Goal: Task Accomplishment & Management: Use online tool/utility

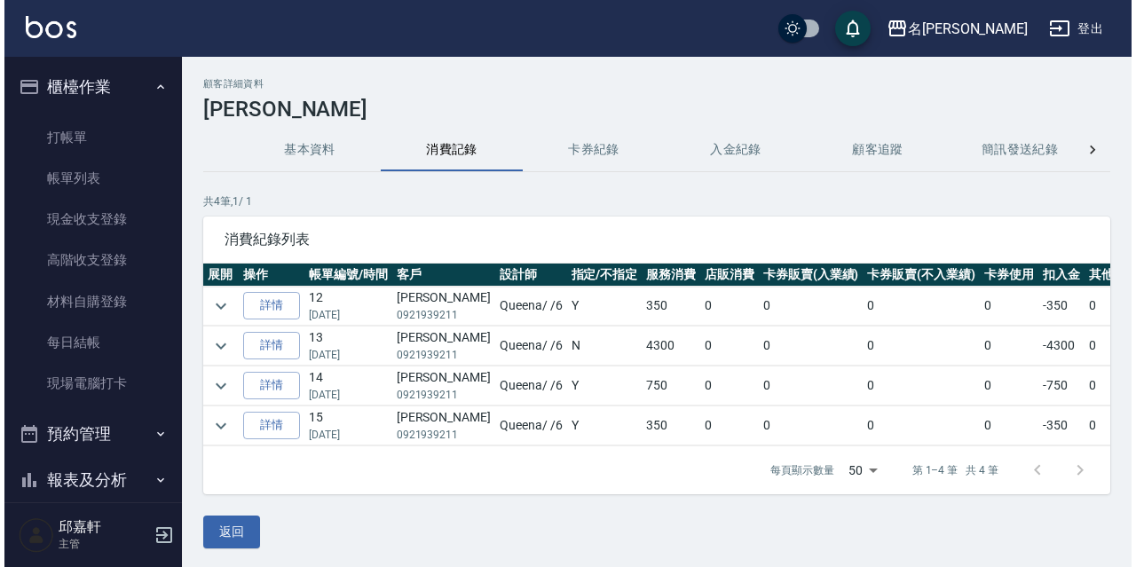
scroll to position [204, 0]
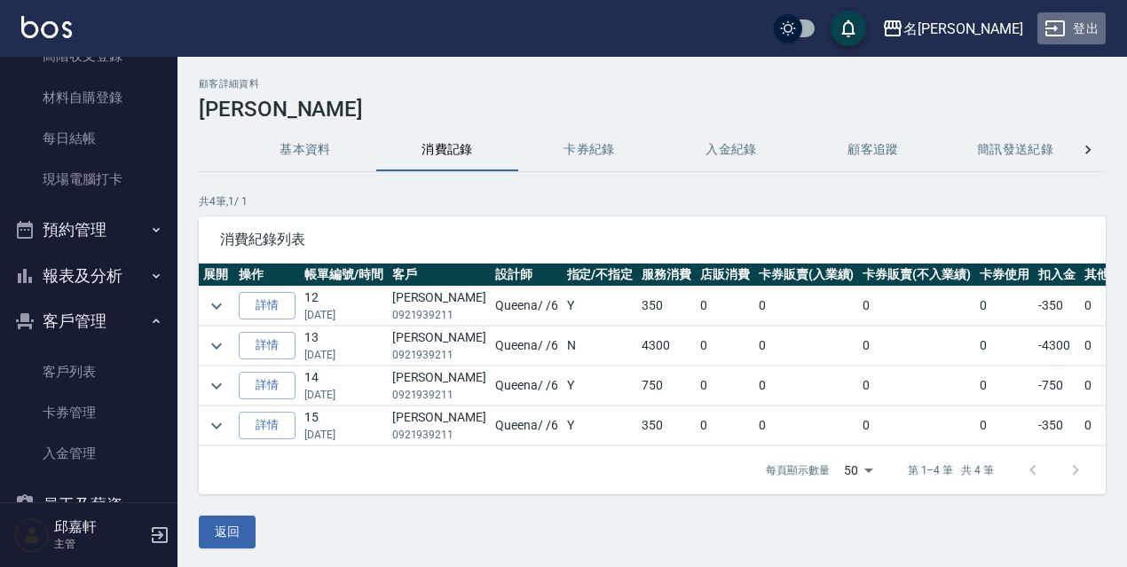
click at [1100, 35] on button "登出" at bounding box center [1071, 28] width 68 height 33
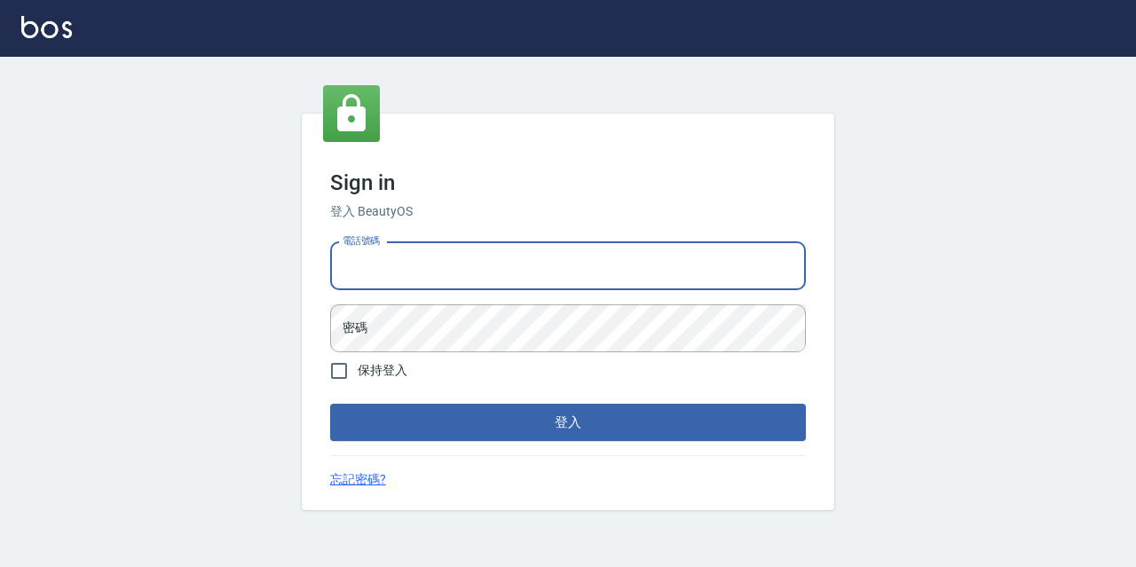
click at [497, 272] on input "電話號碼" at bounding box center [568, 266] width 476 height 48
type input "0967388409"
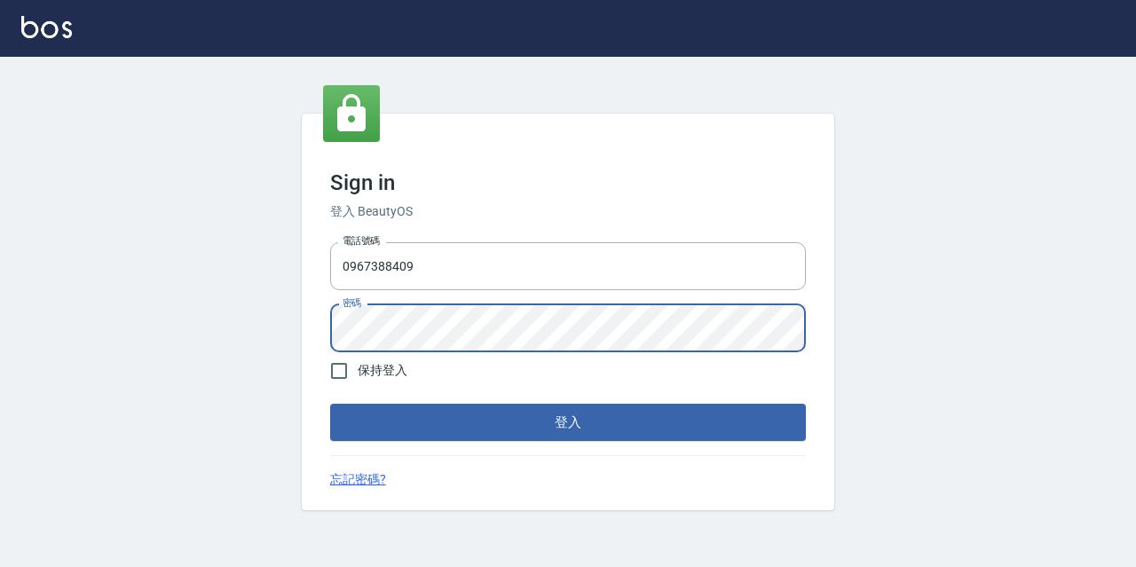
click at [330, 404] on button "登入" at bounding box center [568, 422] width 476 height 37
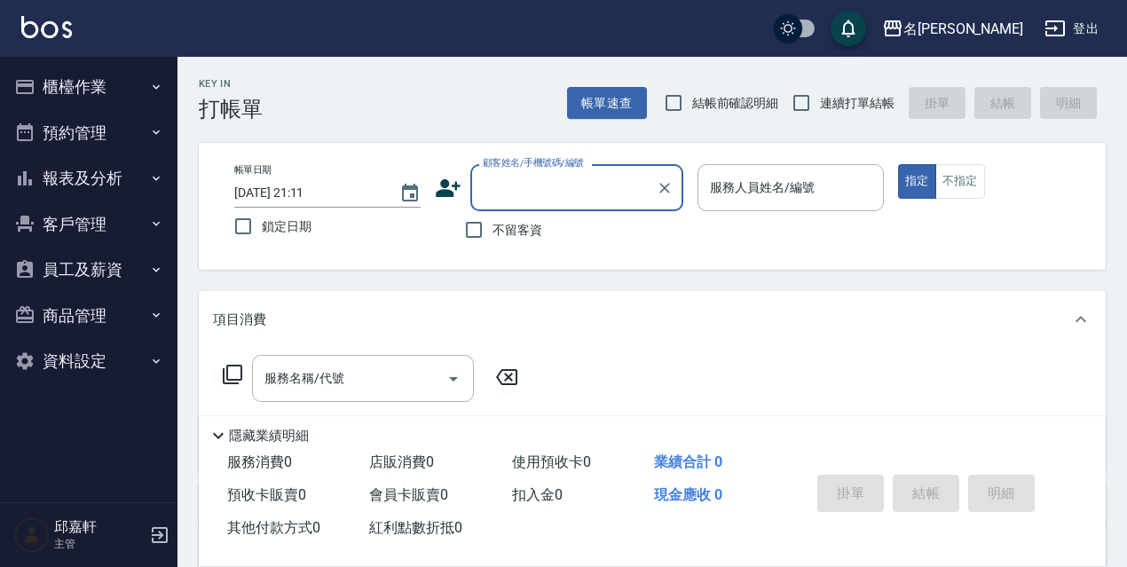
click at [287, 228] on span "鎖定日期" at bounding box center [287, 226] width 50 height 19
click at [262, 228] on input "鎖定日期" at bounding box center [243, 226] width 37 height 37
checkbox input "true"
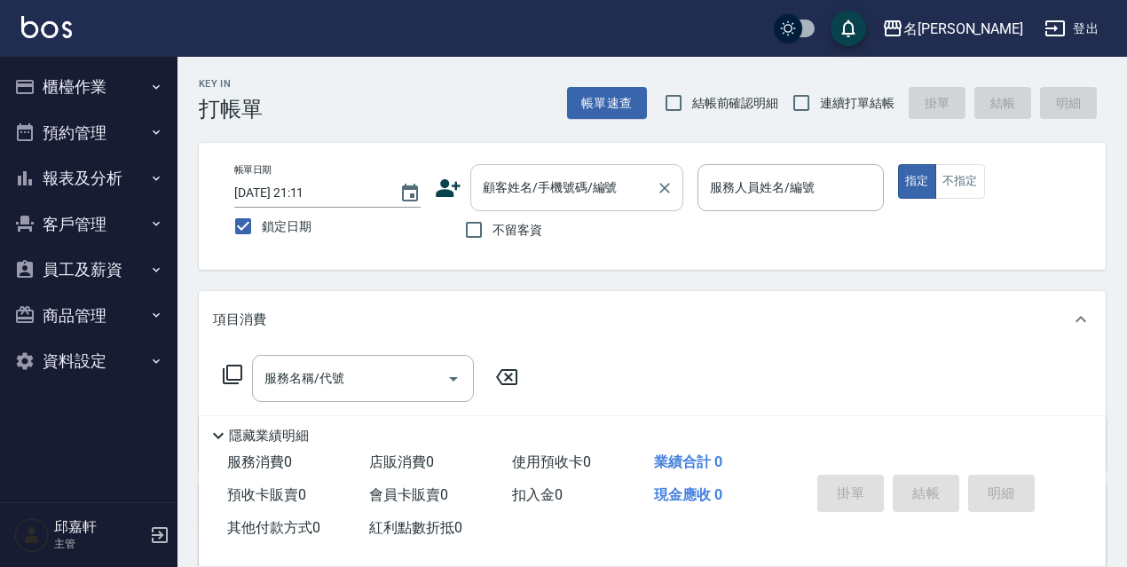
drag, startPoint x: 482, startPoint y: 214, endPoint x: 531, endPoint y: 209, distance: 49.0
click at [482, 216] on input "不留客資" at bounding box center [473, 229] width 37 height 37
checkbox input "true"
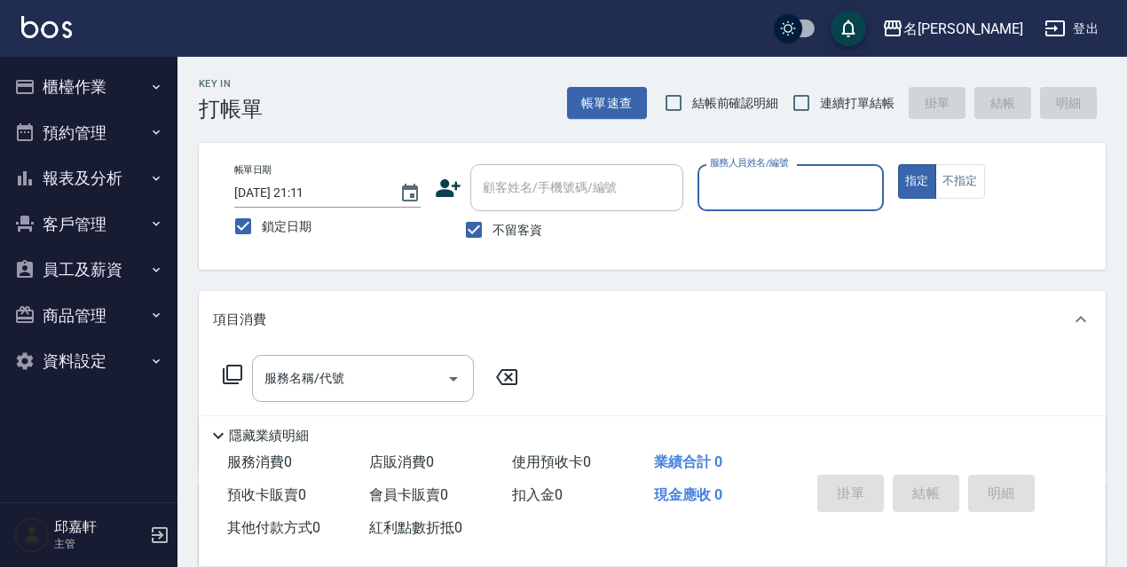
click at [709, 97] on span "結帳前確認明細" at bounding box center [735, 103] width 87 height 19
click at [692, 97] on input "結帳前確認明細" at bounding box center [673, 102] width 37 height 37
checkbox input "true"
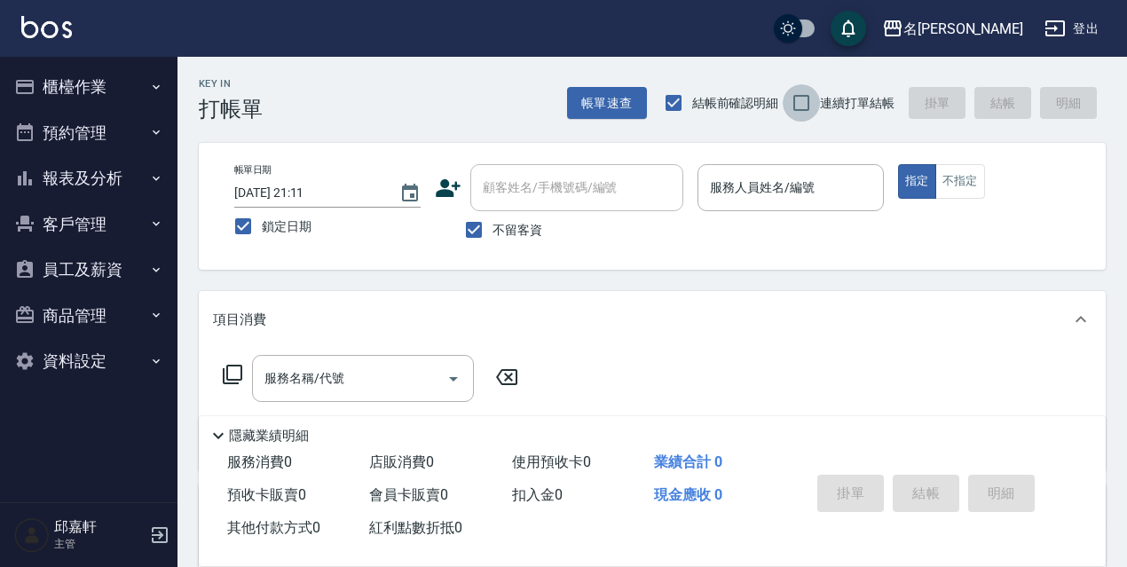
click at [804, 101] on input "連續打單結帳" at bounding box center [801, 102] width 37 height 37
checkbox input "true"
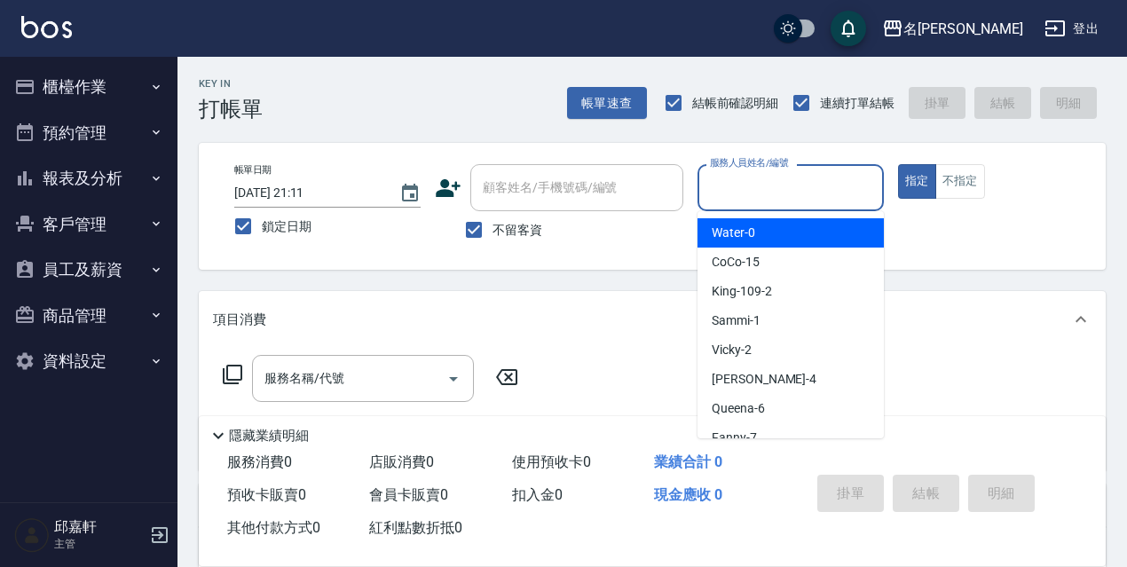
drag, startPoint x: 801, startPoint y: 179, endPoint x: 786, endPoint y: 174, distance: 16.0
click at [800, 179] on input "服務人員姓名/編號" at bounding box center [791, 187] width 170 height 31
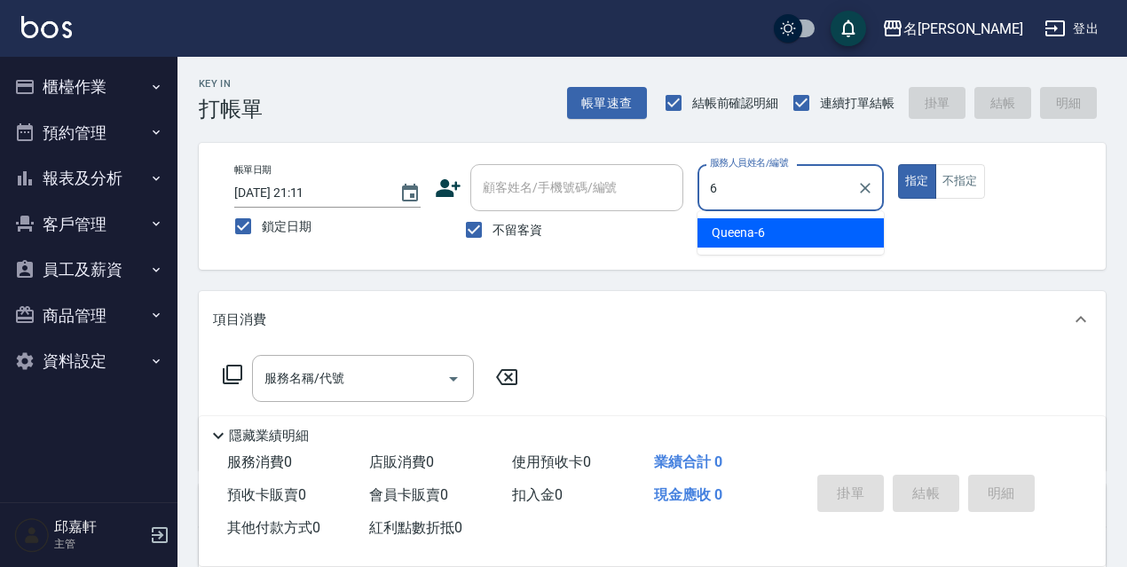
type input "Queena-6"
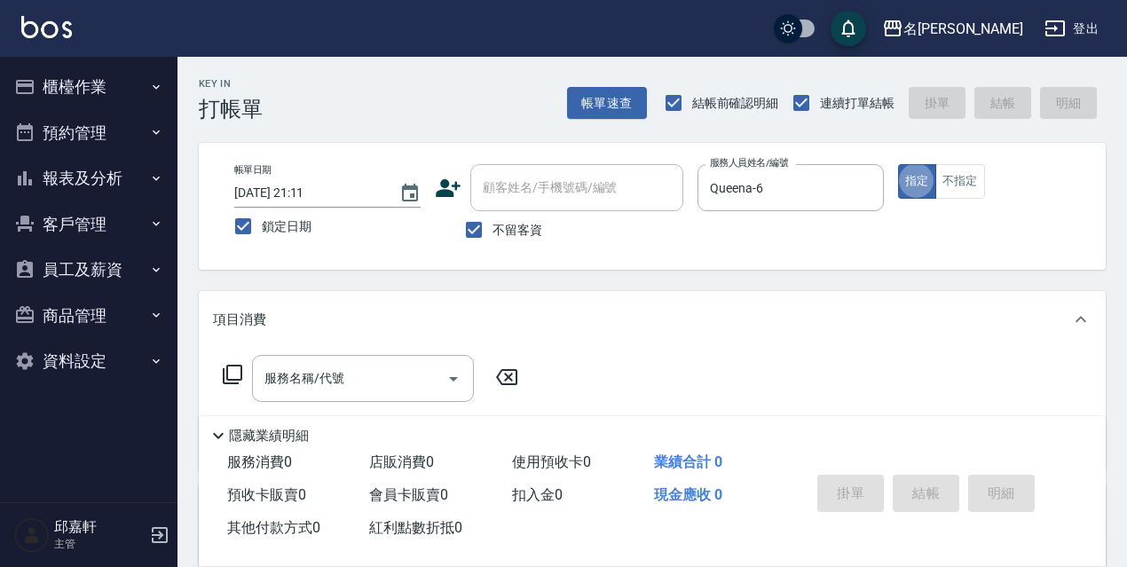
type button "true"
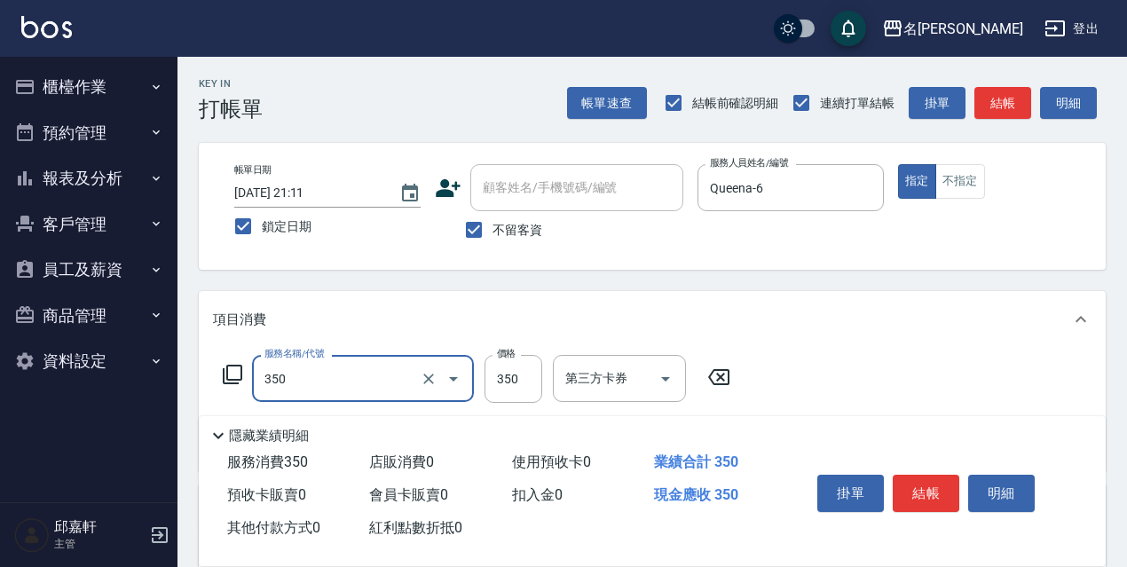
type input "洗髮350(350)"
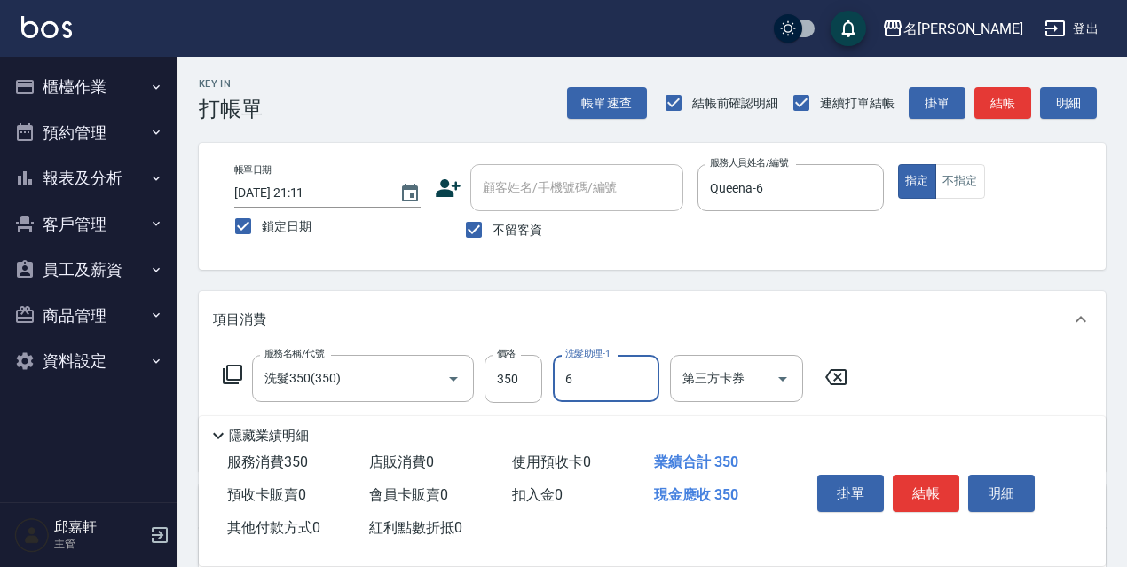
type input "Queena-6"
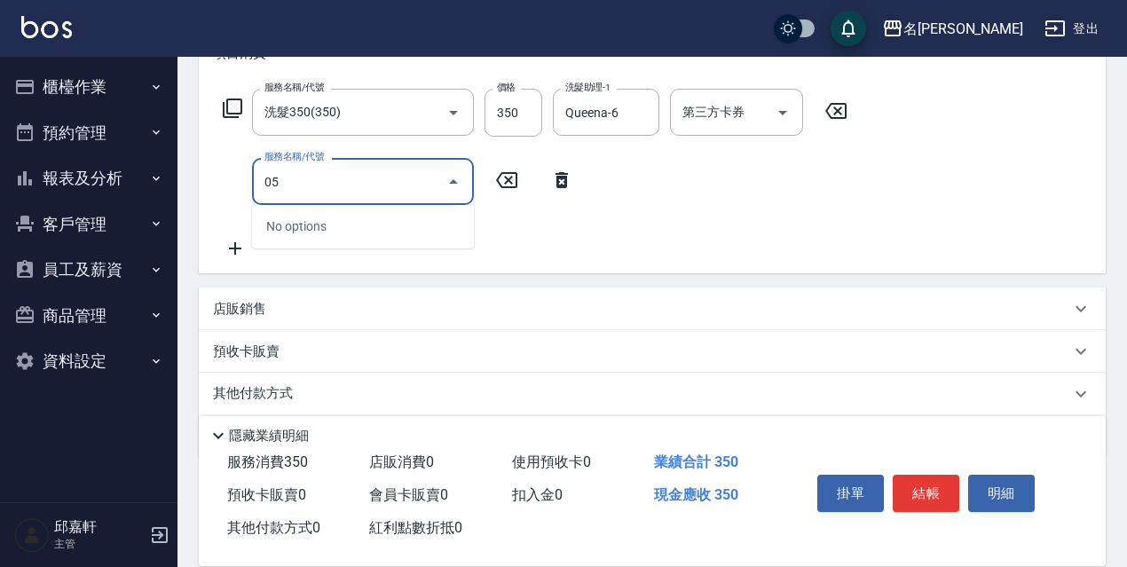
scroll to position [89, 0]
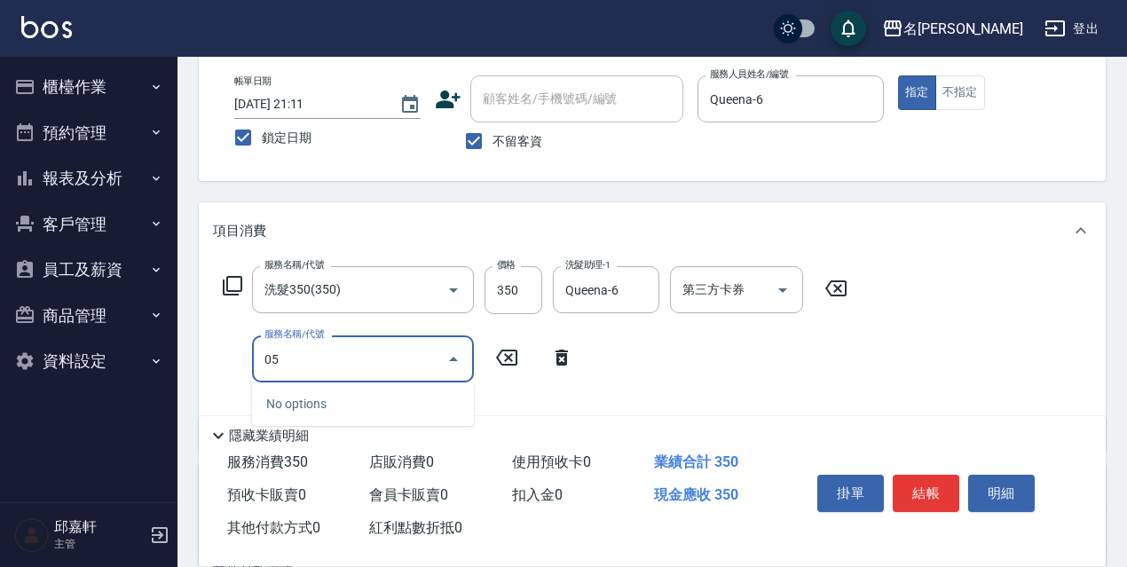
type input "0"
type input "剪髮400(305)"
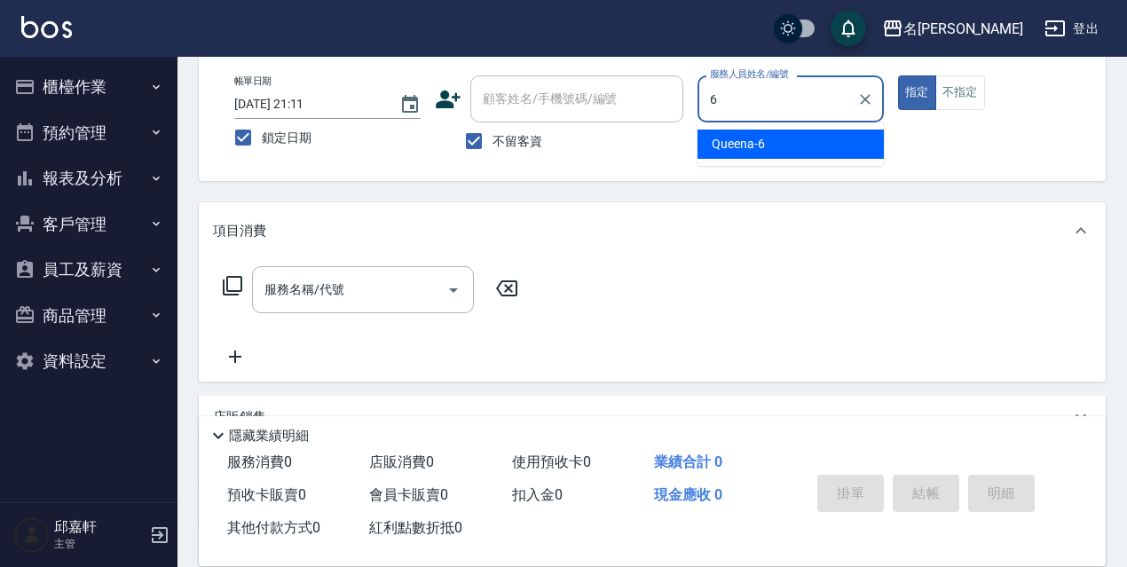
type input "Queena-6"
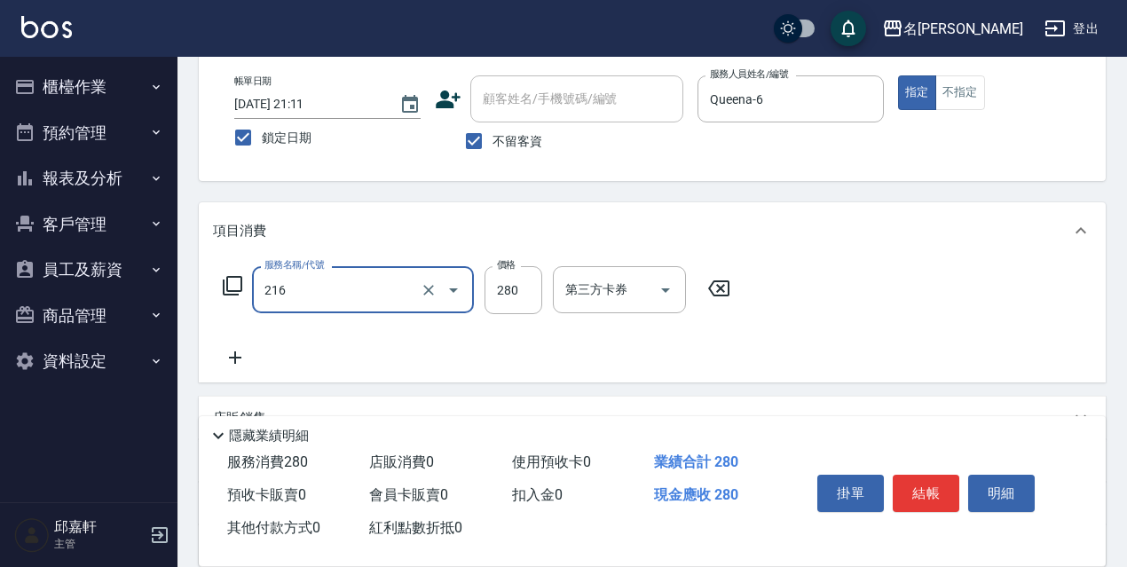
type input "洗髮卷<抵>280(216)"
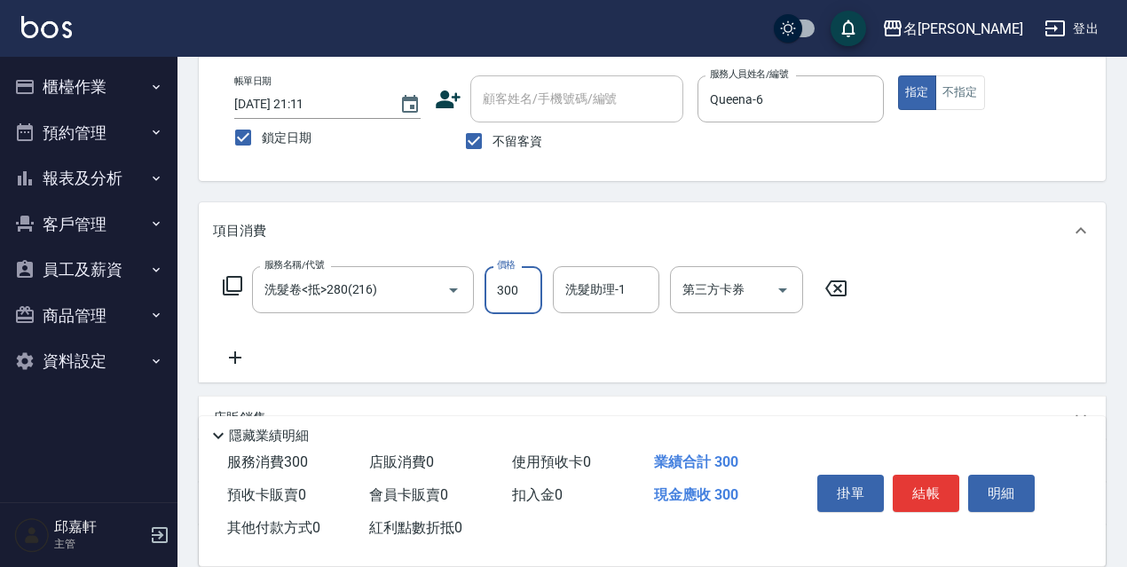
type input "300"
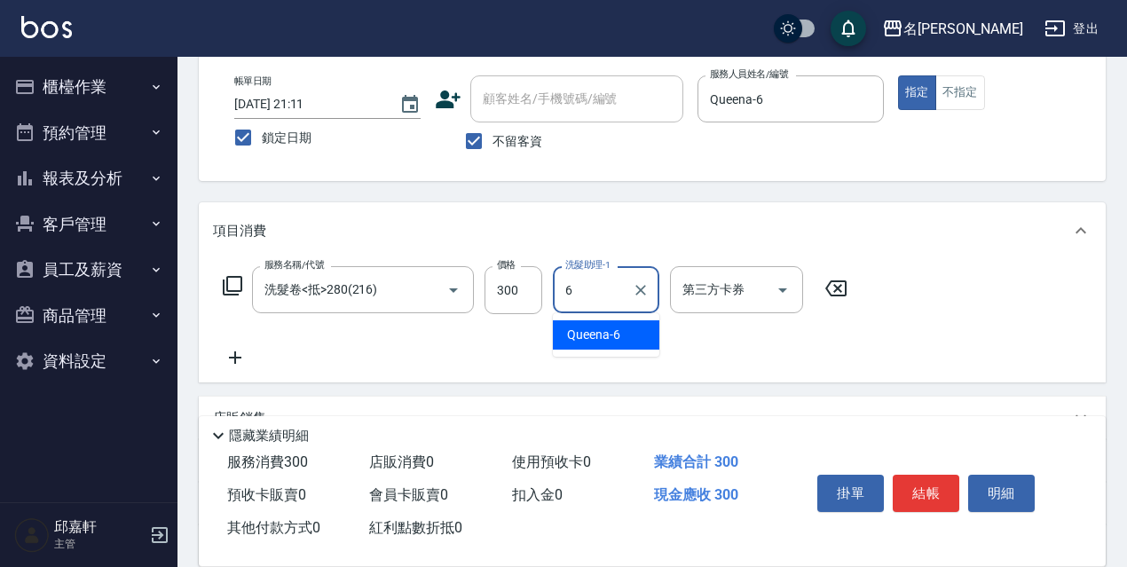
type input "Queena-6"
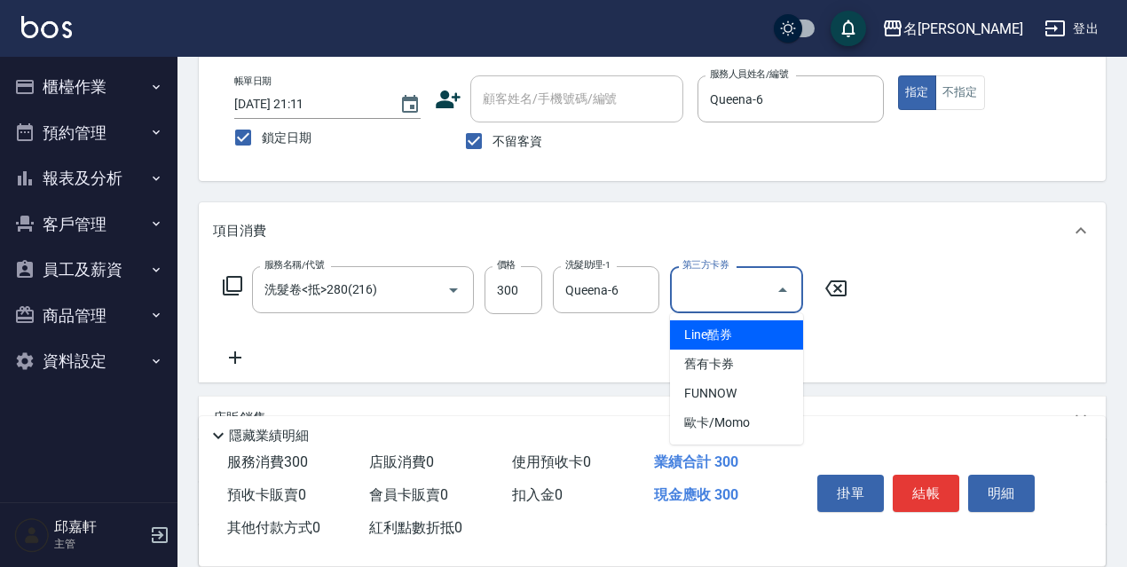
type input "舊有卡券"
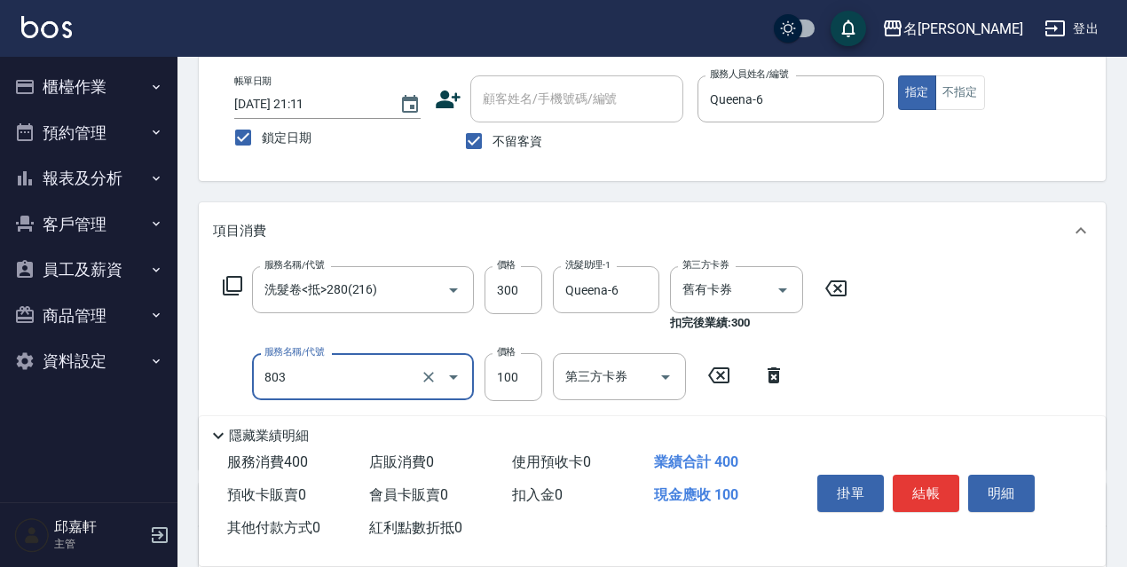
type input "電棒/夾直(803)"
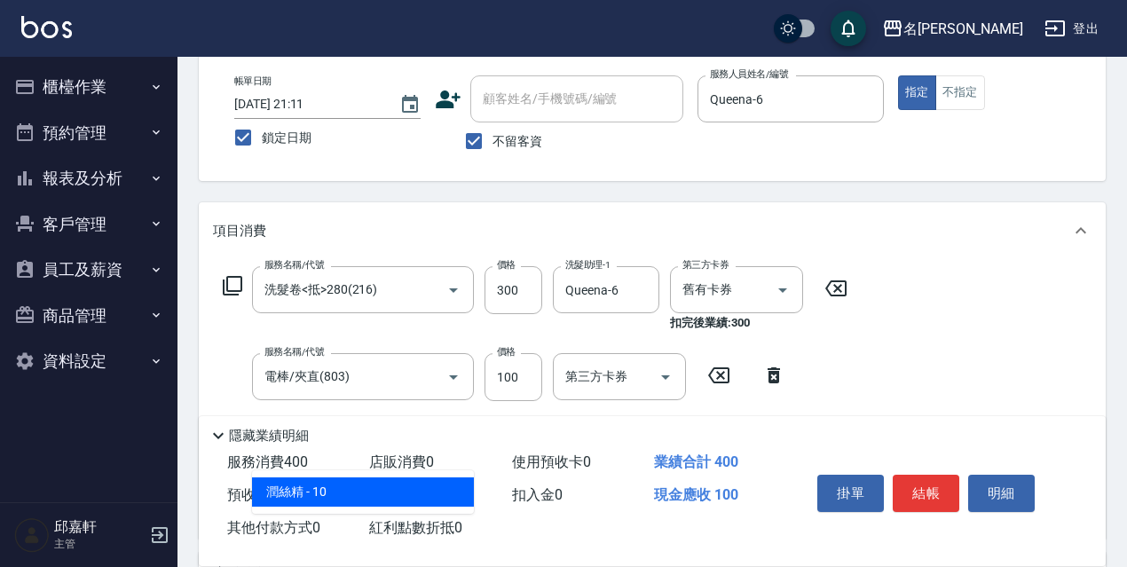
type input "潤絲精(801)"
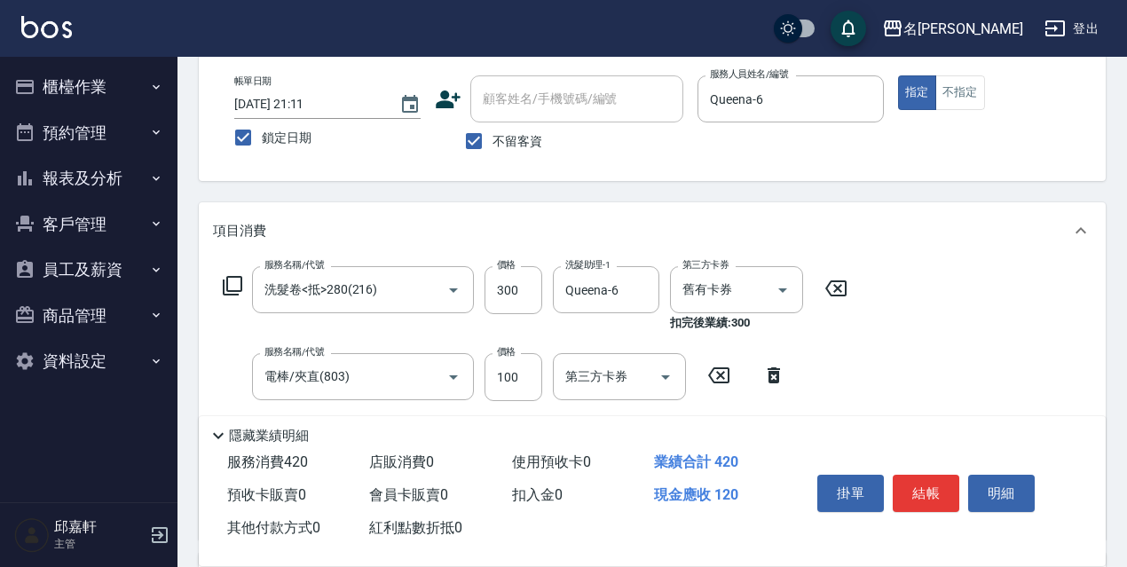
type input "20"
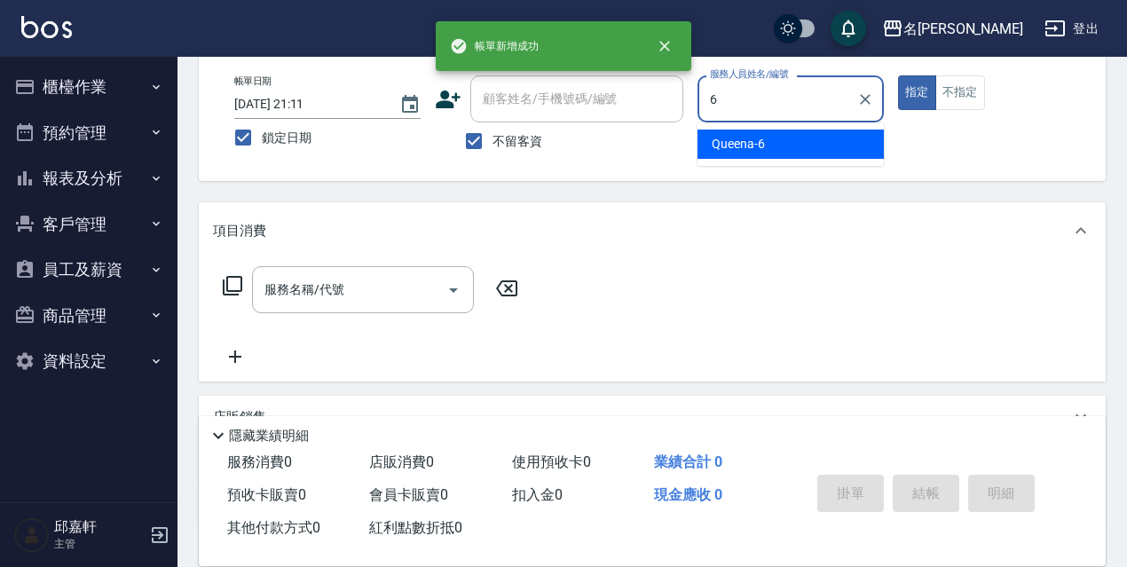
type input "Queena-6"
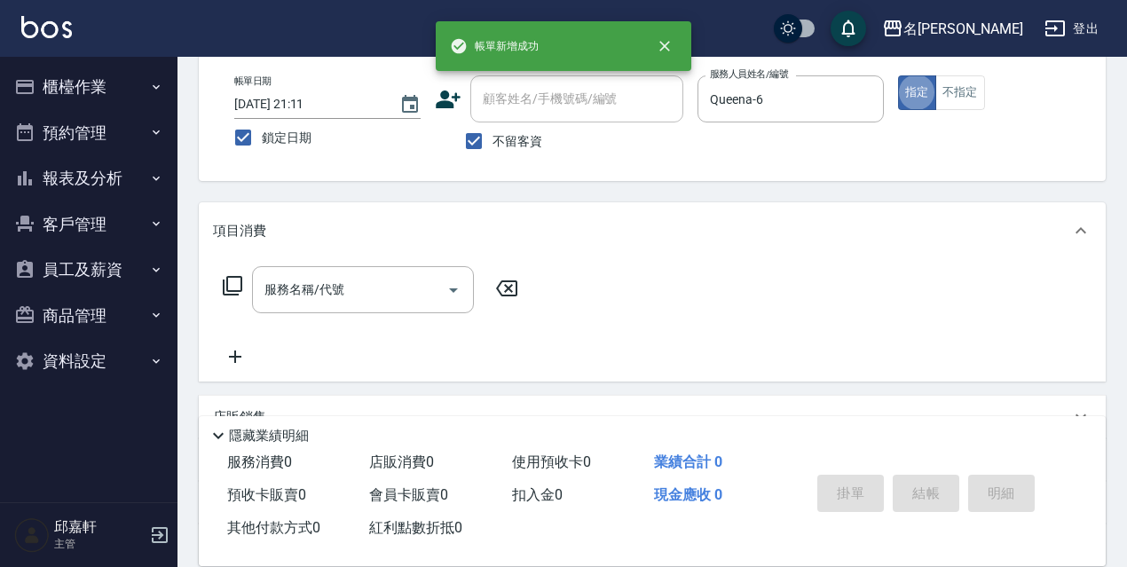
click at [550, 138] on div "不留客資" at bounding box center [559, 140] width 248 height 37
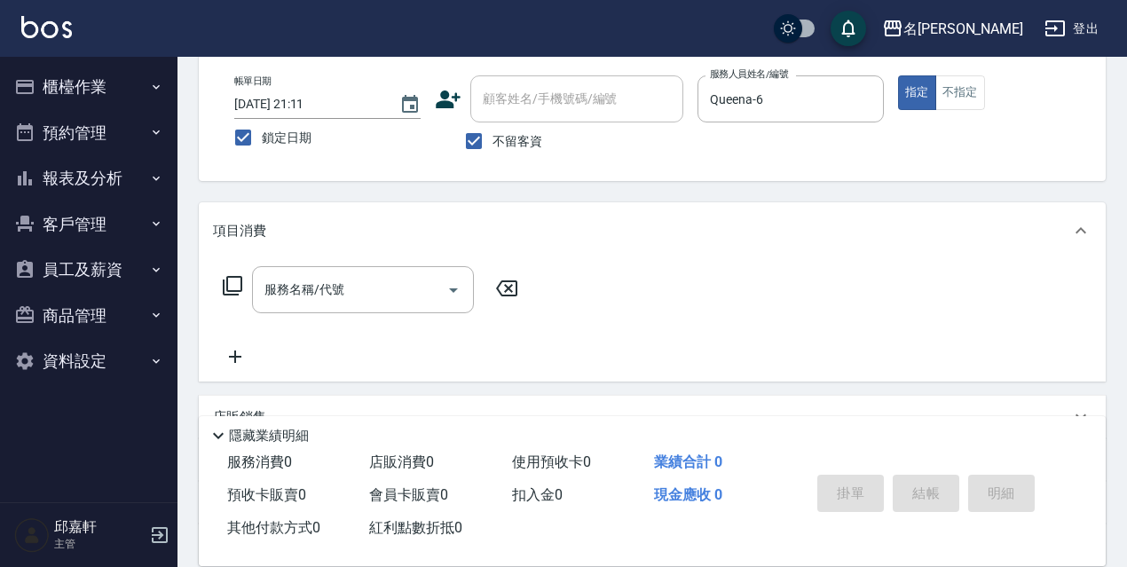
click at [540, 136] on span "不留客資" at bounding box center [518, 141] width 50 height 19
click at [493, 136] on input "不留客資" at bounding box center [473, 140] width 37 height 37
checkbox input "false"
click at [552, 109] on input "顧客姓名/手機號碼/編號" at bounding box center [563, 98] width 170 height 31
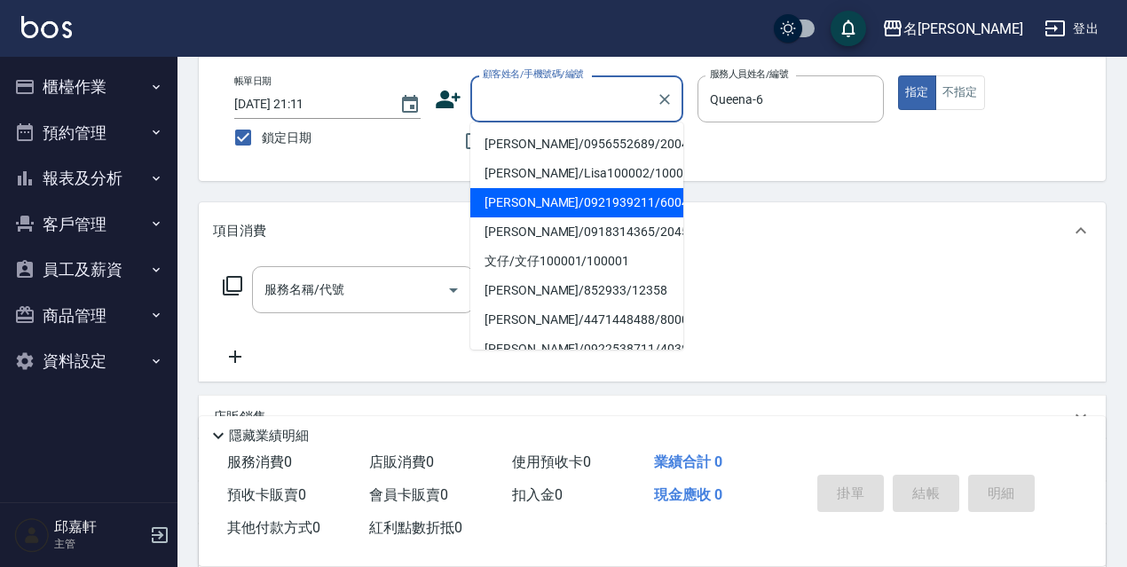
click at [548, 204] on li "[PERSON_NAME]/0921939211/60046" at bounding box center [576, 202] width 213 height 29
type input "[PERSON_NAME]/0921939211/60046"
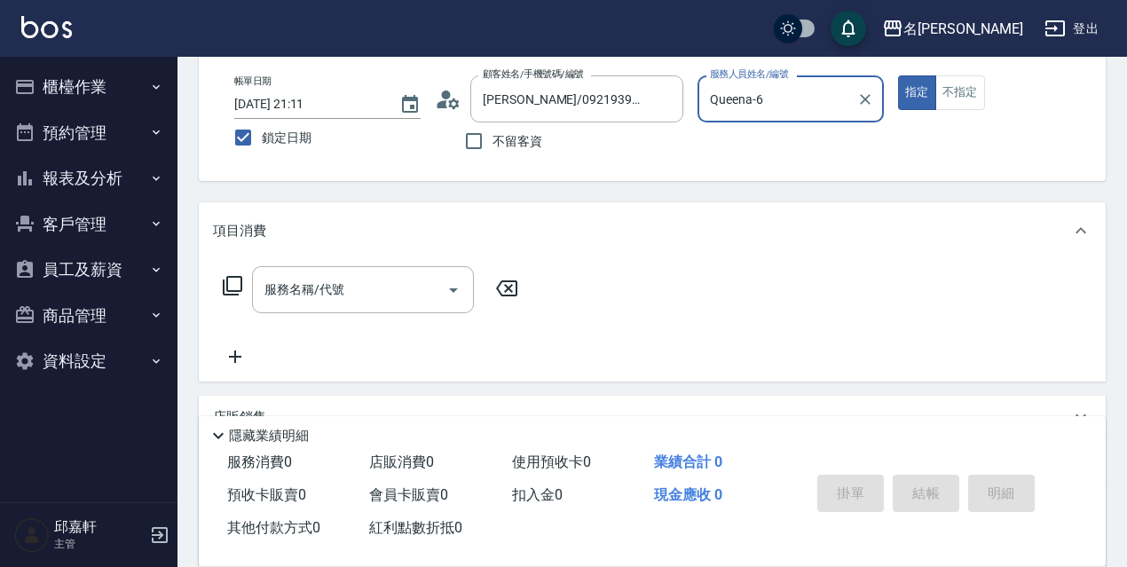
click at [898, 75] on button "指定" at bounding box center [917, 92] width 38 height 35
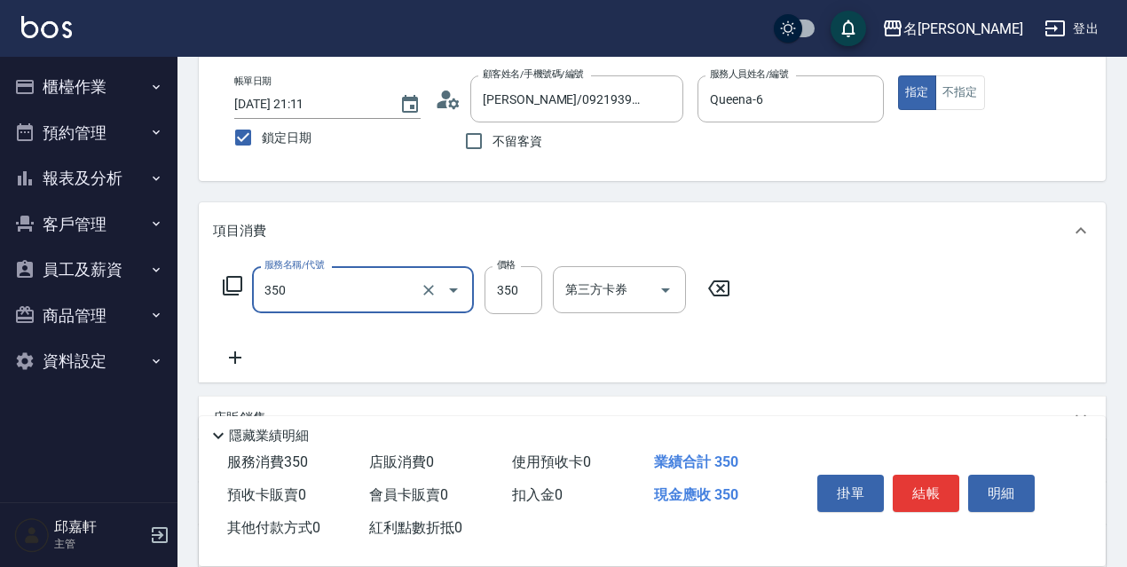
type input "洗髮350(350)"
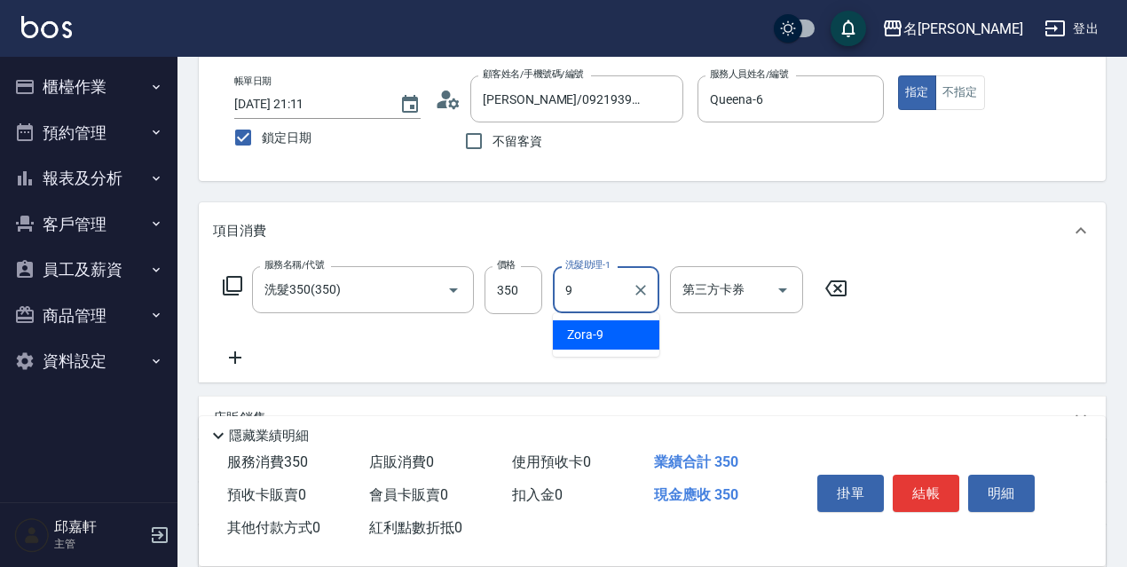
type input "Zora-9"
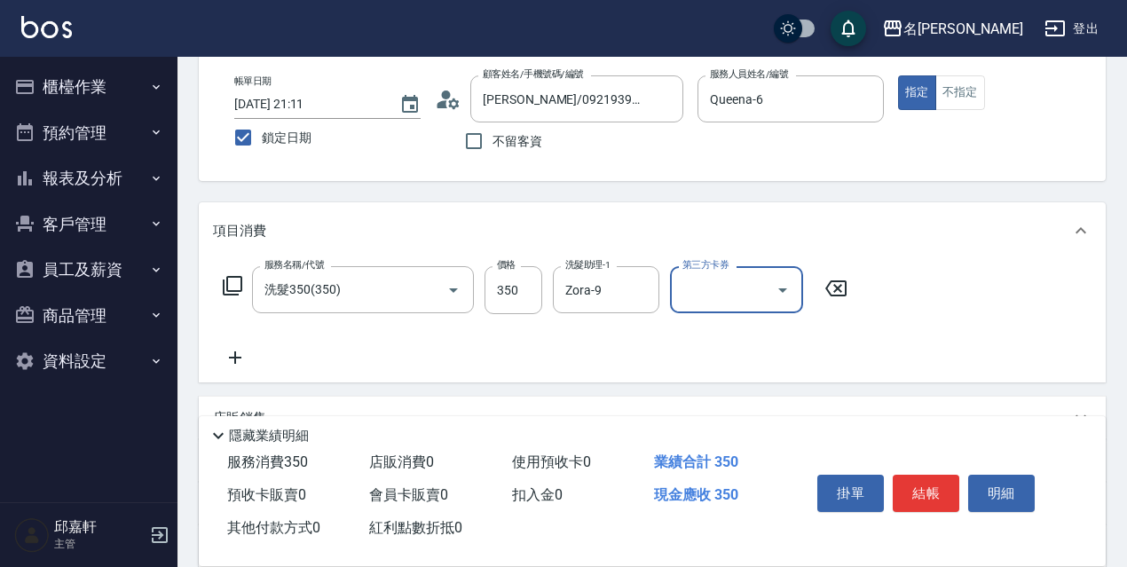
scroll to position [302, 0]
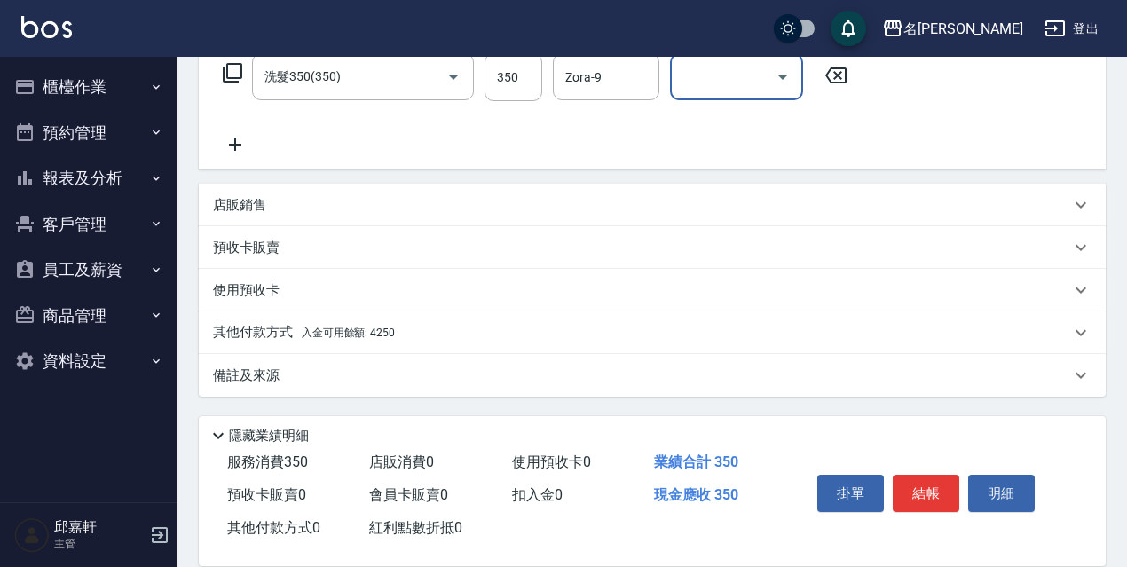
click at [454, 338] on div "其他付款方式 入金可用餘額: 4250" at bounding box center [641, 333] width 857 height 20
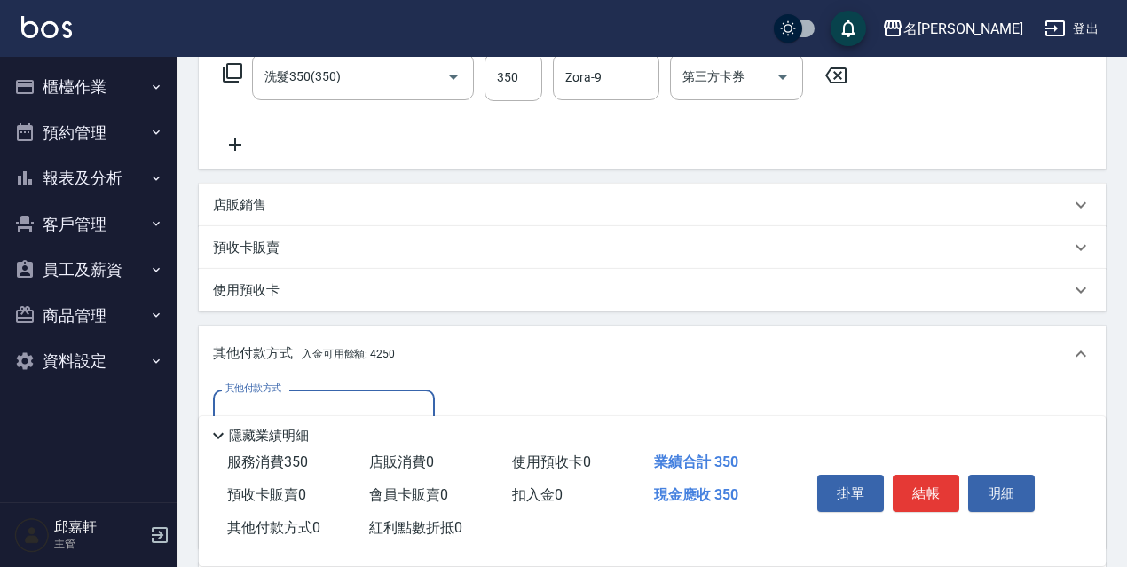
scroll to position [0, 0]
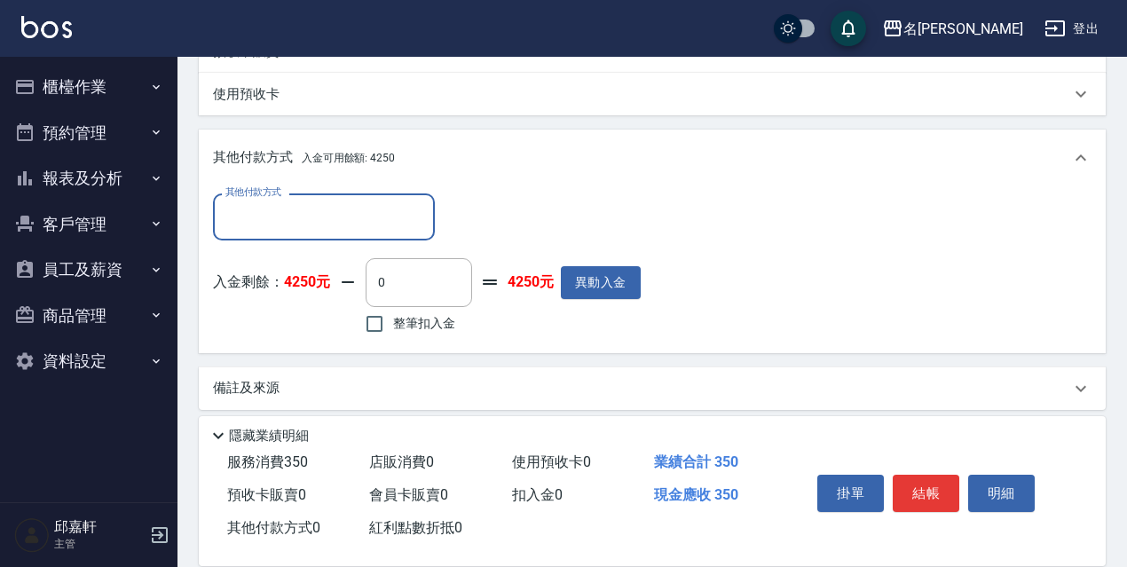
click at [450, 329] on span "整筆扣入金" at bounding box center [424, 323] width 62 height 19
click at [393, 329] on input "整筆扣入金" at bounding box center [374, 323] width 37 height 37
checkbox input "true"
type input "350"
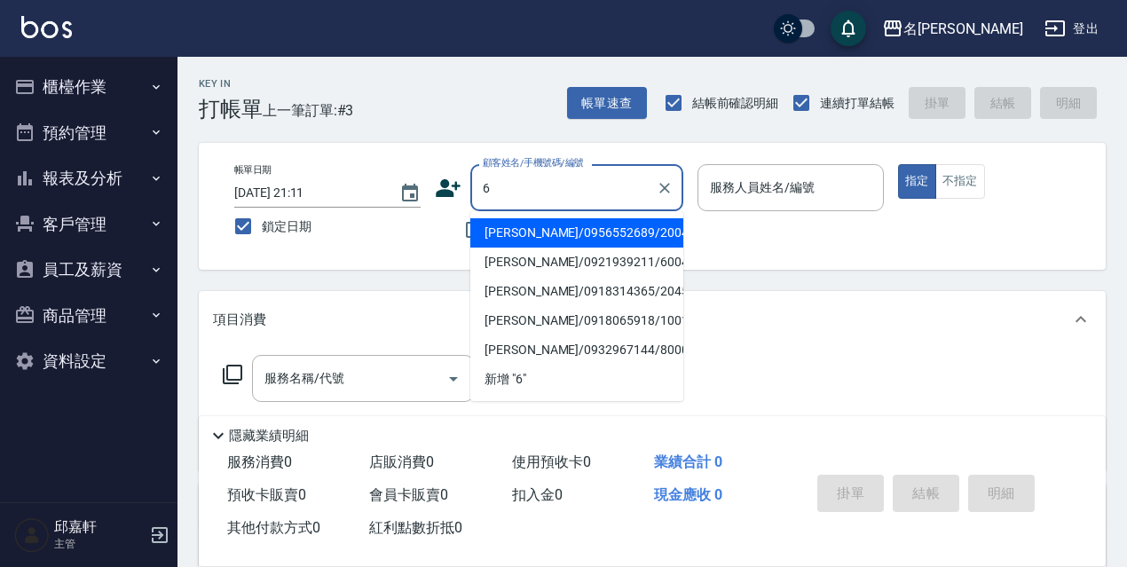
type input "[PERSON_NAME]/0956552689/20042"
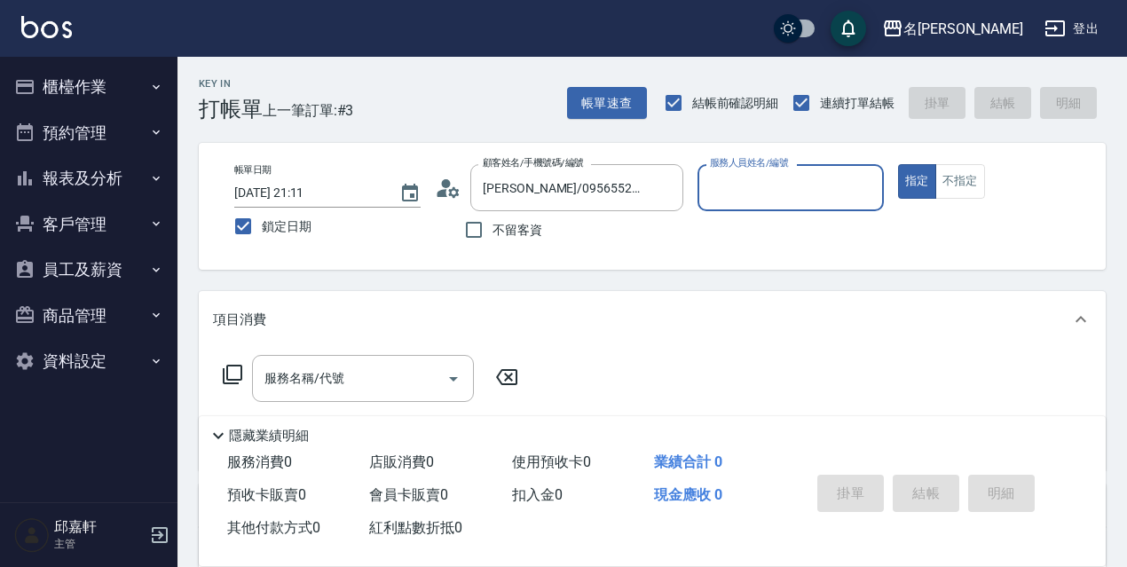
type input "Vicky-2"
click at [682, 185] on div "[PERSON_NAME]/0956552689/20042 顧客姓名/手機號碼/編號" at bounding box center [576, 187] width 213 height 47
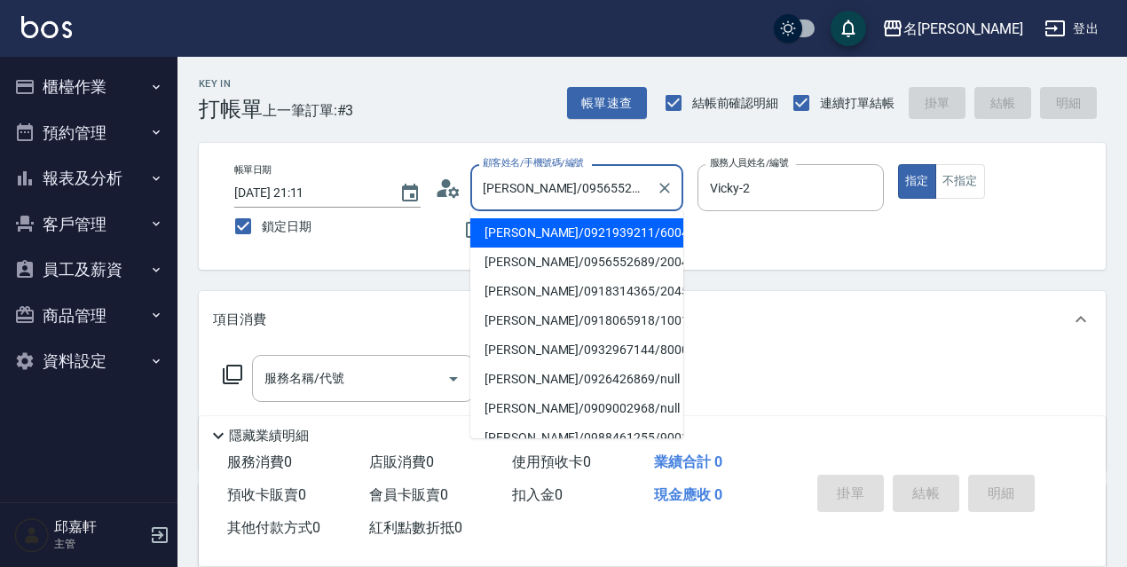
click at [677, 185] on div "[PERSON_NAME]/0956552689/20042 顧客姓名/手機號碼/編號" at bounding box center [576, 187] width 213 height 47
click at [637, 235] on li "[PERSON_NAME]/0921939211/60046" at bounding box center [576, 232] width 213 height 29
type input "[PERSON_NAME]/0921939211/60046"
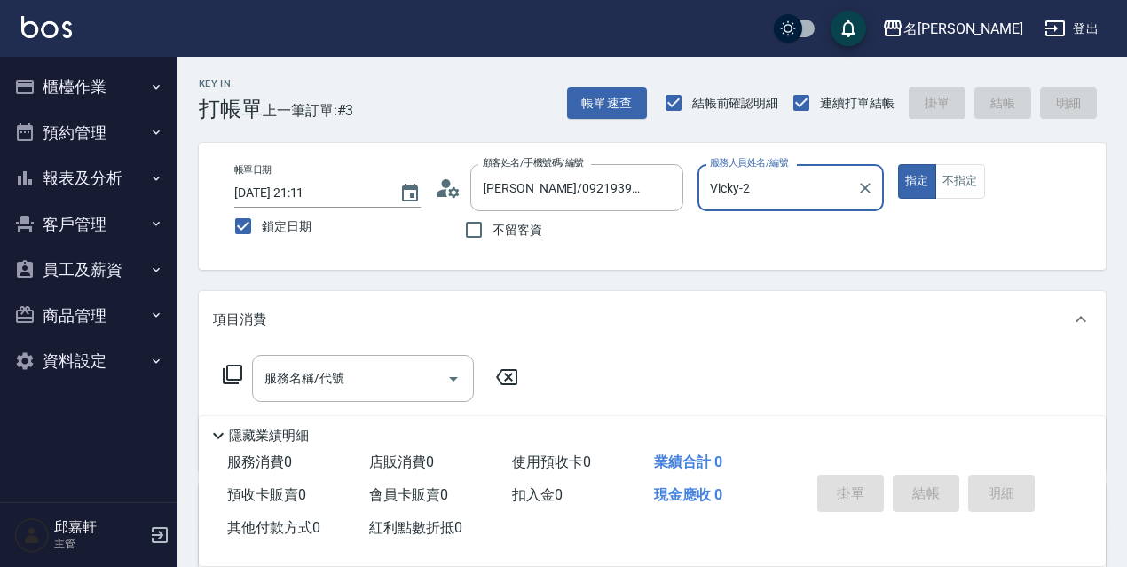
type input "Queena-6"
click at [898, 164] on button "指定" at bounding box center [917, 181] width 38 height 35
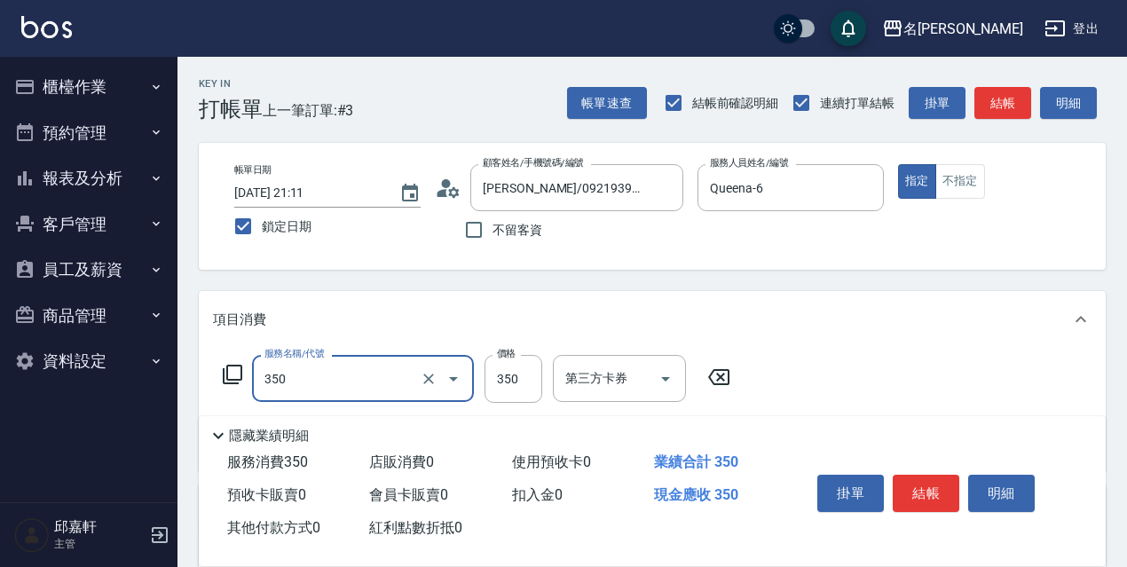
type input "洗髮350(350)"
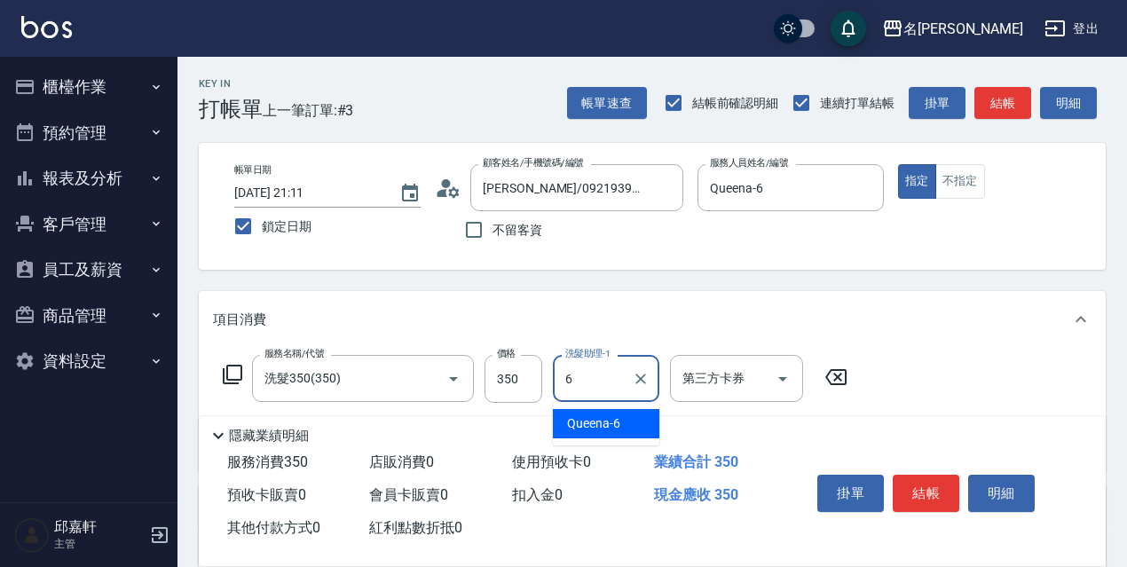
type input "Queena-6"
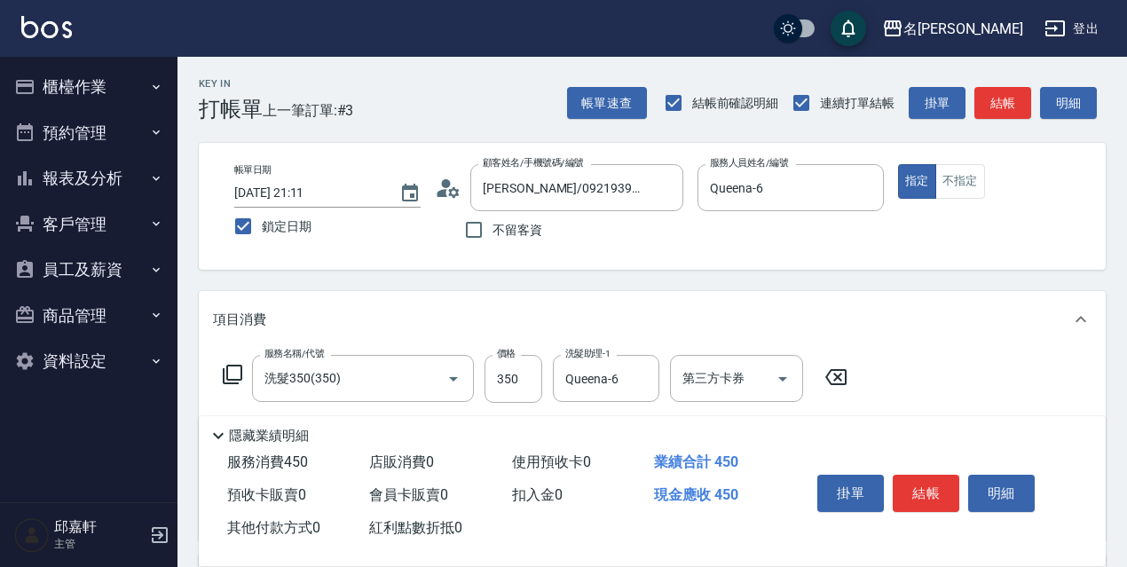
type input "電棒/夾直(803)"
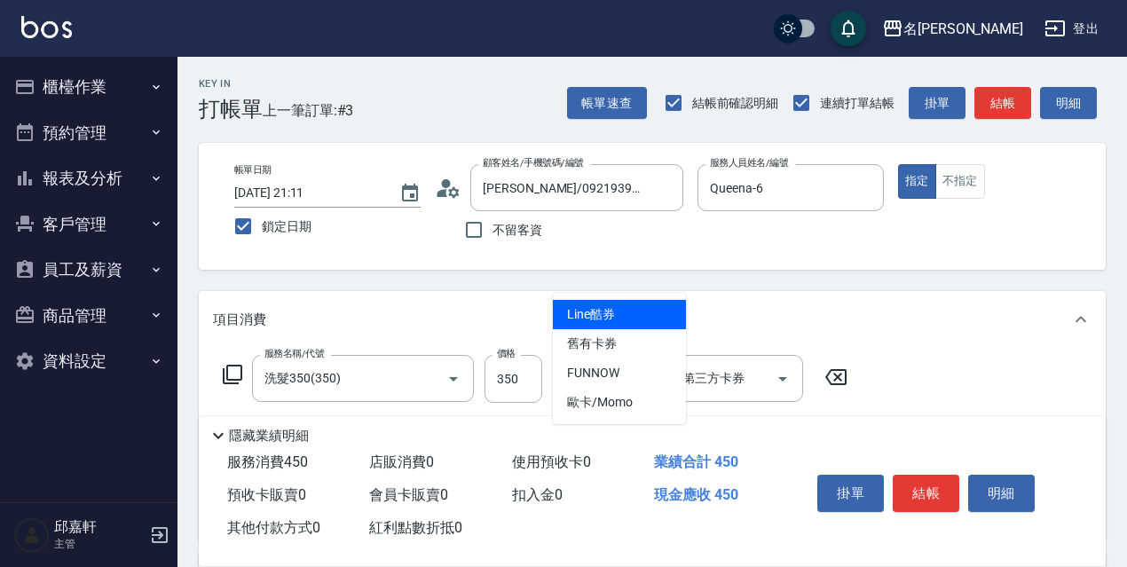
scroll to position [177, 0]
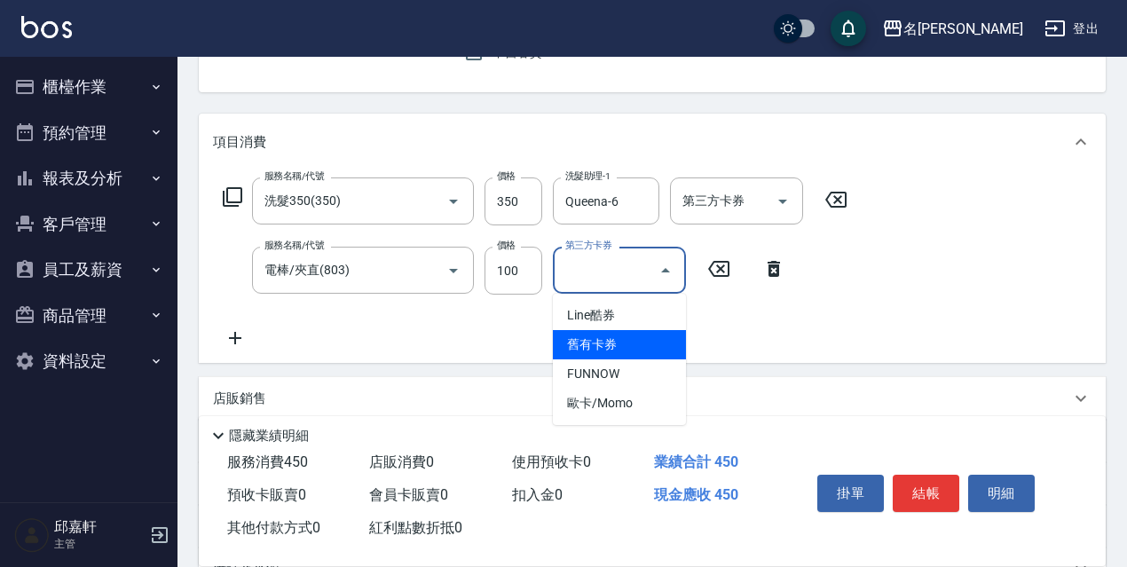
click at [840, 327] on div "服務名稱/代號 洗髮350(350) 服務名稱/代號 價格 350 價格 洗髮助理-1 Queena-6 洗髮助理-1 第三方卡券 第三方卡券 服務名稱/代號…" at bounding box center [535, 262] width 645 height 171
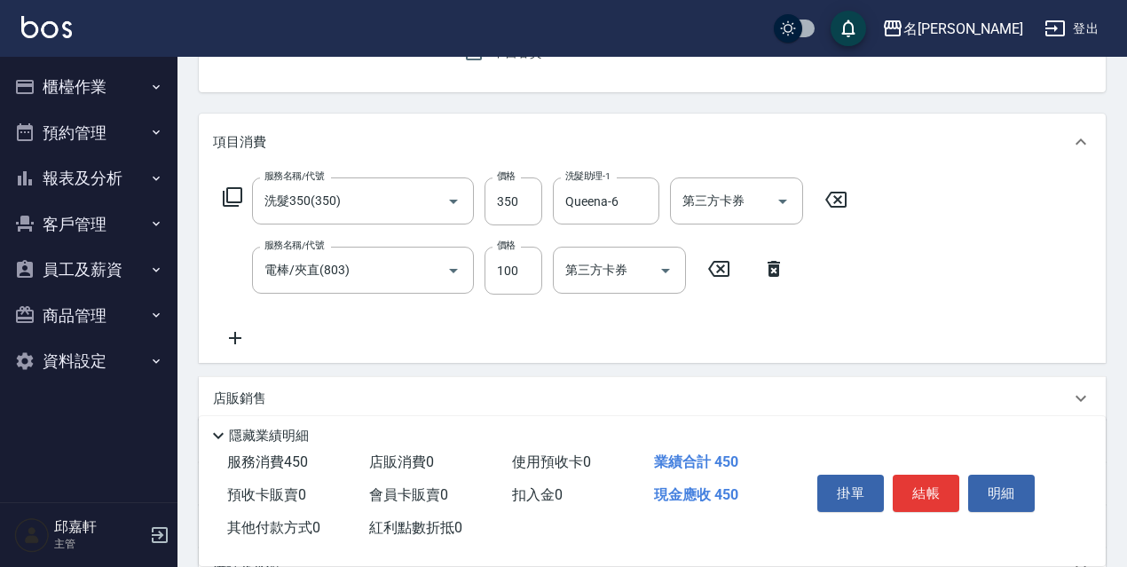
scroll to position [89, 0]
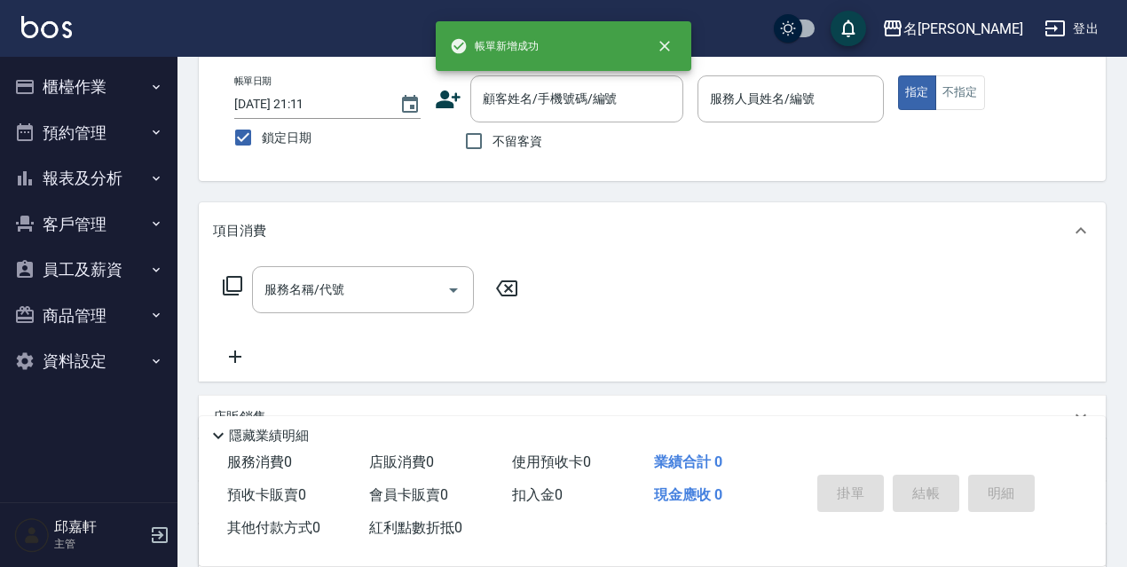
click at [520, 146] on span "不留客資" at bounding box center [518, 141] width 50 height 19
click at [493, 146] on input "不留客資" at bounding box center [473, 140] width 37 height 37
checkbox input "true"
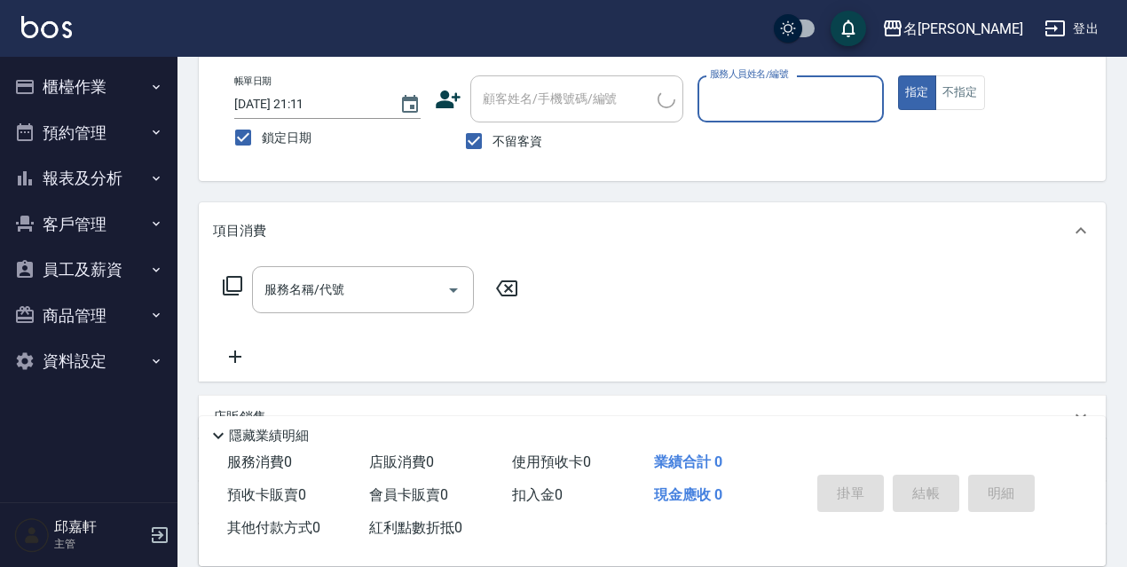
type input "黃小姐/[PERSON_NAME]小姐/"
type input "[PERSON_NAME]-4"
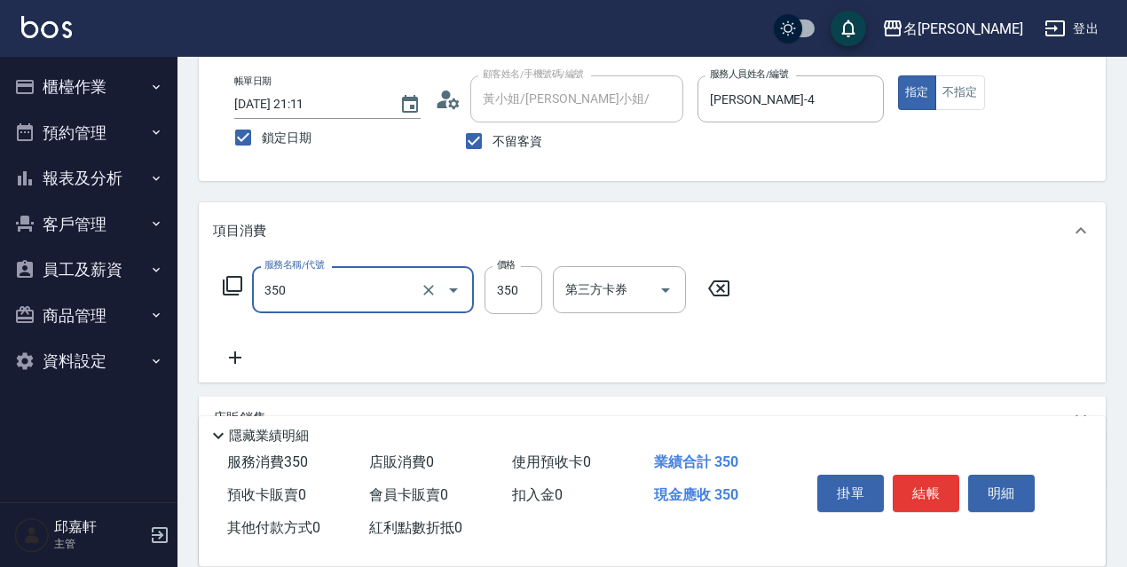
type input "洗髮350(350)"
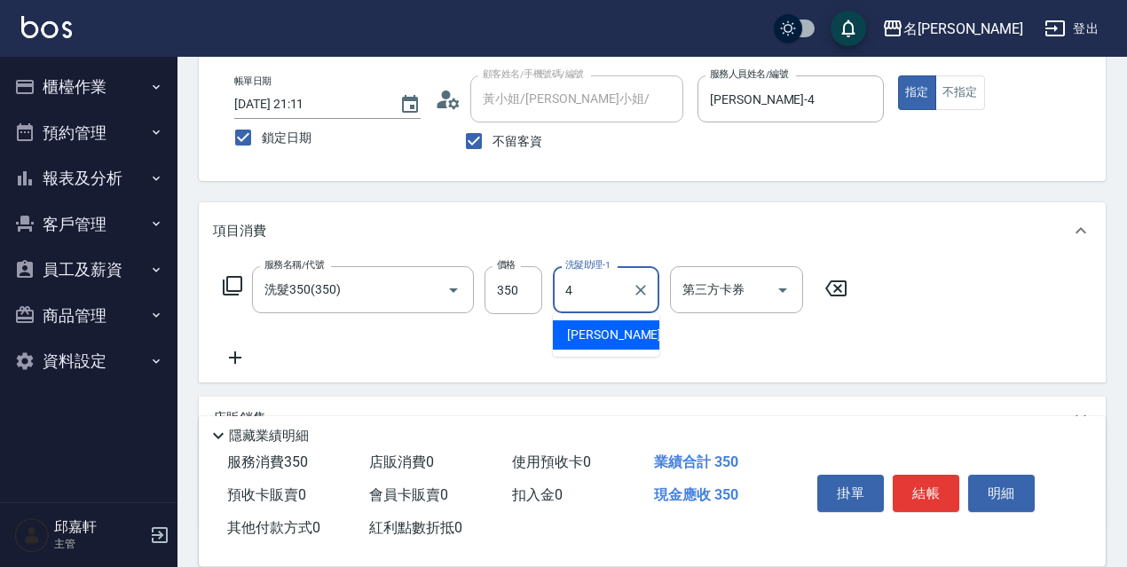
type input "[PERSON_NAME]-4"
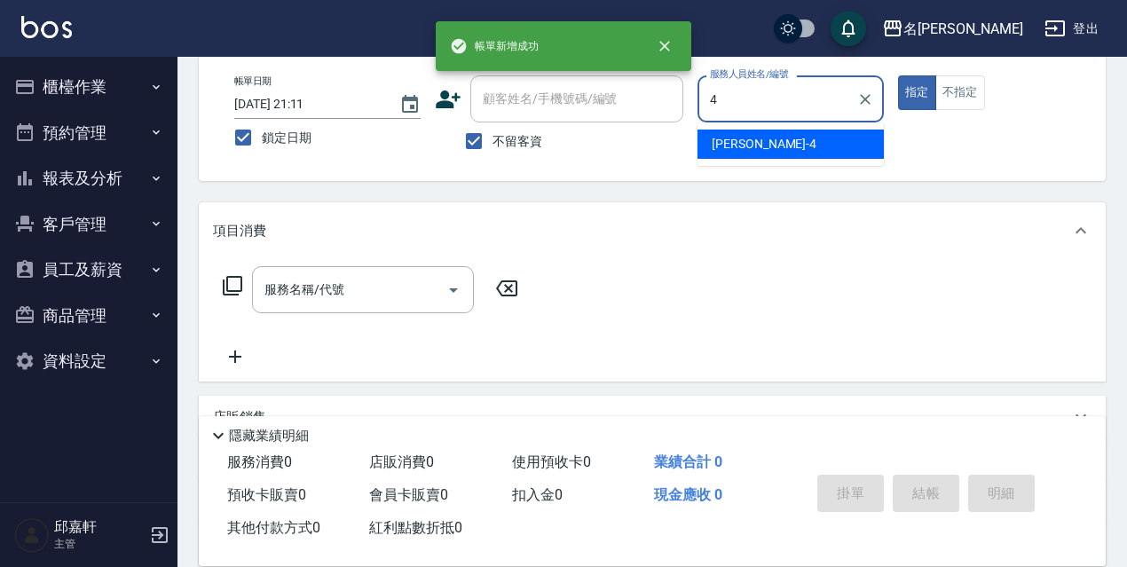
type input "[PERSON_NAME]-4"
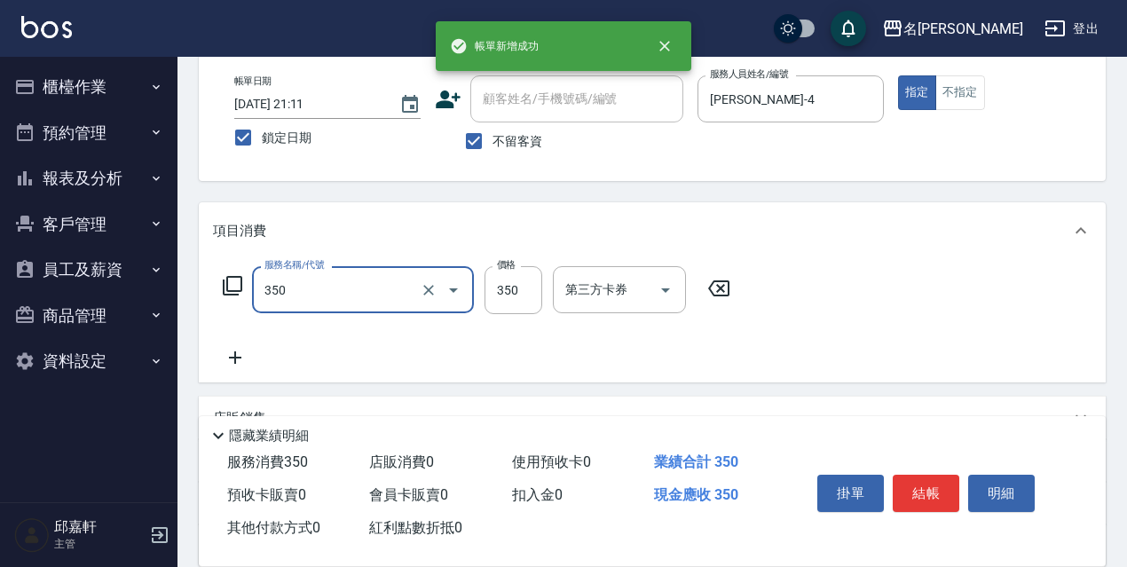
type input "洗髮350(350)"
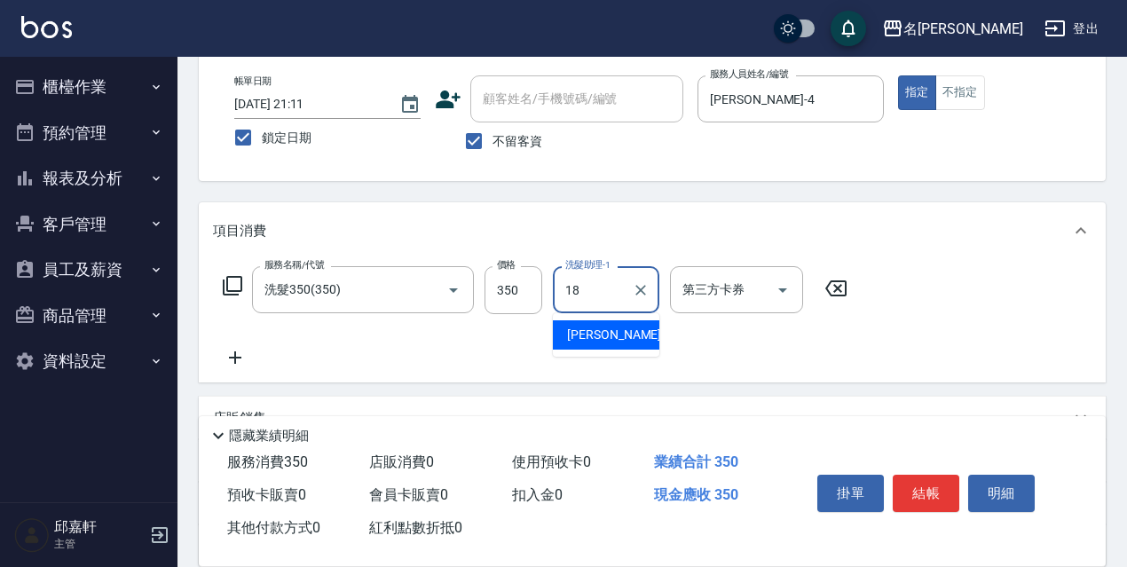
type input "[PERSON_NAME]-18"
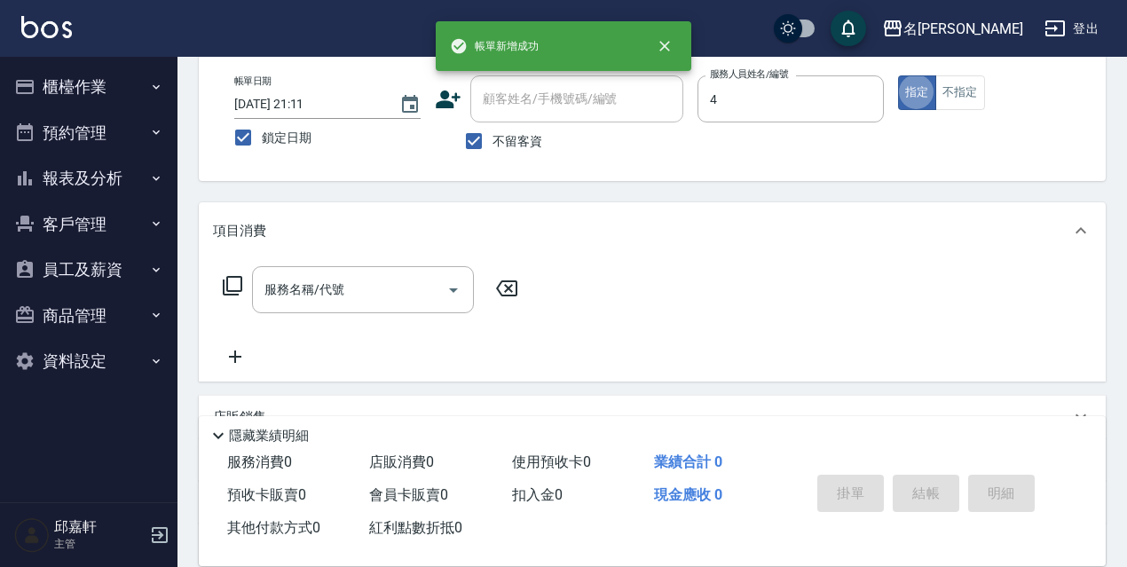
type input "[PERSON_NAME]-4"
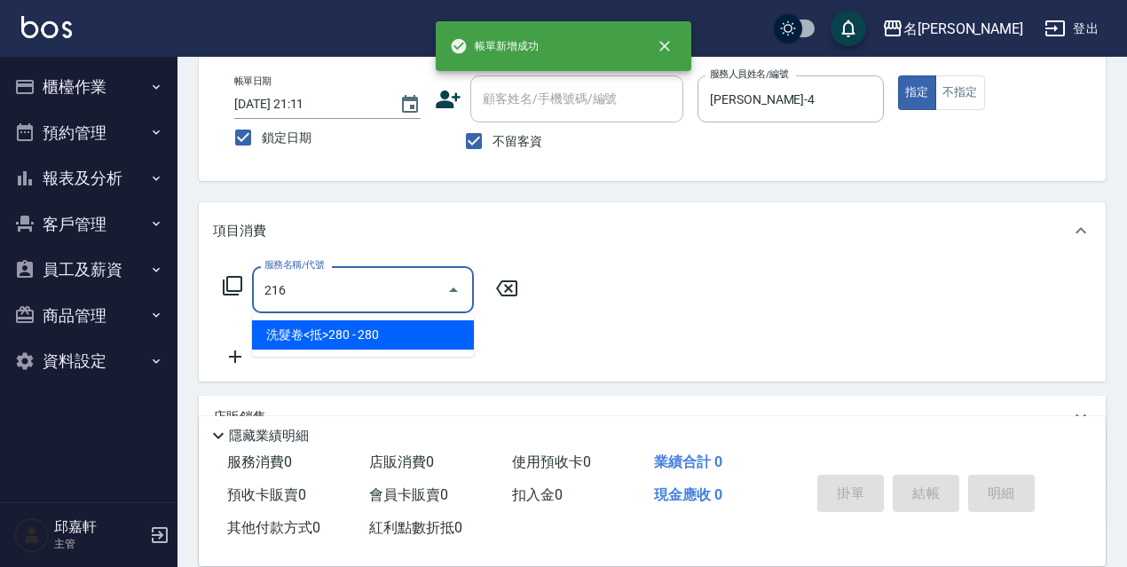
type input "洗髮卷<抵>280(216)"
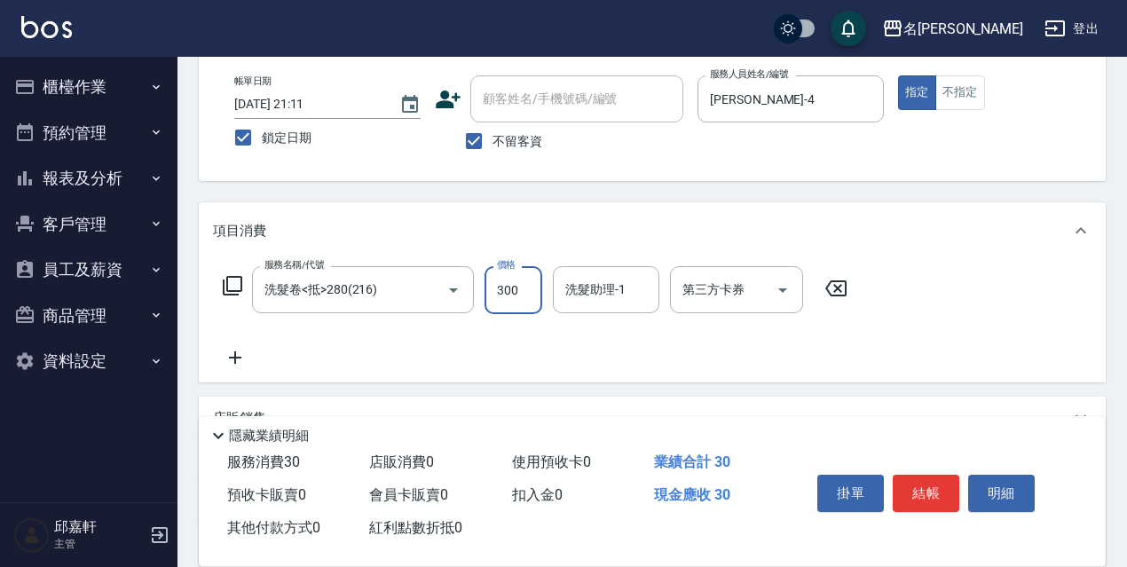
type input "300"
type input "[PERSON_NAME]-4"
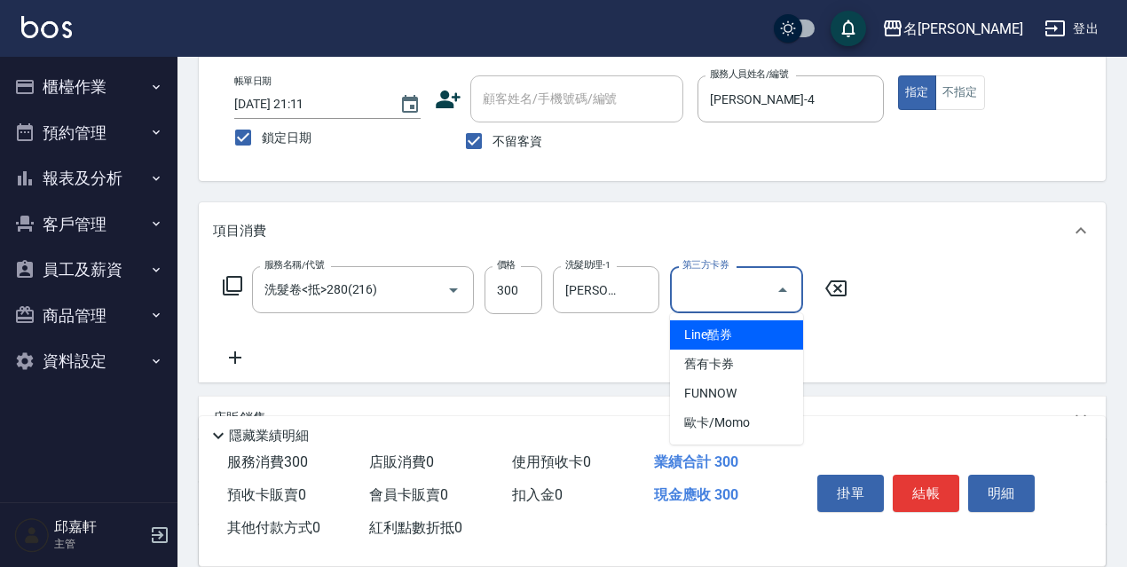
type input "舊有卡券"
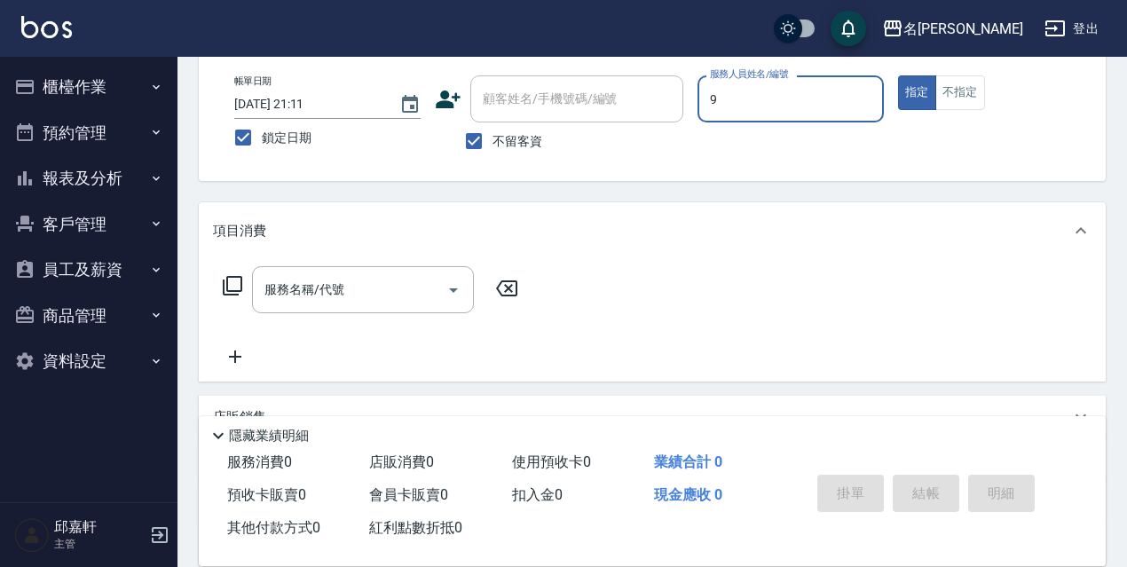
type input "Zora-9"
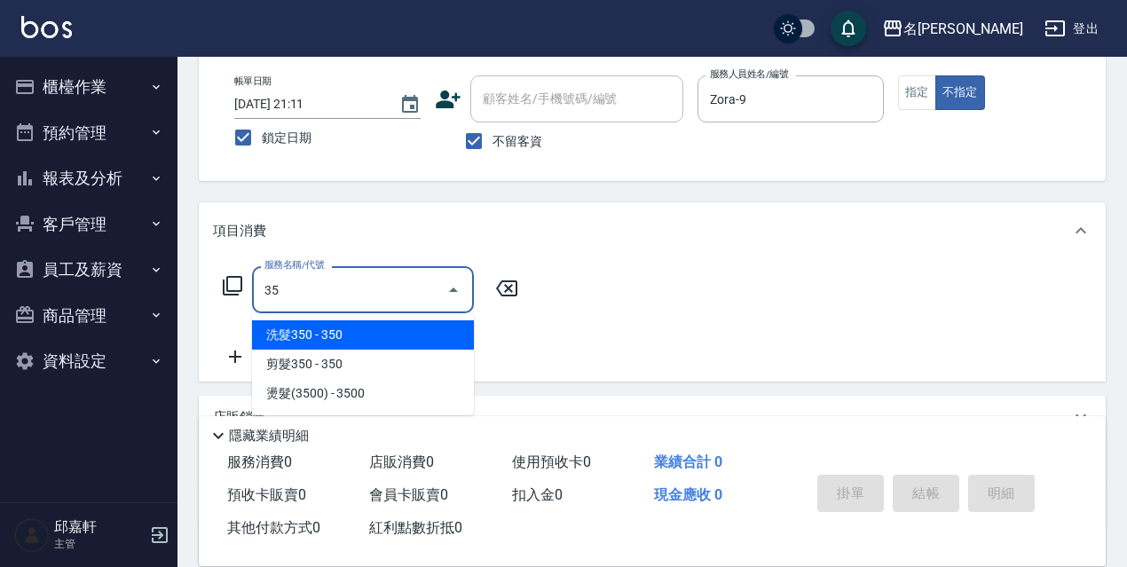
type input "350"
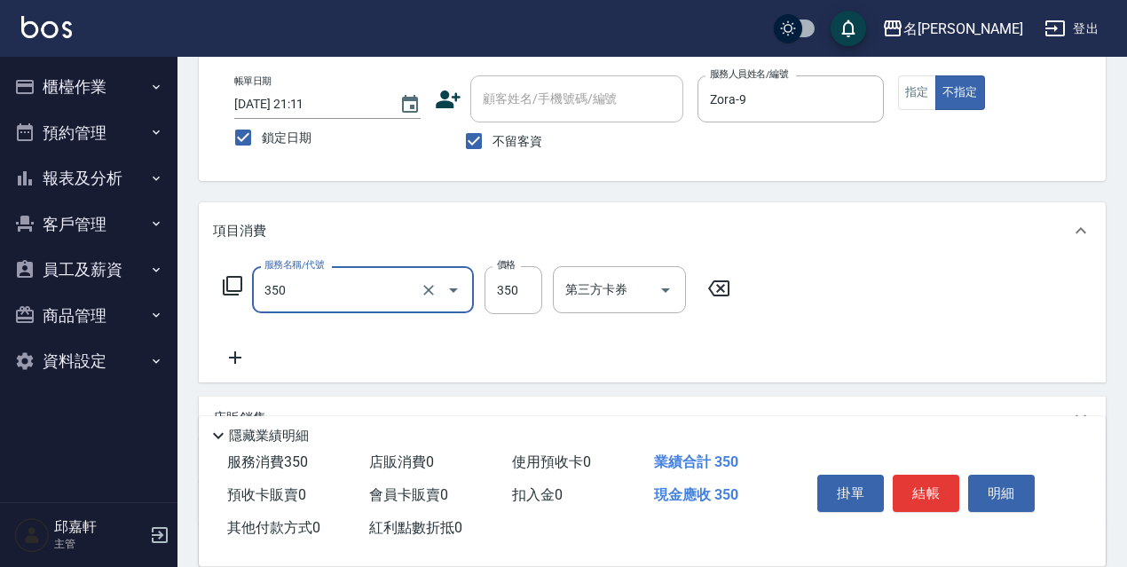
type input "洗髮350(350)"
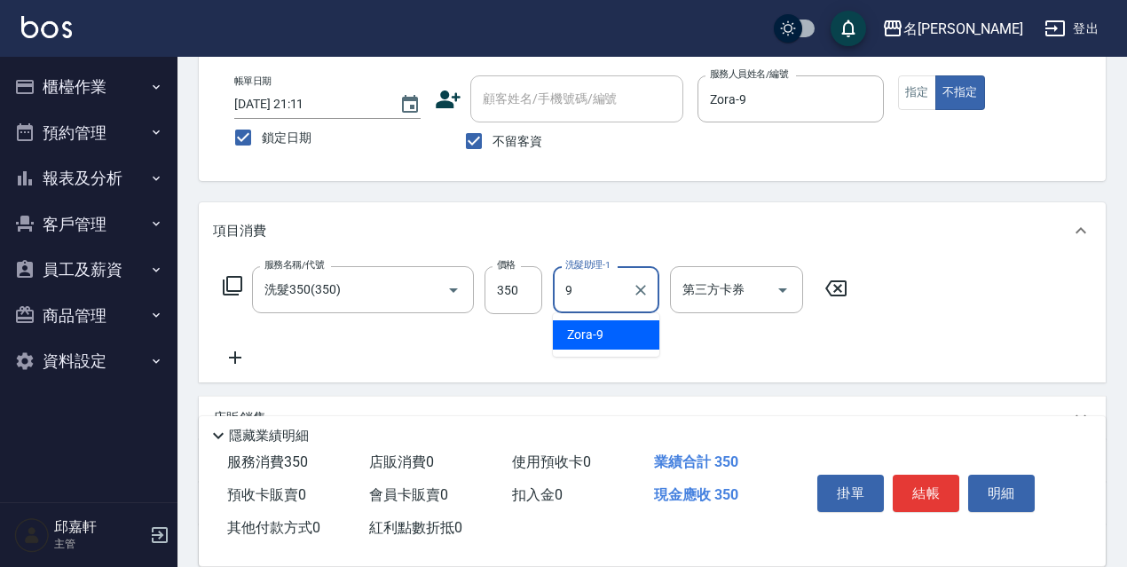
type input "Zora-9"
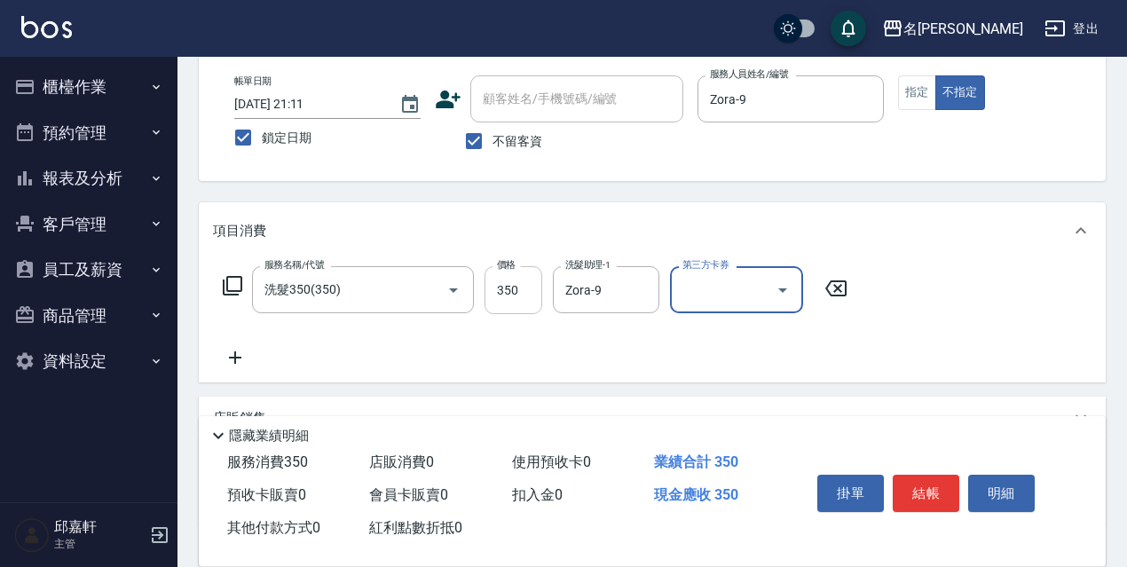
click at [486, 298] on input "350" at bounding box center [514, 290] width 58 height 48
type input "400"
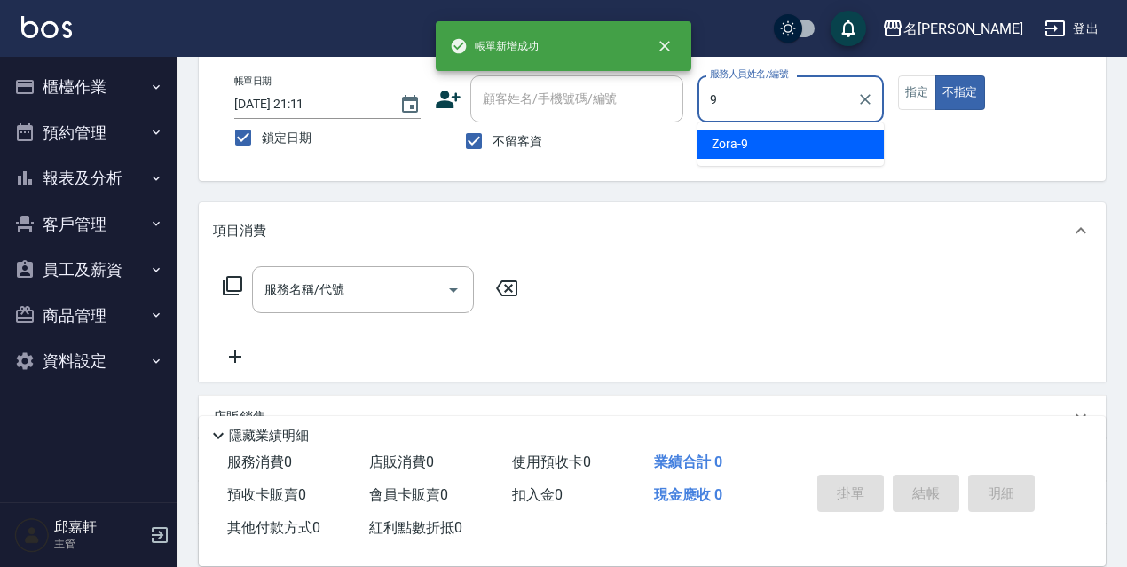
type input "Zora-9"
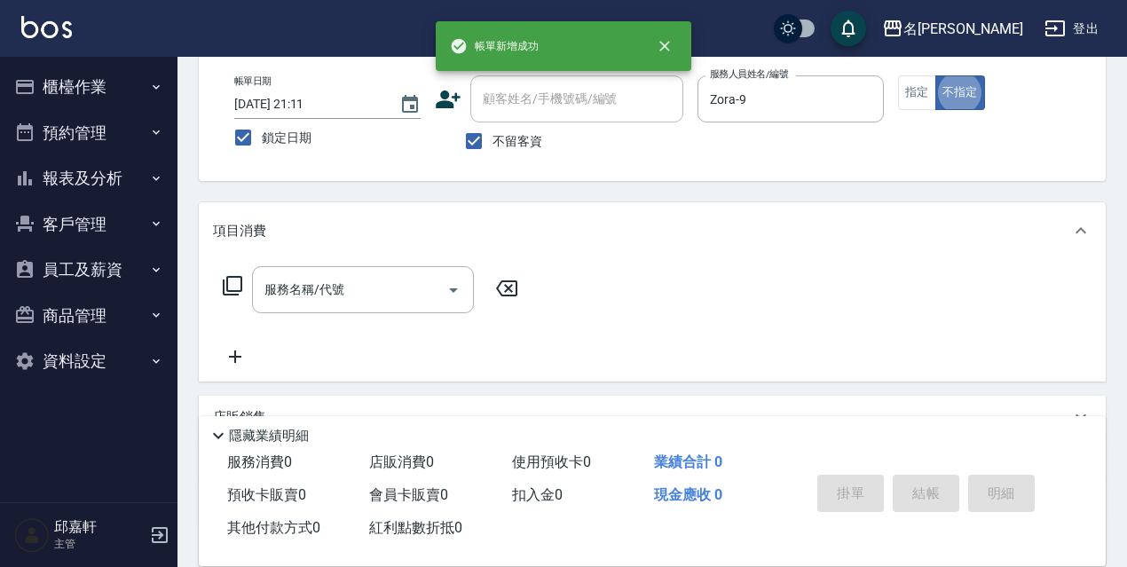
type button "false"
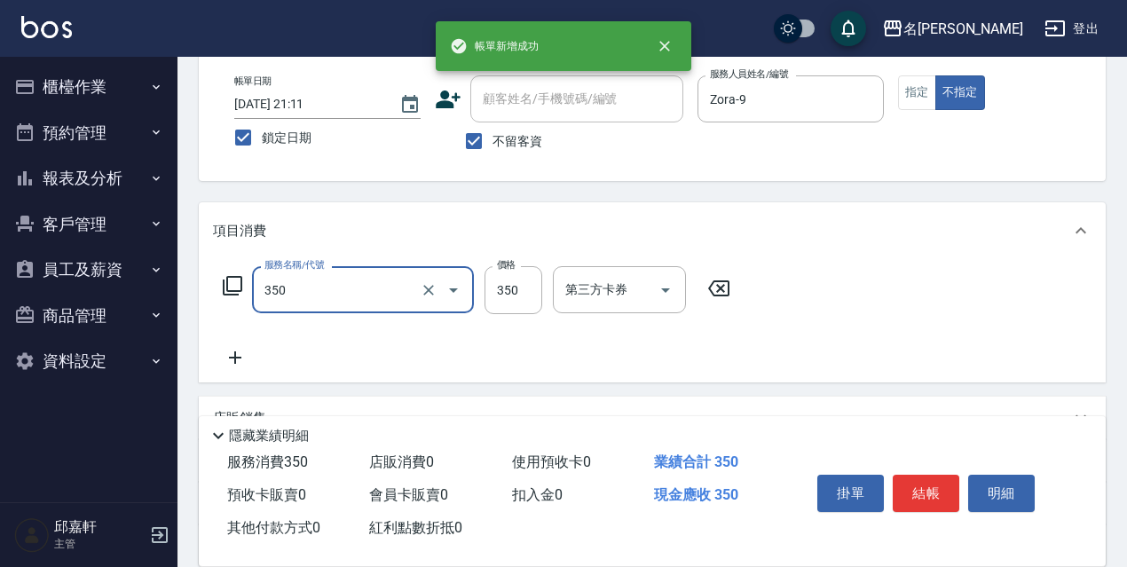
type input "洗髮350(350)"
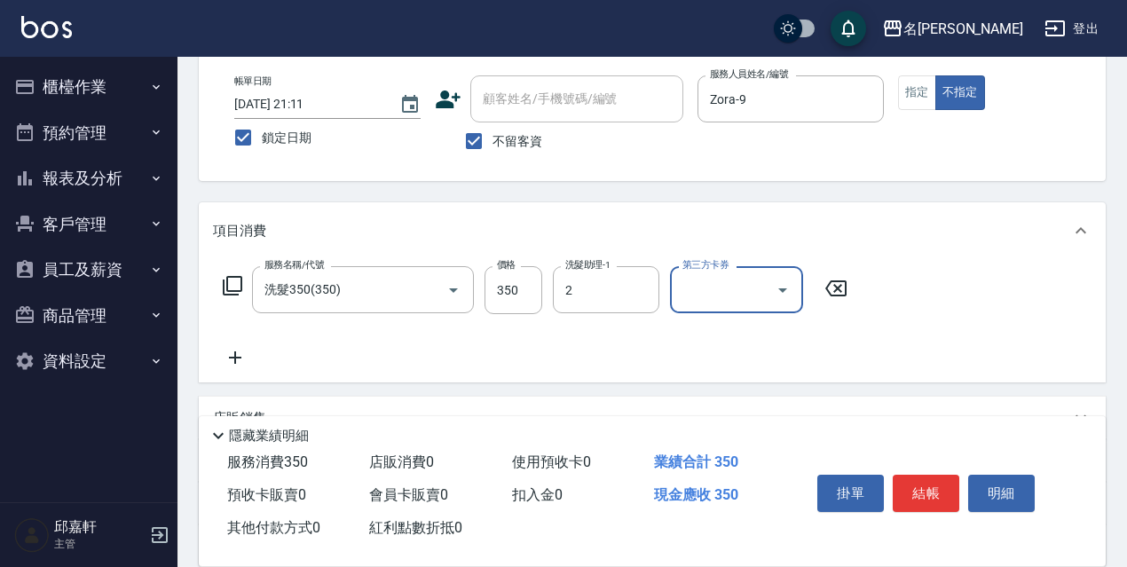
type input "Vicky-2"
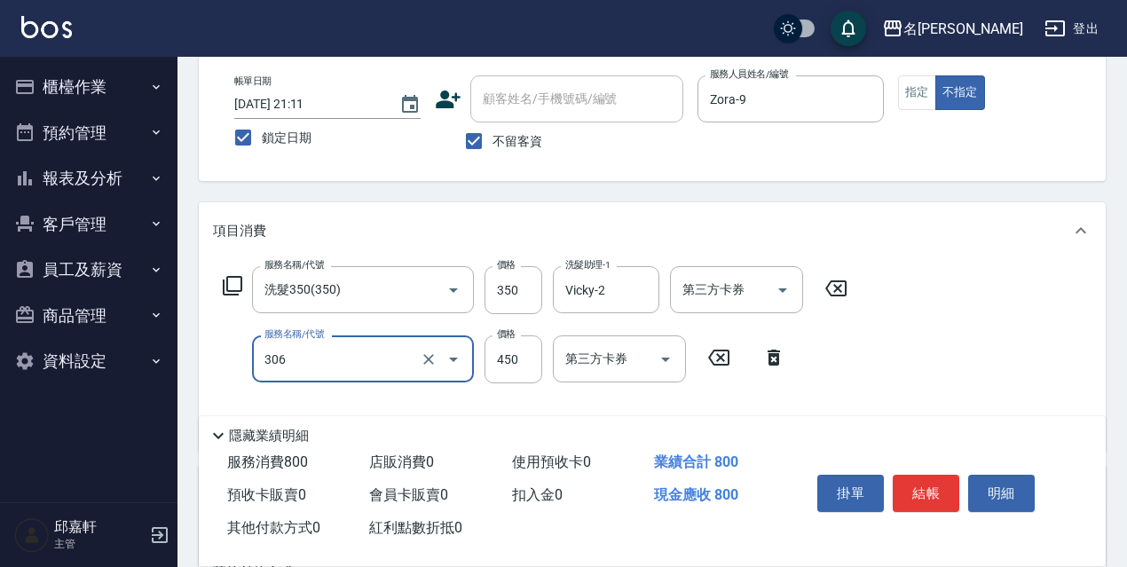
type input "剪髮450(306)"
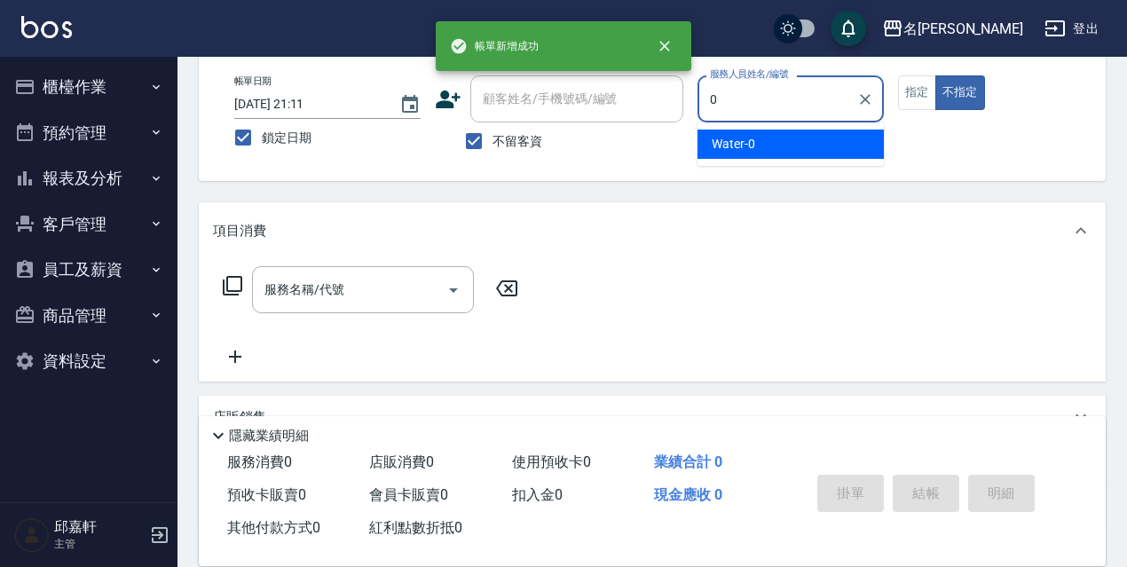
type input "Water-0"
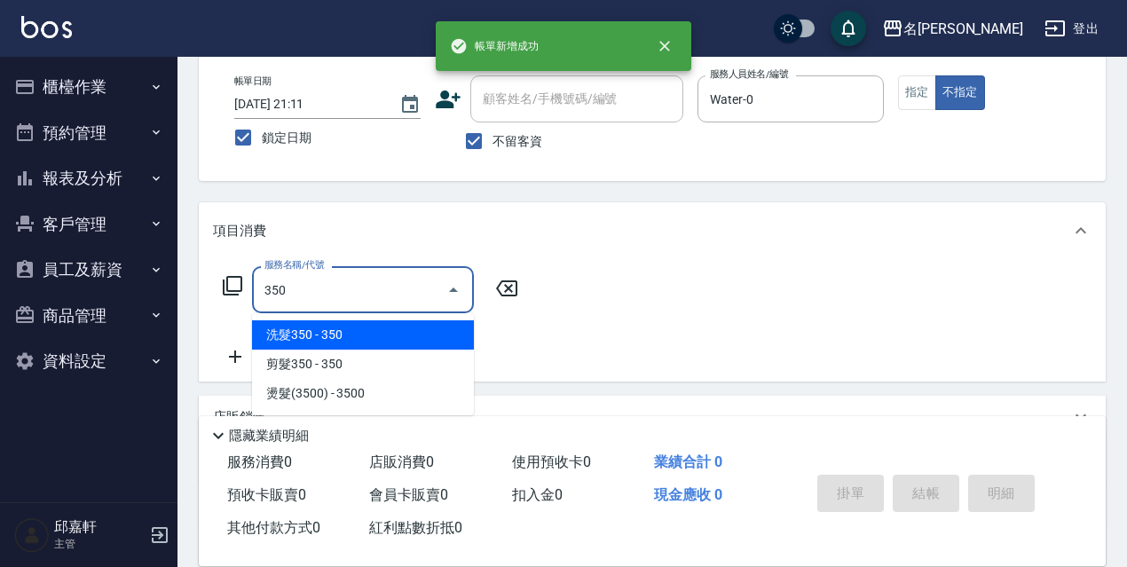
type input "洗髮350(350)"
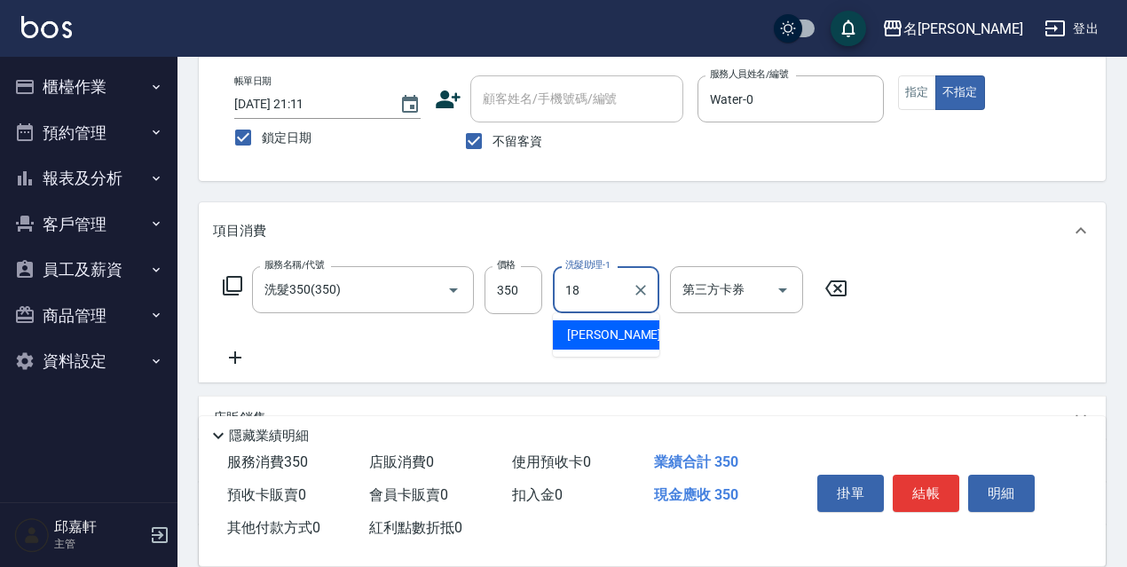
type input "[PERSON_NAME]-18"
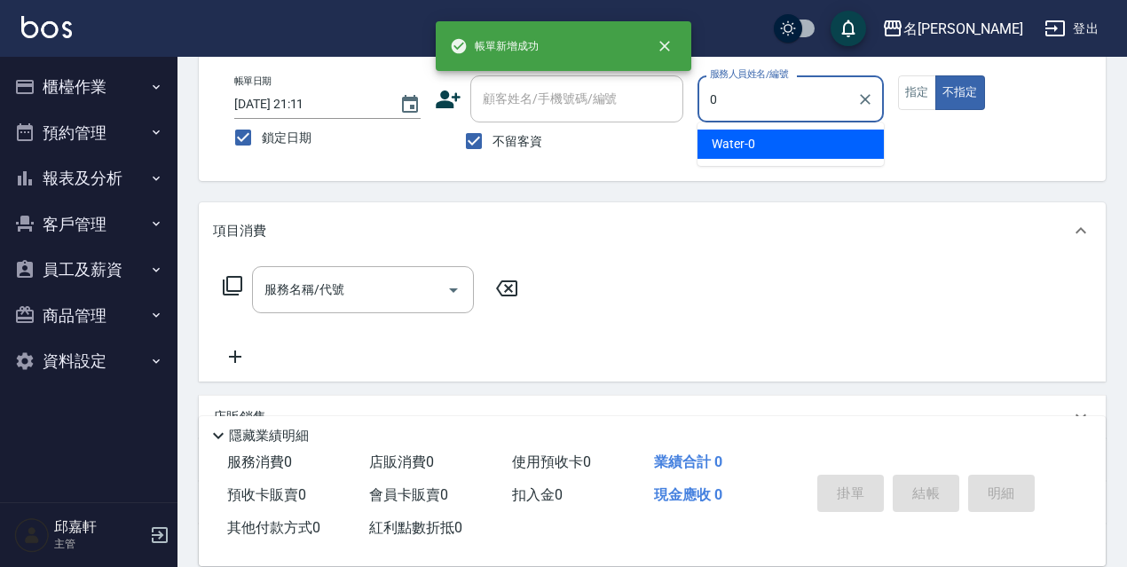
type input "Water-0"
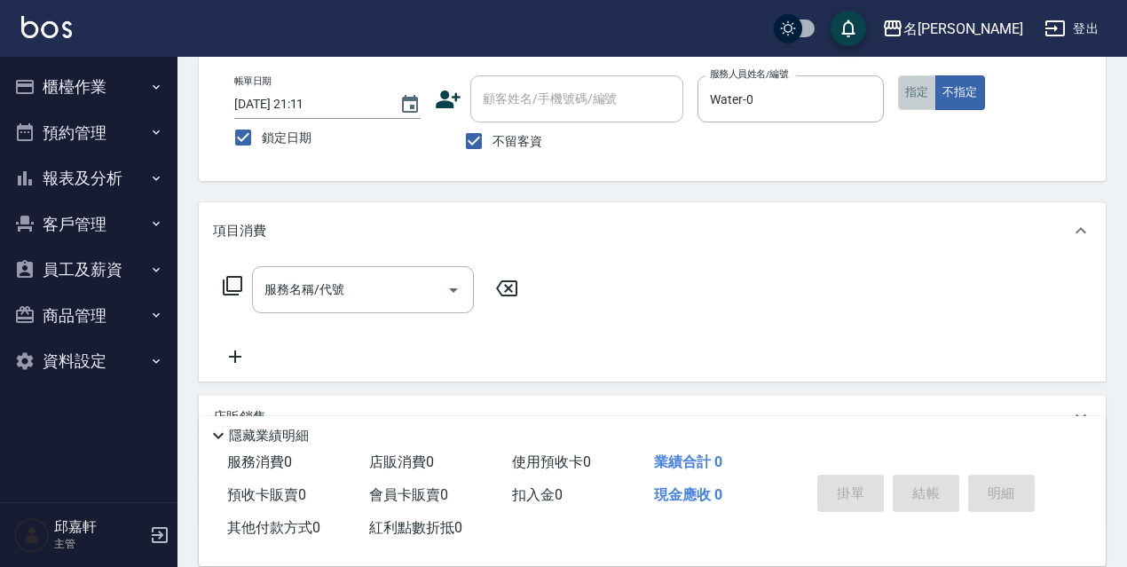
click at [920, 91] on button "指定" at bounding box center [917, 92] width 38 height 35
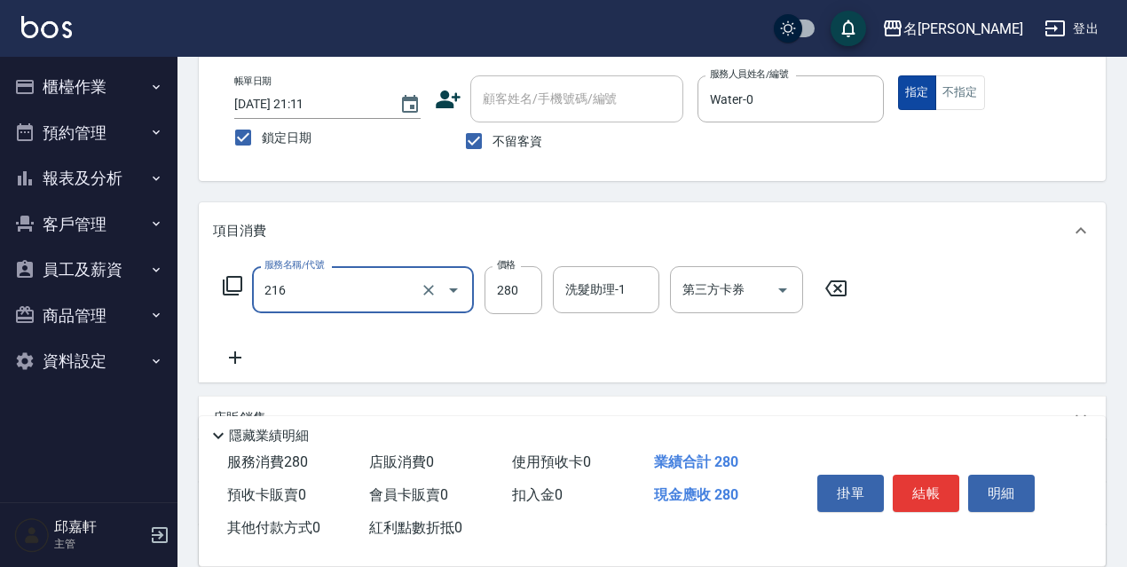
type input "洗髮卷<抵>280(216)"
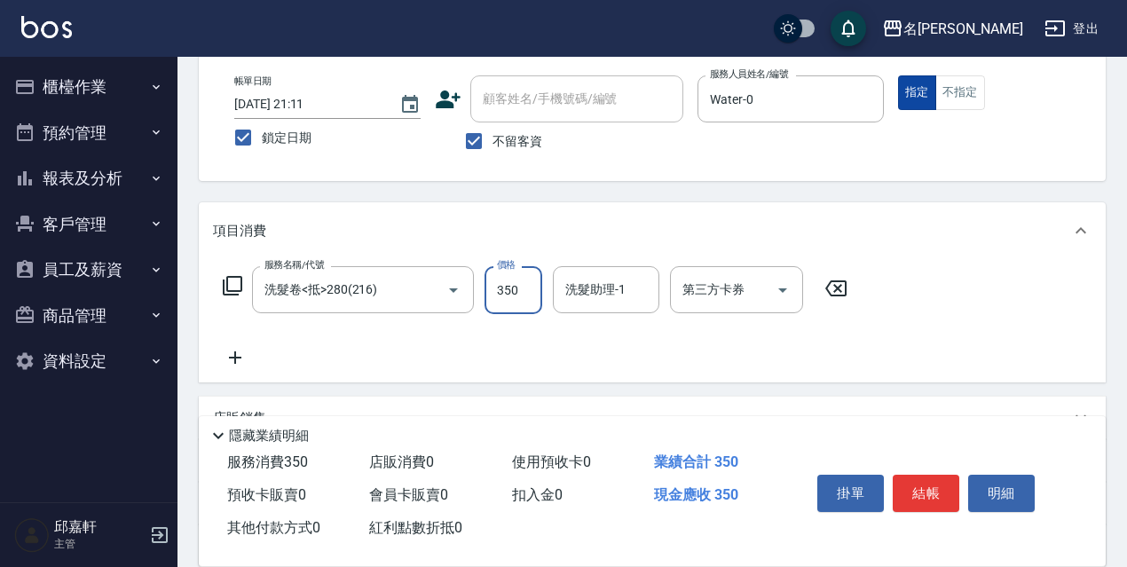
type input "350"
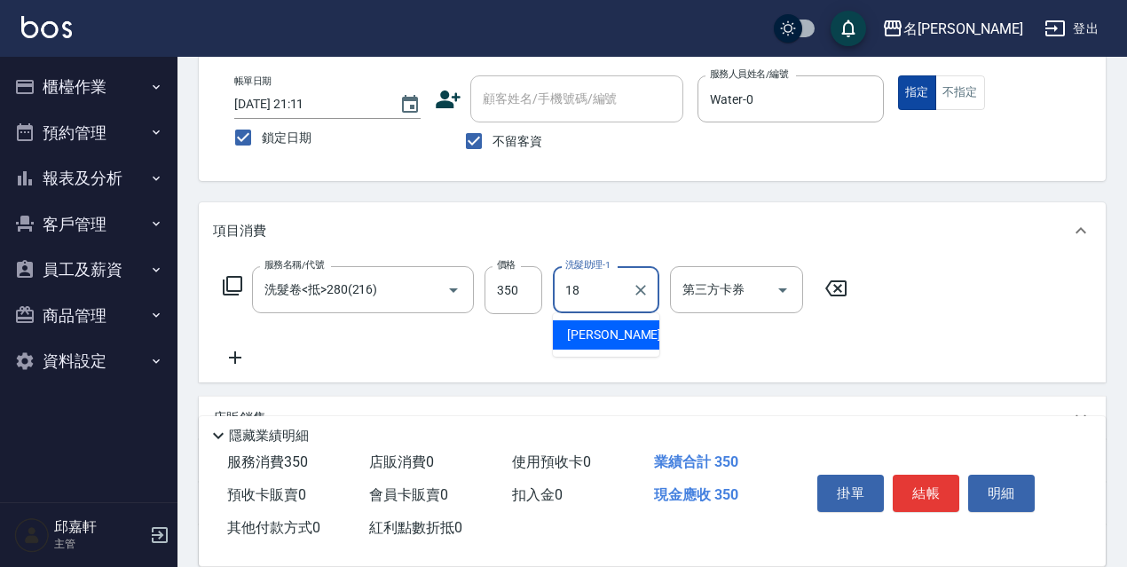
type input "[PERSON_NAME]-18"
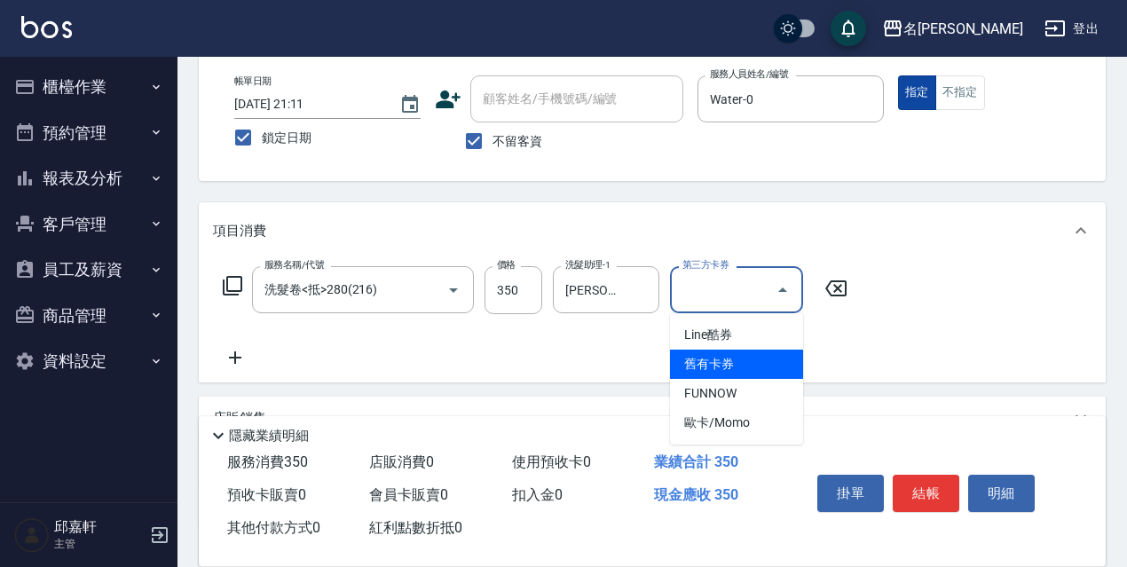
type input "舊有卡券"
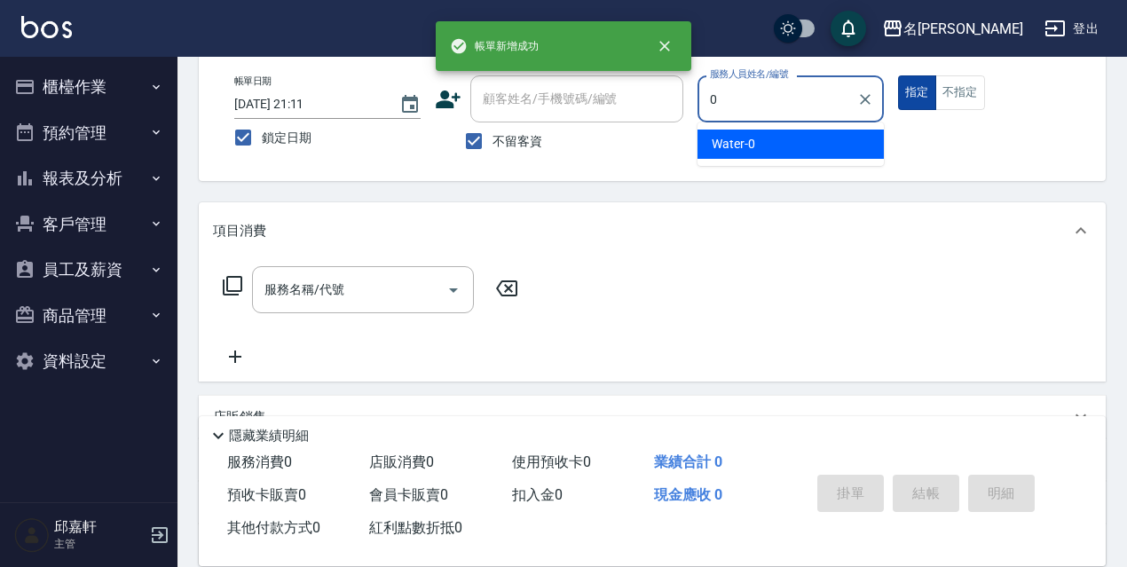
type input "Water-0"
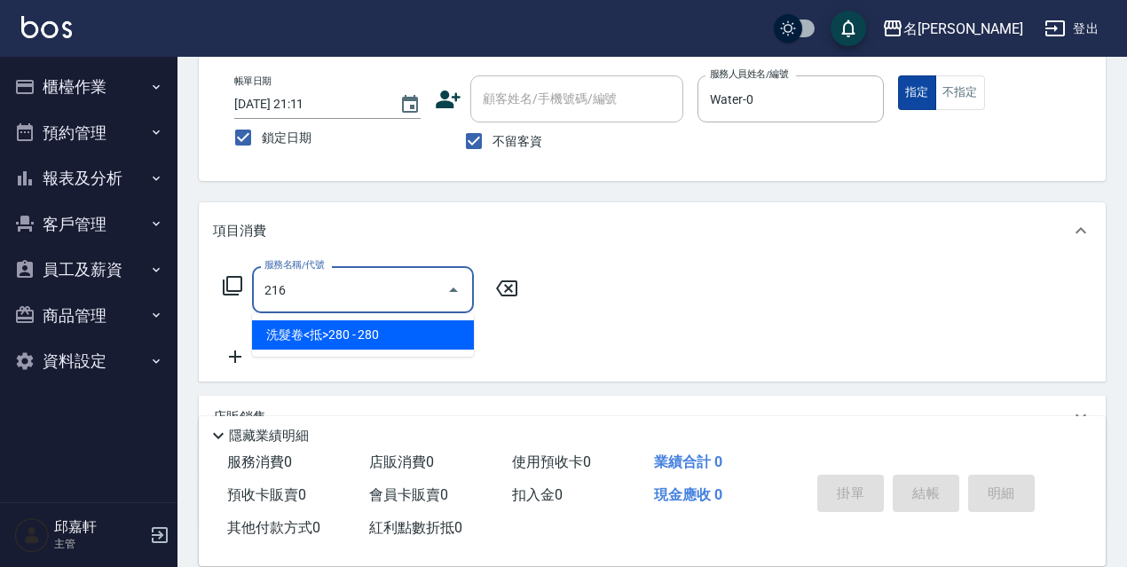
type input "洗髮卷<抵>280(216)"
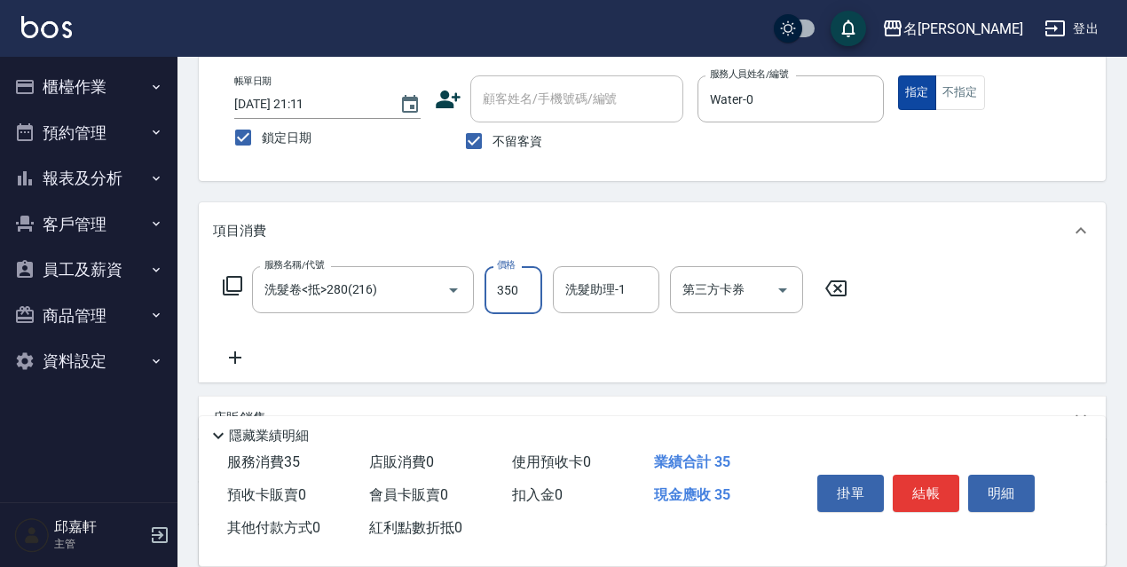
type input "350"
type input "Water-0"
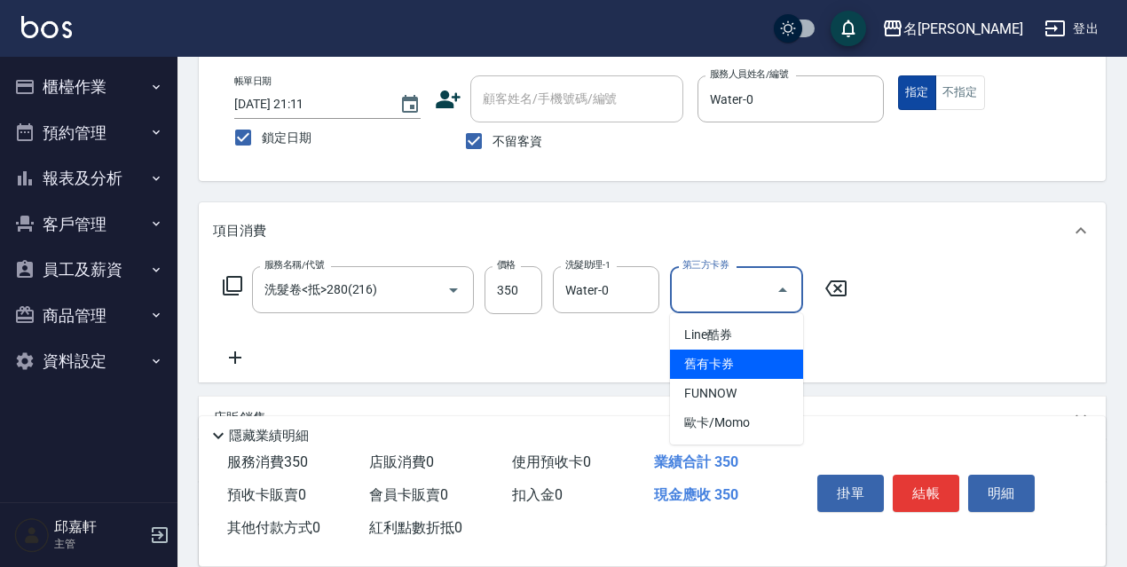
type input "舊有卡券"
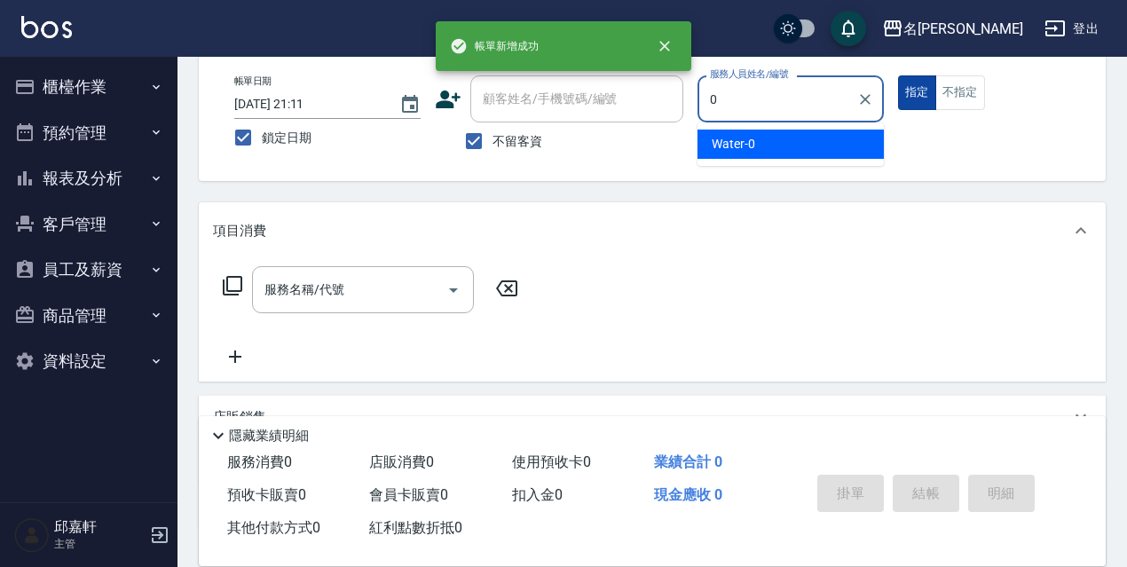
type input "Water-0"
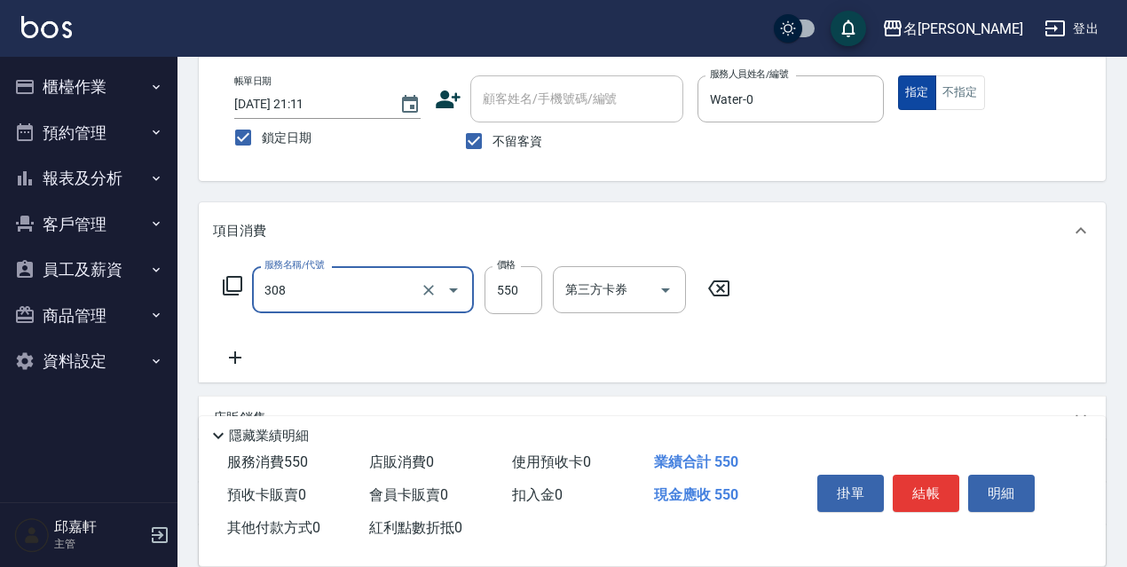
type input "剪髮550(308)"
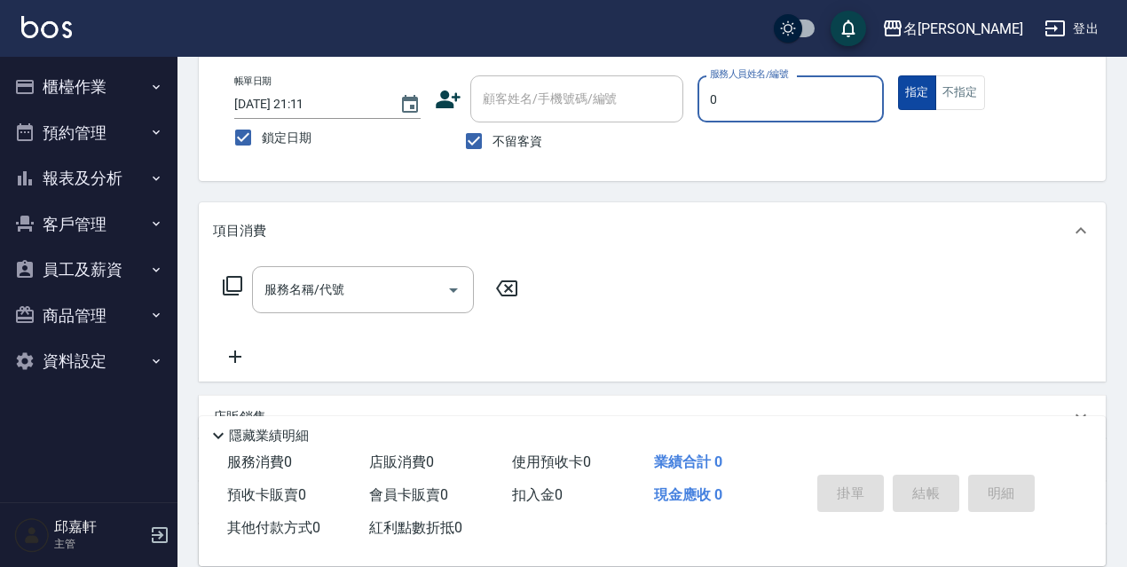
type input "Water-0"
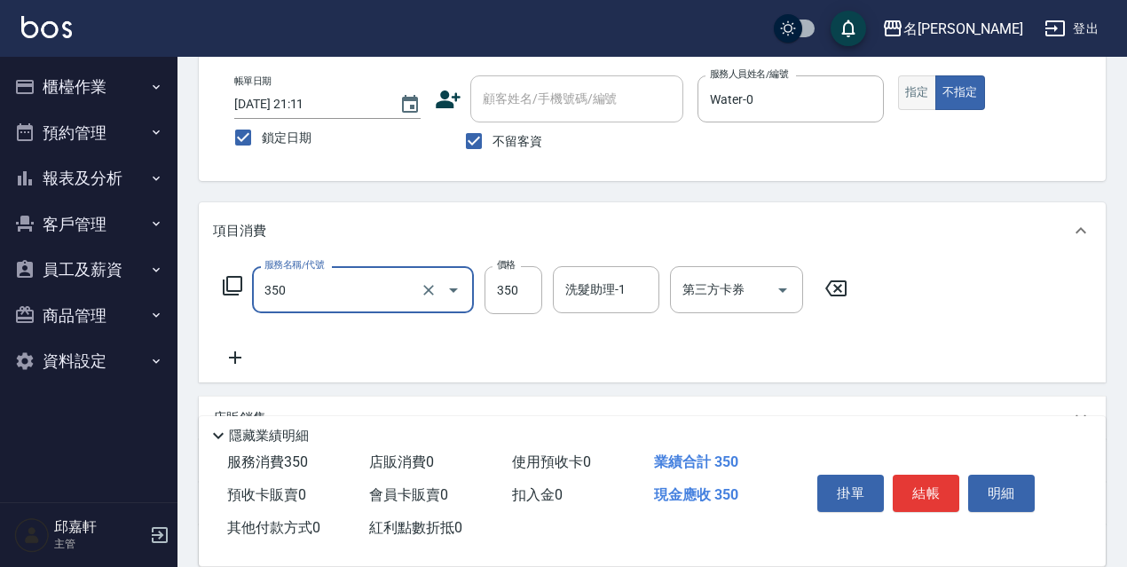
type input "洗髮350(350)"
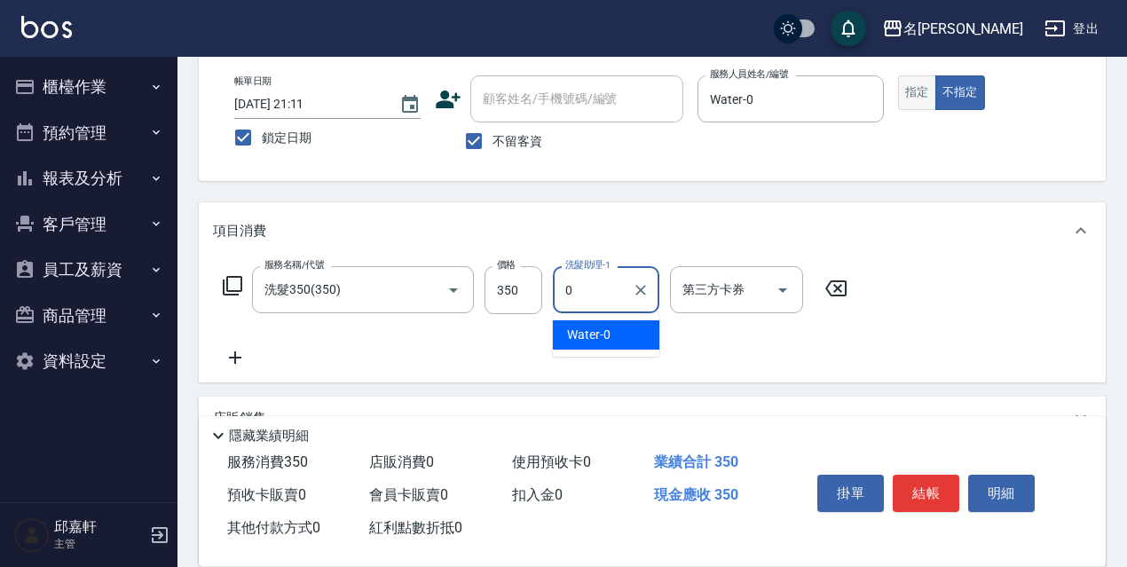
type input "Water-0"
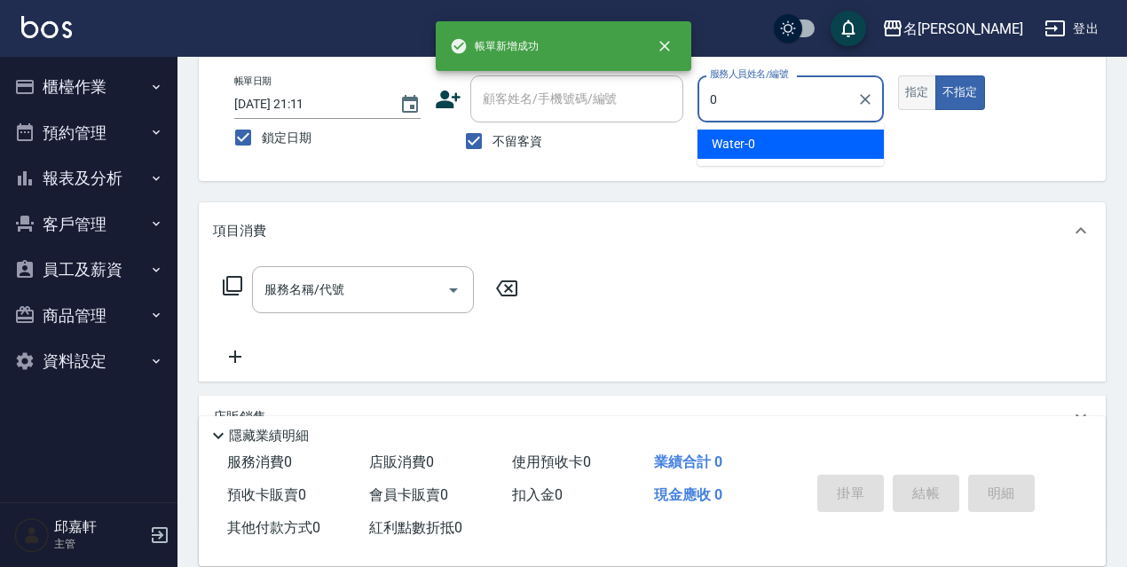
type input "Water-0"
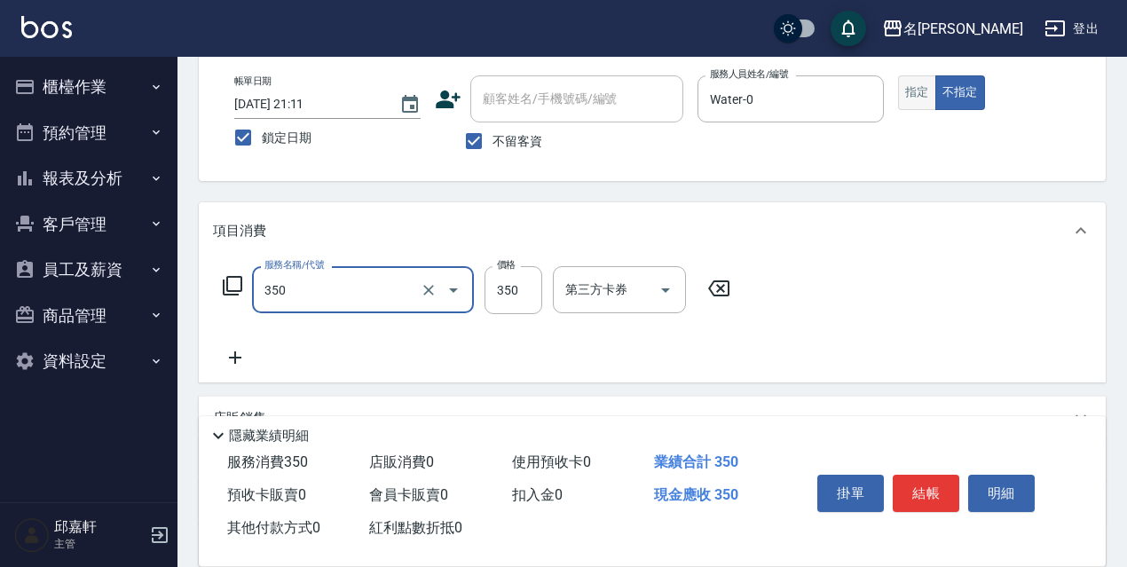
type input "洗髮350(350)"
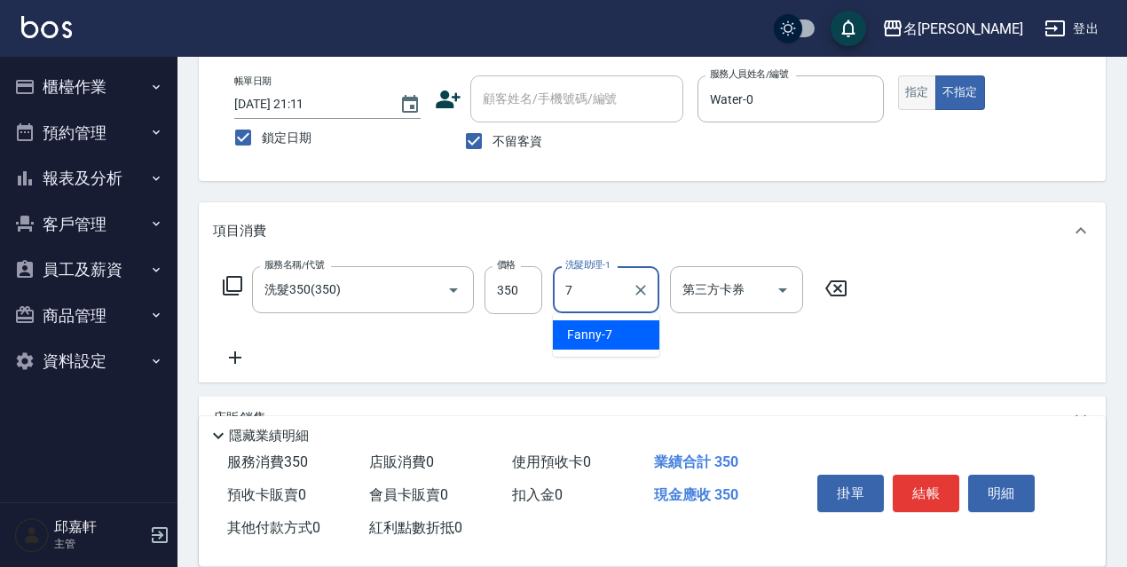
type input "Fanny-7"
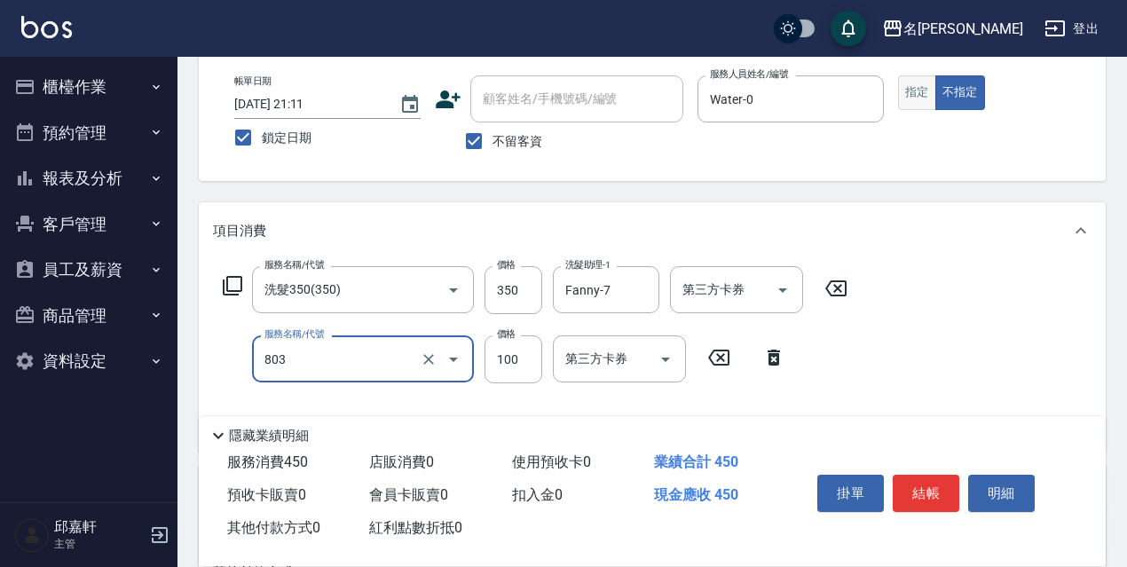
type input "電棒/夾直(803)"
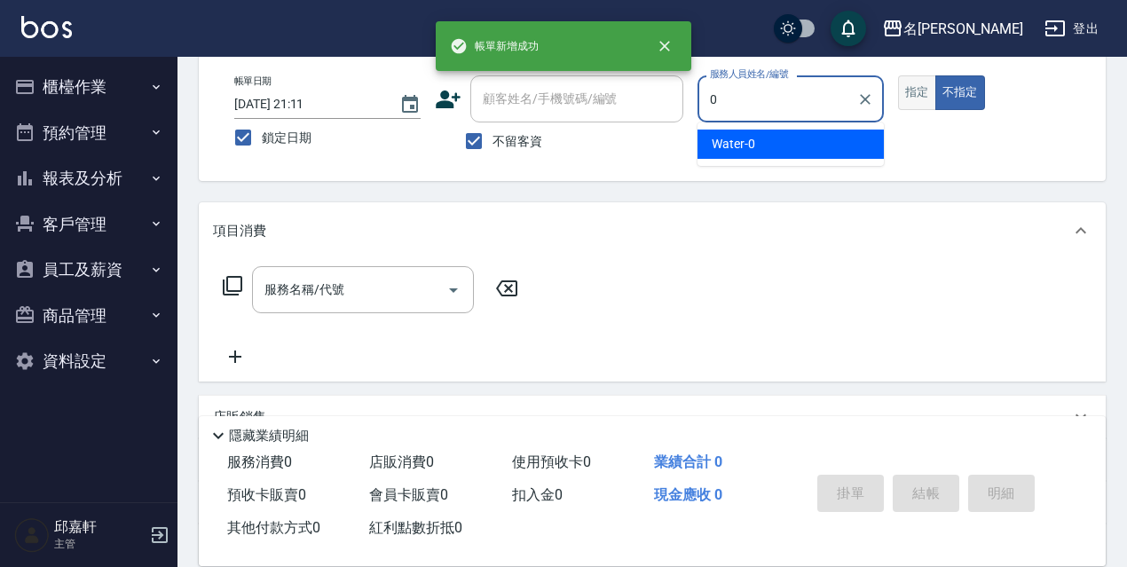
type input "Water-0"
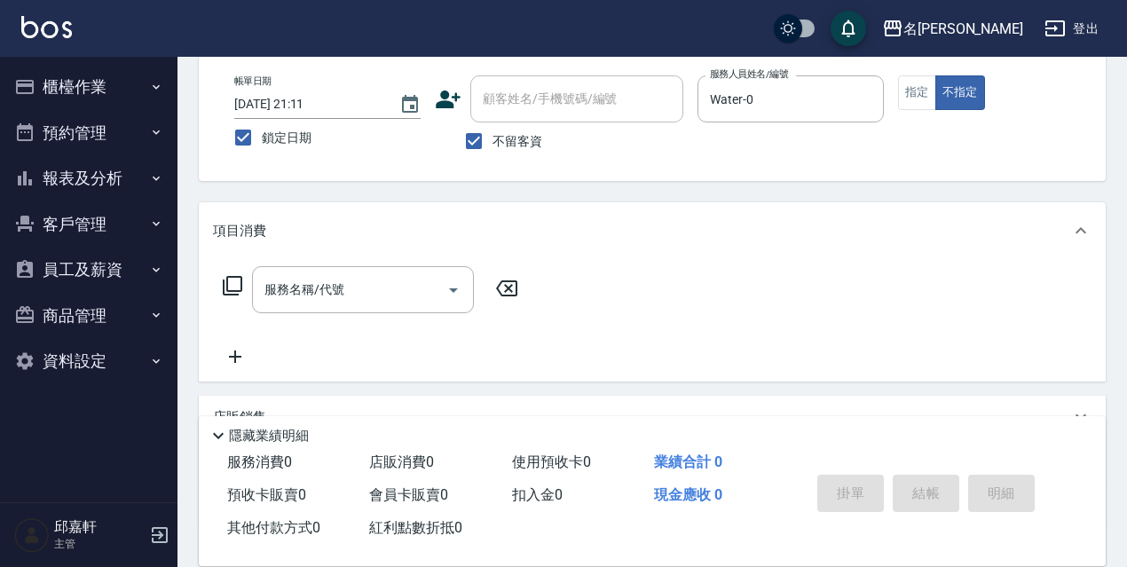
click at [909, 127] on div "帳單日期 [DATE] 21:11 鎖定日期 顧客姓名/手機號碼/編號 顧客姓名/手機號碼/編號 不留客資 服務人員姓名/編號 Water-0 服務人員姓名/…" at bounding box center [652, 117] width 864 height 84
click at [914, 105] on button "指定" at bounding box center [917, 92] width 38 height 35
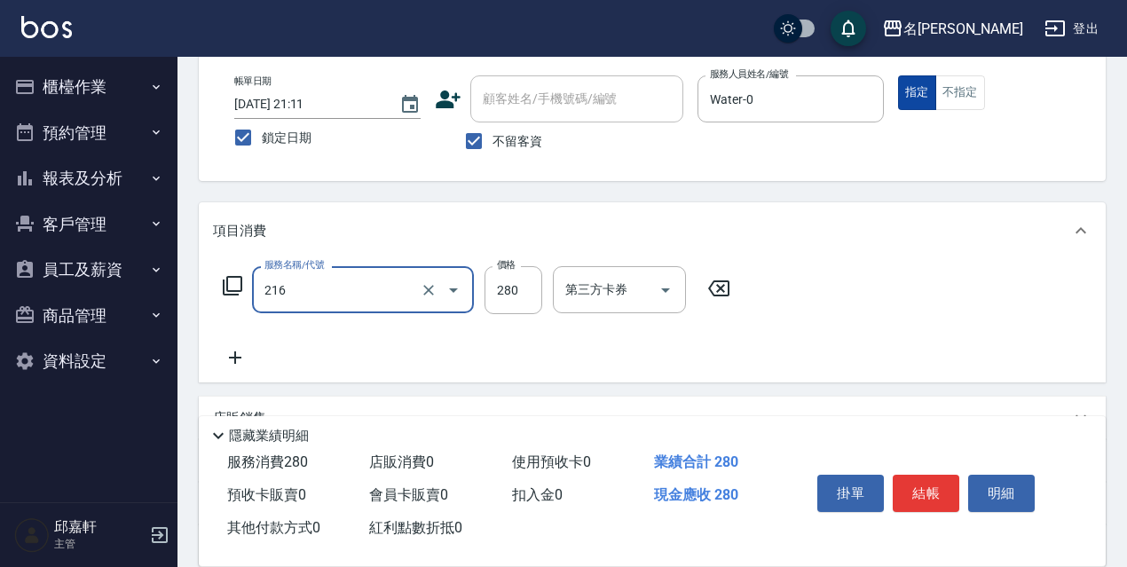
type input "洗髮卷<抵>280(216)"
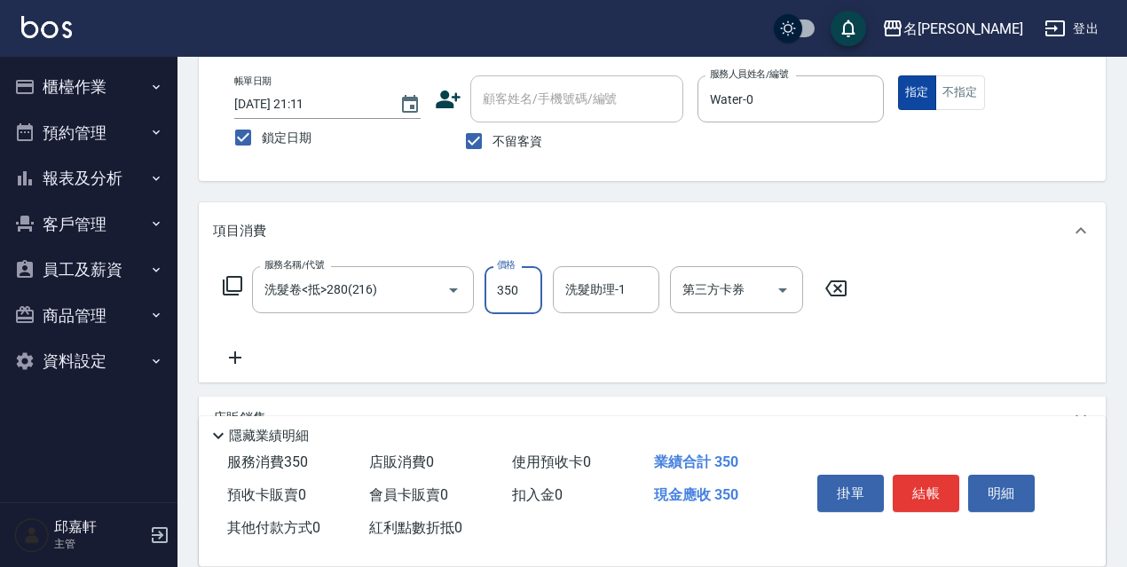
type input "350"
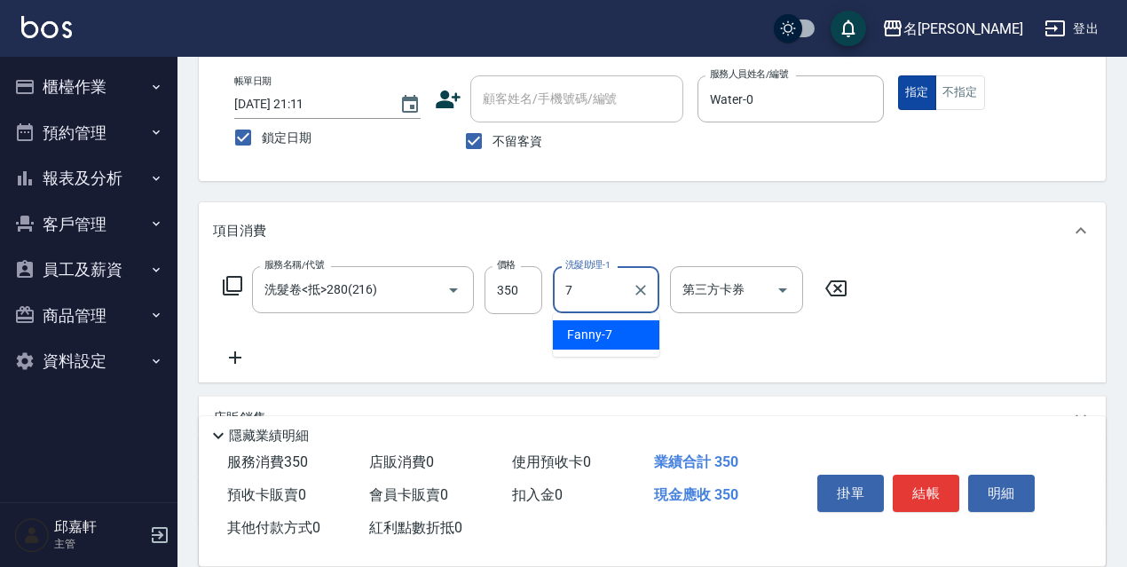
type input "Fanny-7"
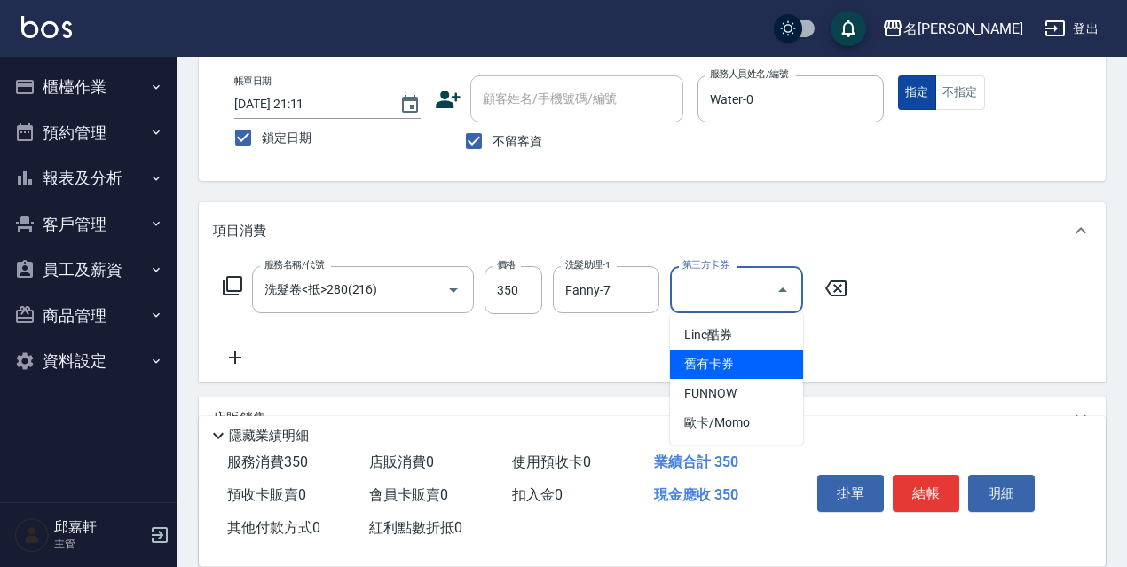
type input "舊有卡券"
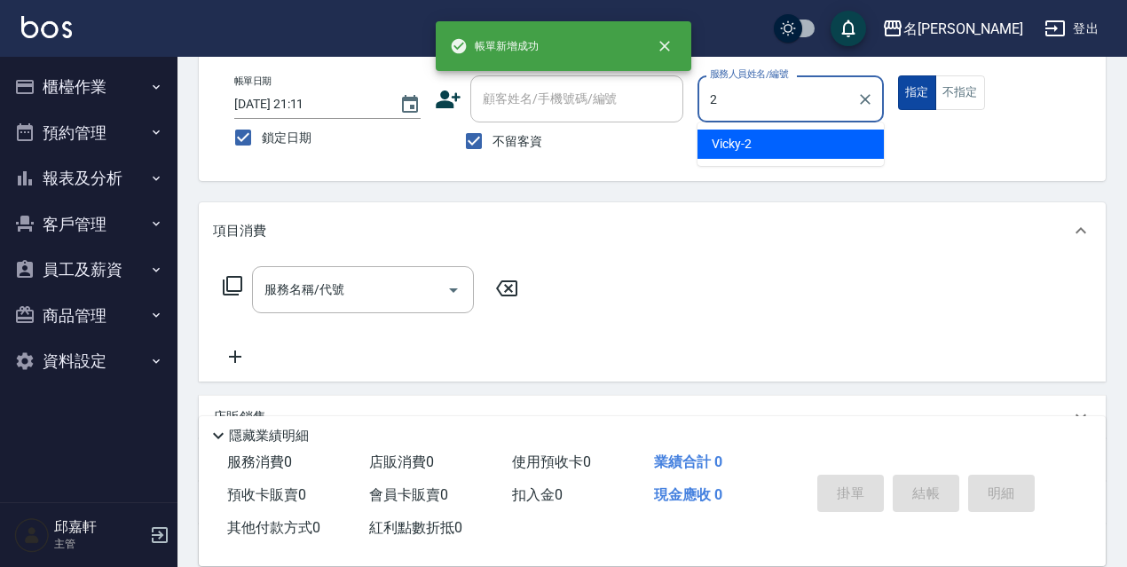
type input "Vicky-2"
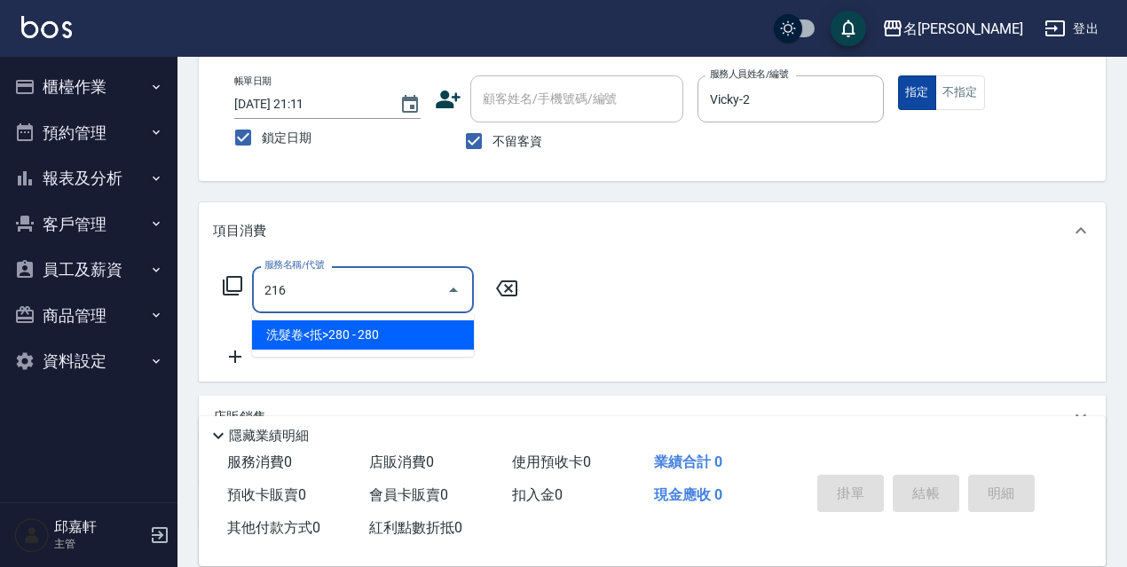
type input "洗髮卷<抵>280(216)"
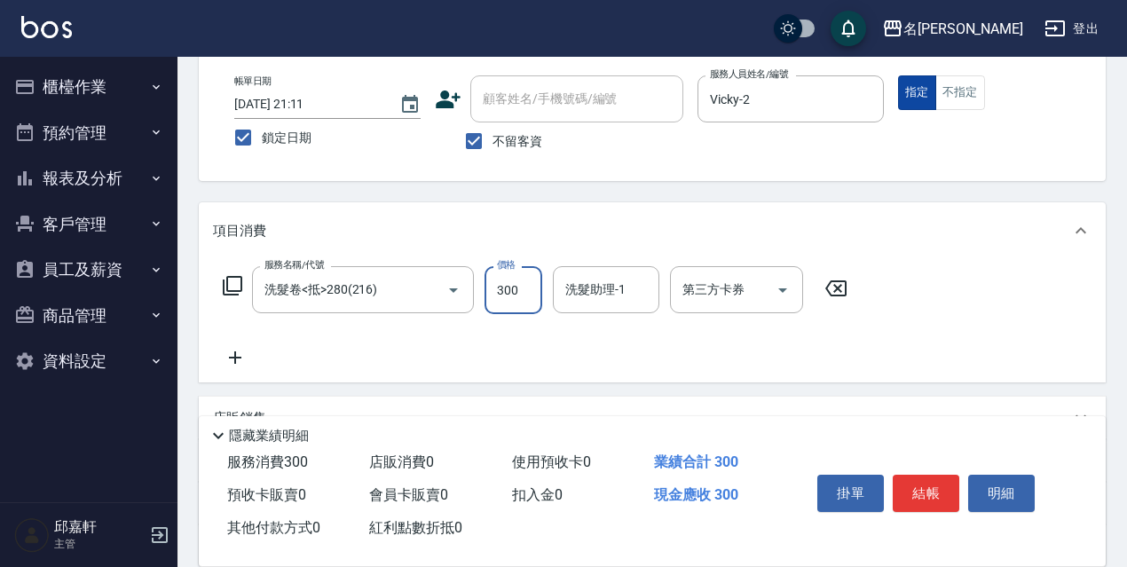
type input "300"
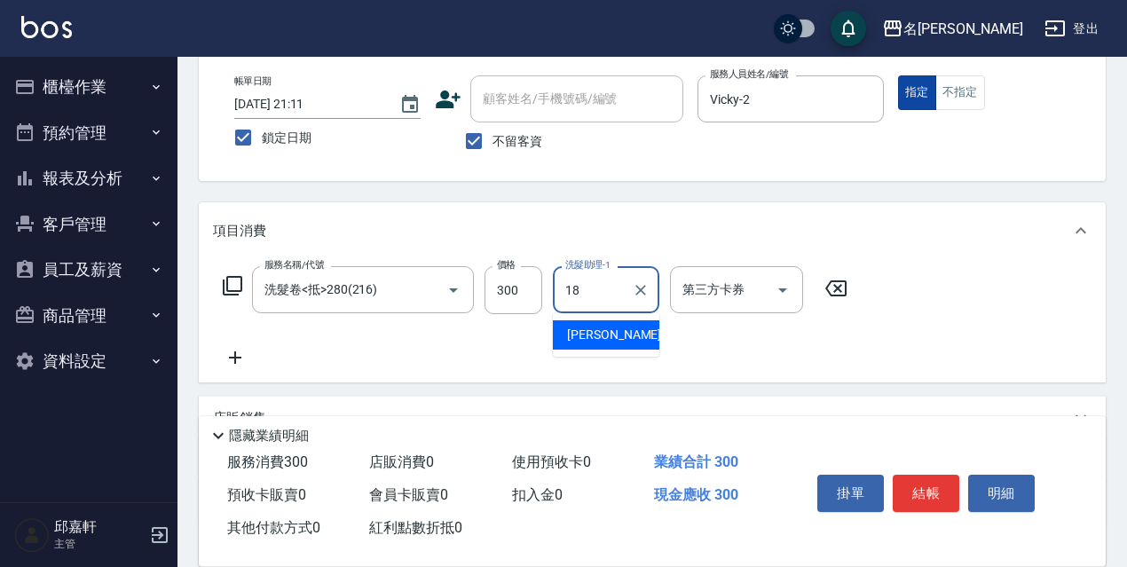
type input "[PERSON_NAME]-18"
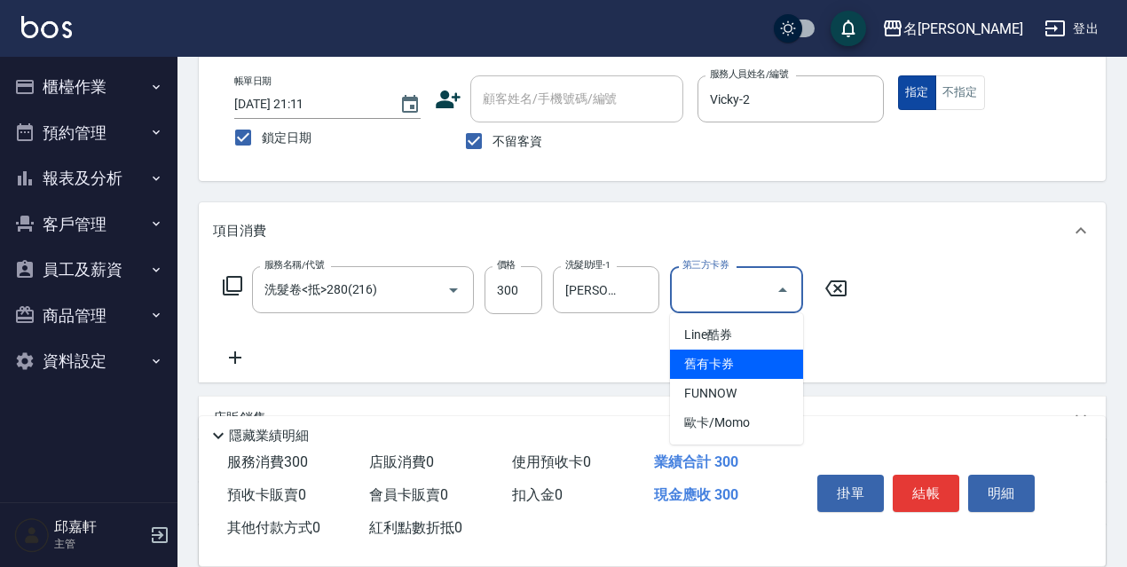
type input "舊有卡券"
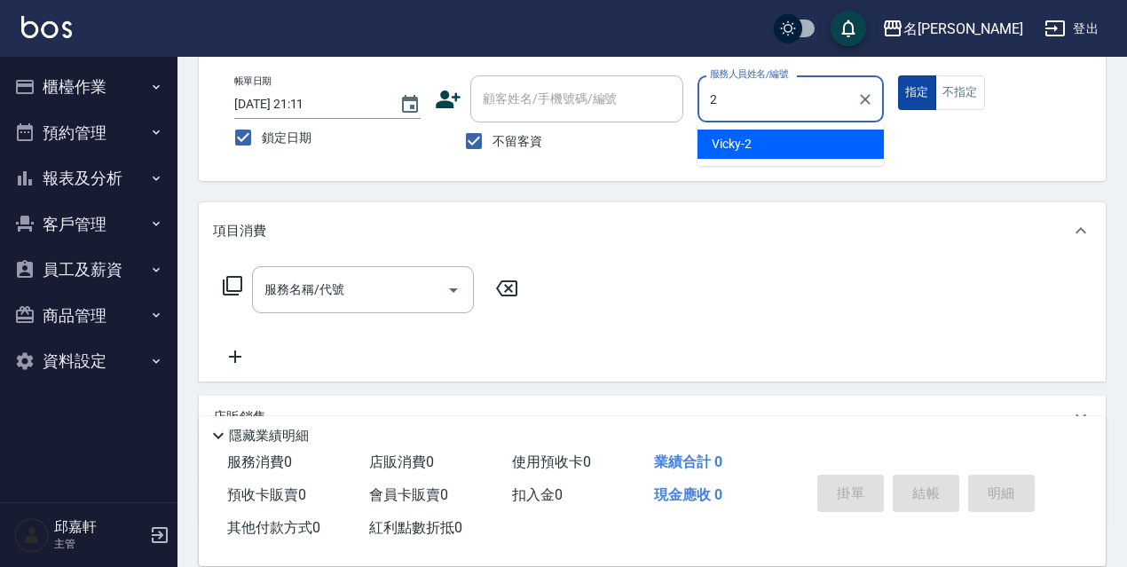
type input "Vicky-2"
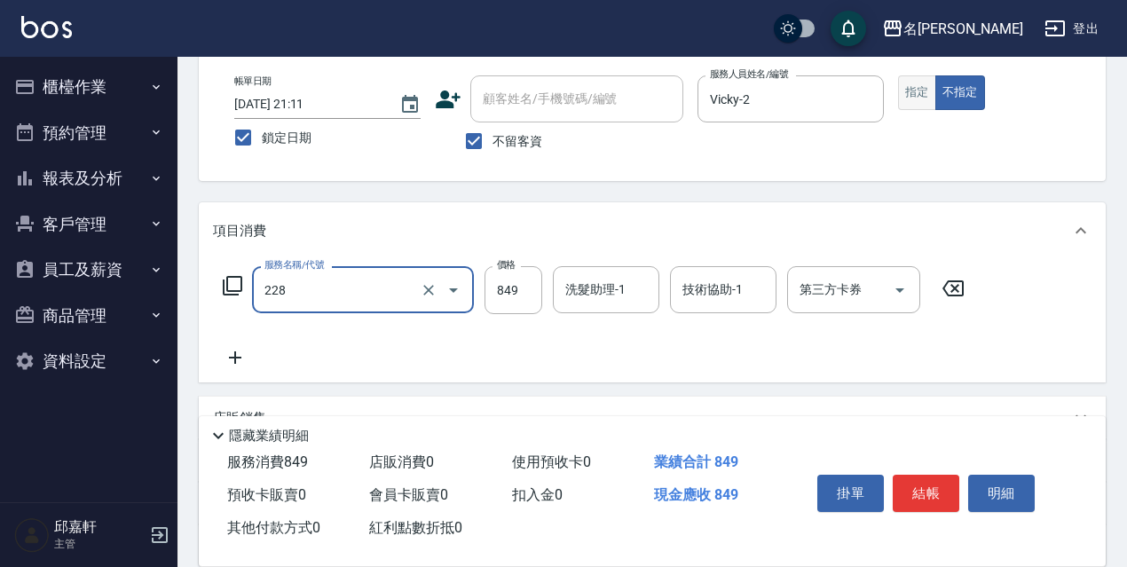
type input "[PERSON_NAME]理療SPA(228)"
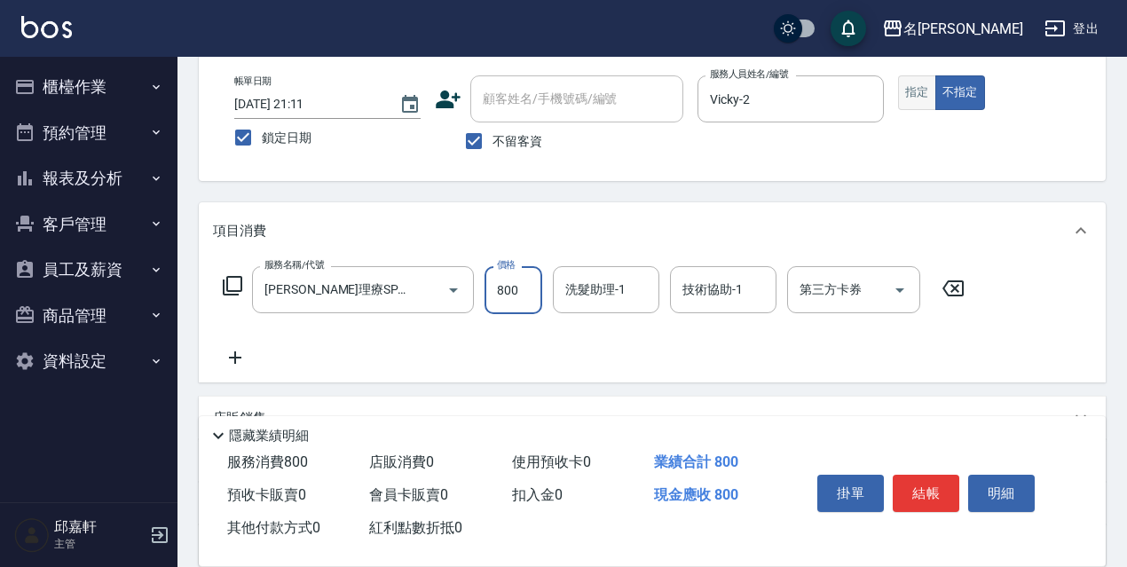
type input "800"
type input "Vicky-2"
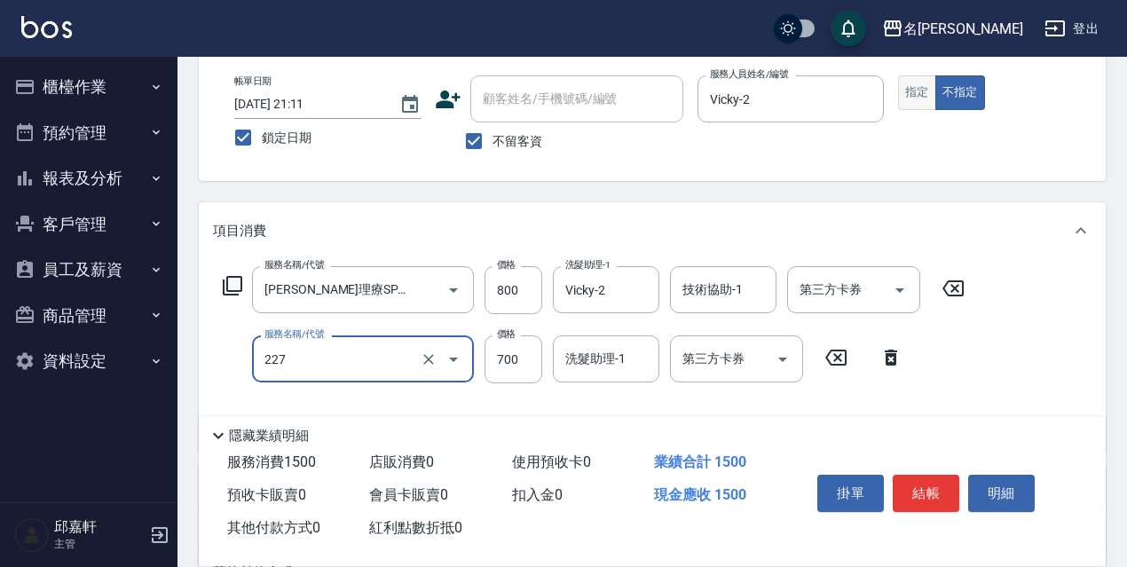
type input "頭皮角質大掃除(227)"
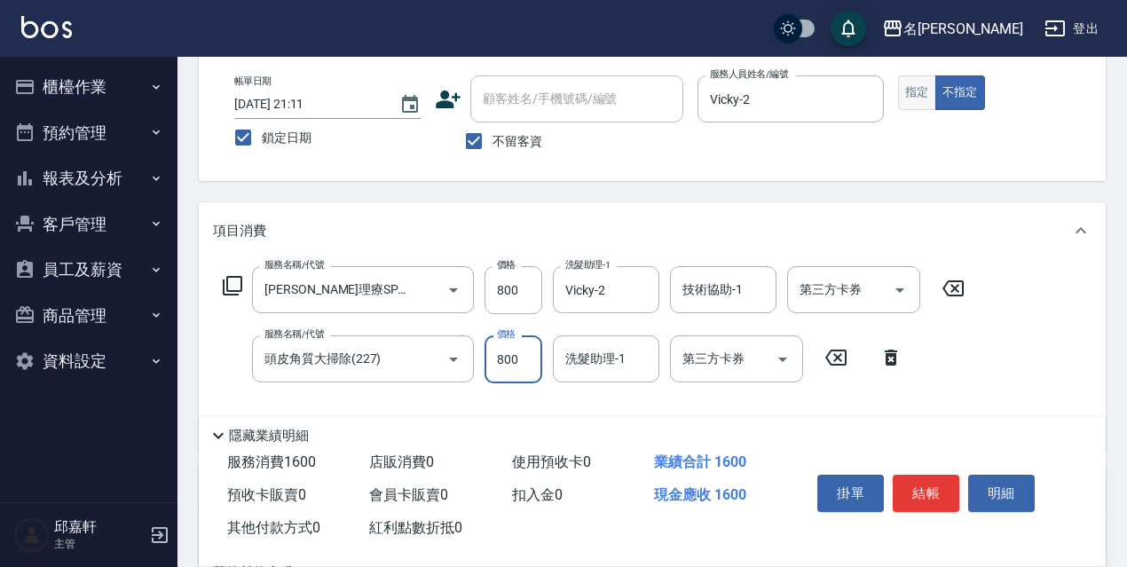
type input "800"
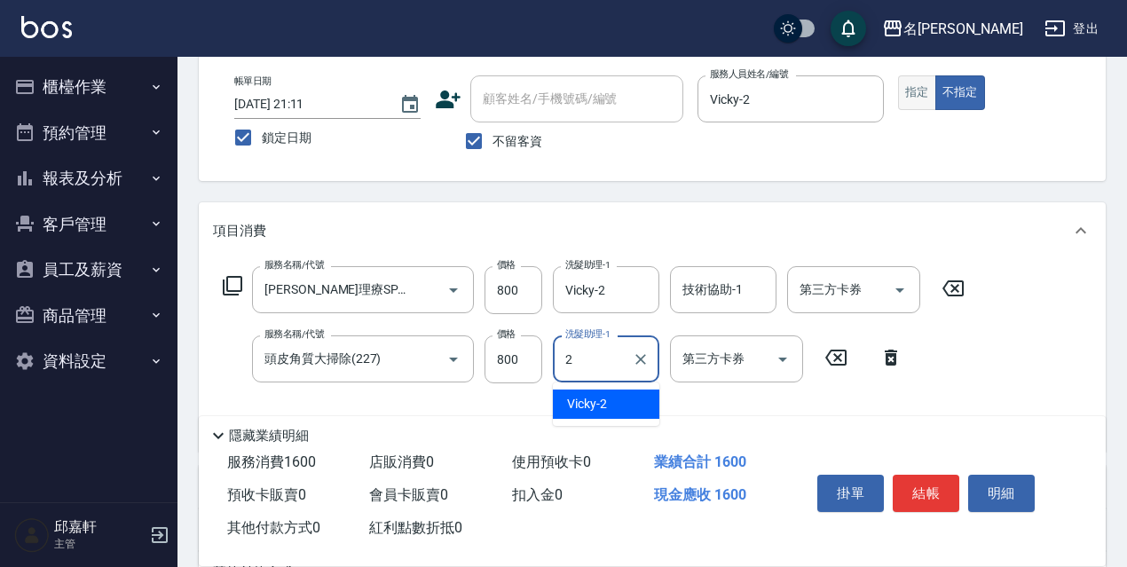
type input "Vicky-2"
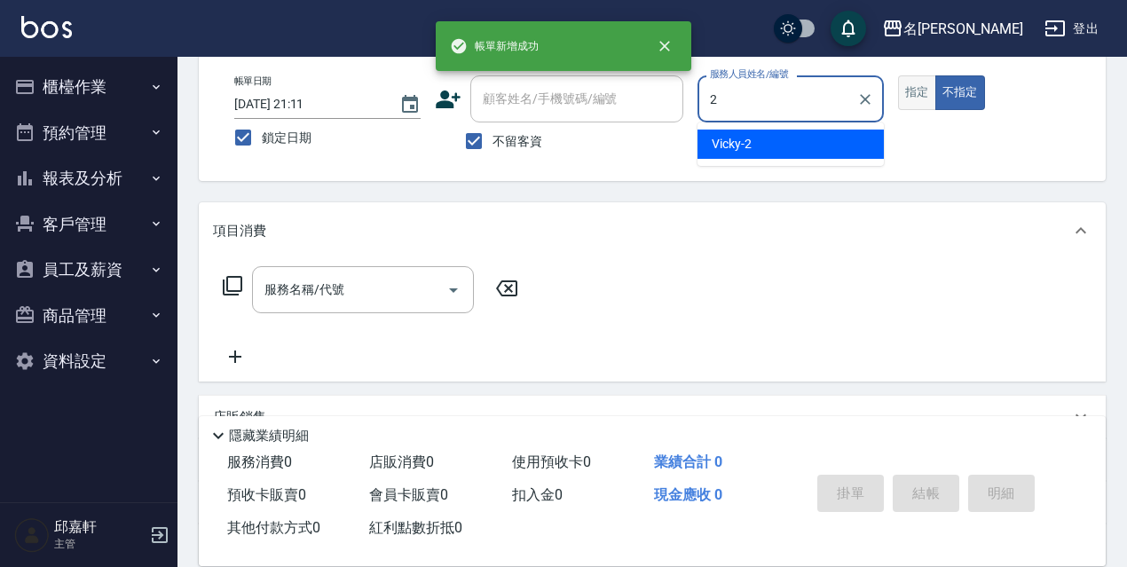
type input "Vicky-2"
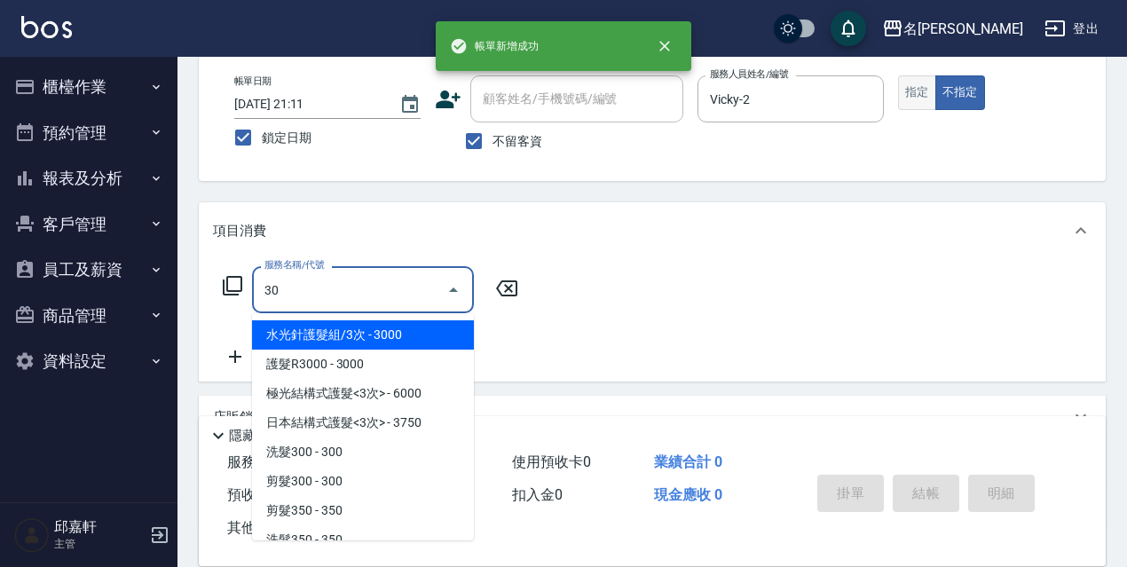
type input "305"
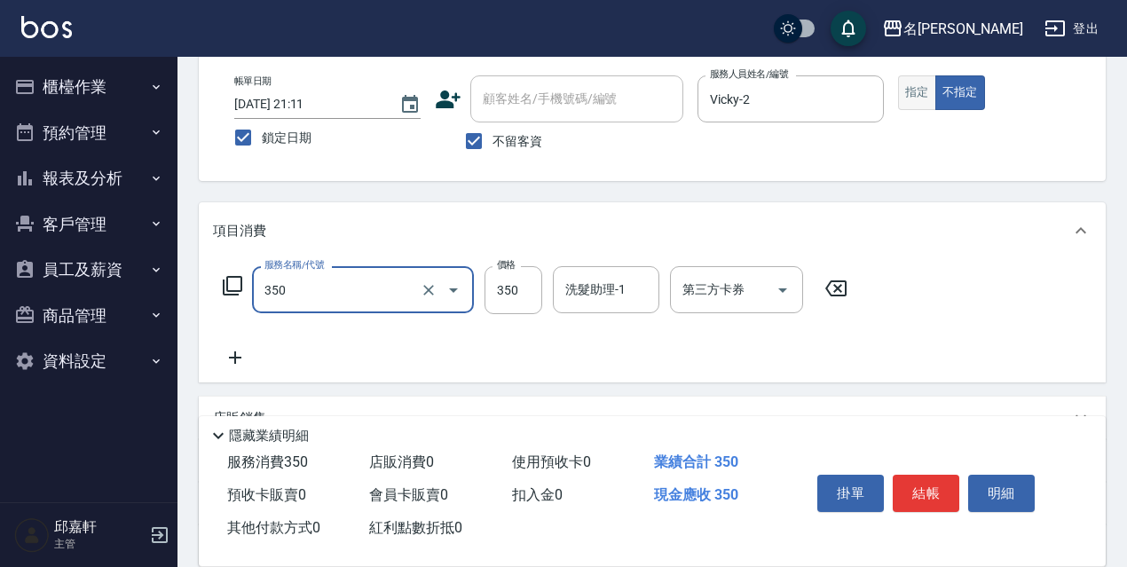
type input "洗髮350(350)"
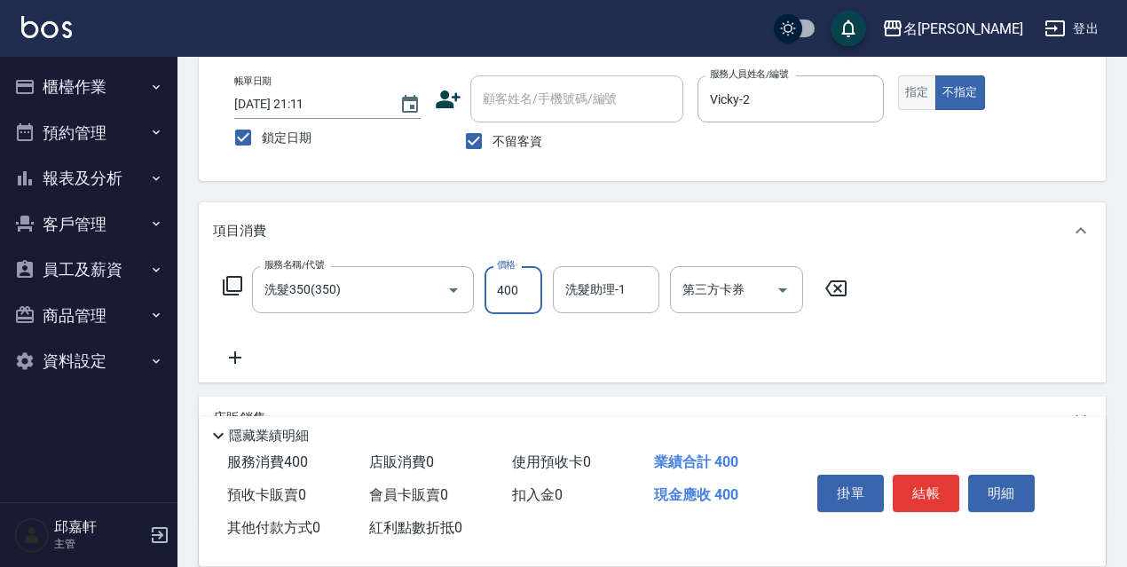
type input "400"
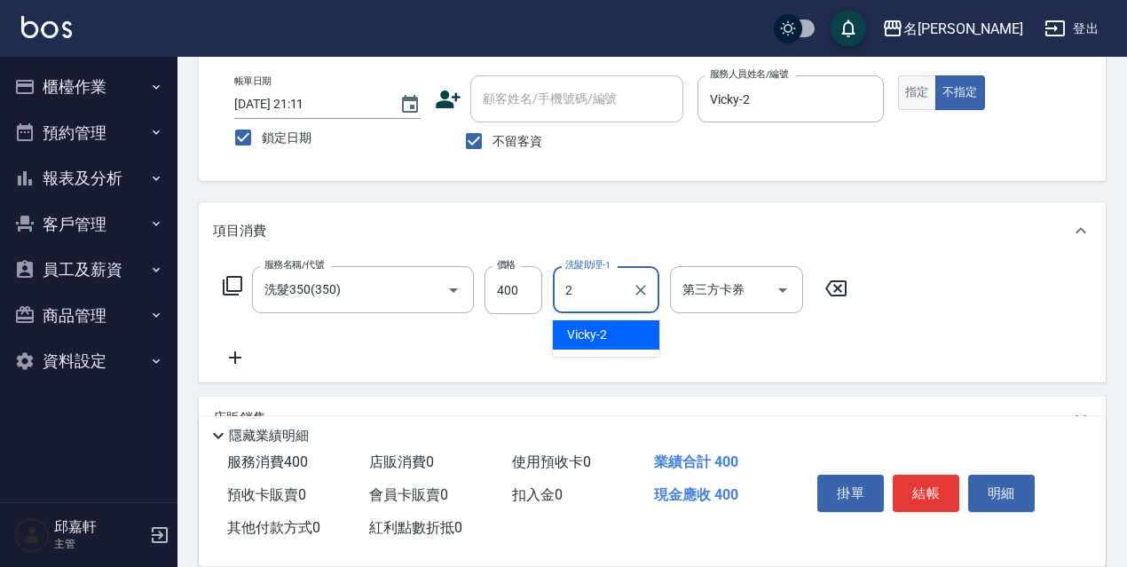
type input "Vicky-2"
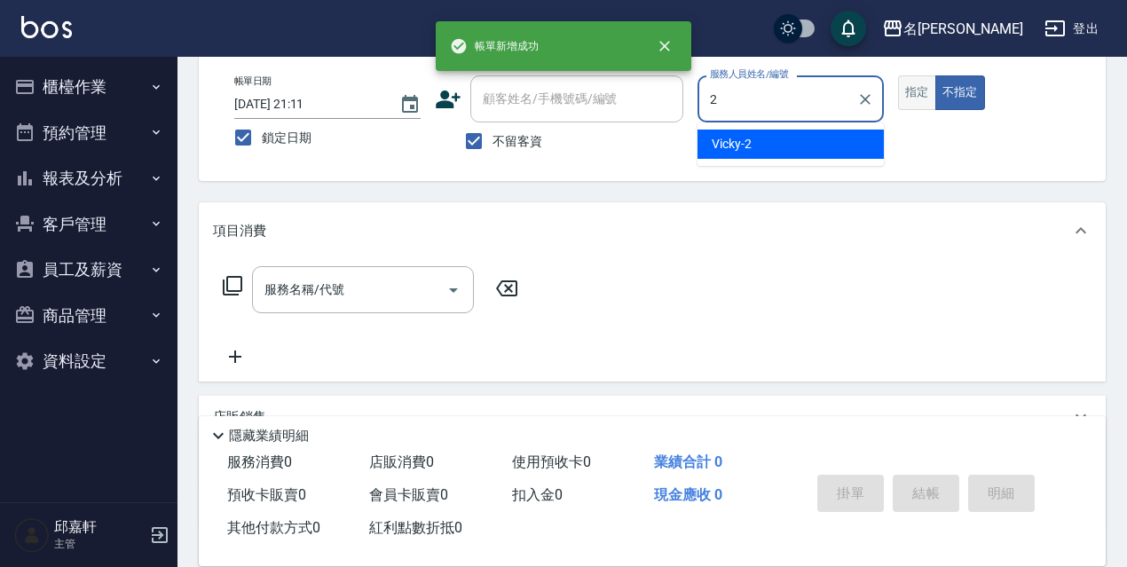
type input "Vicky-2"
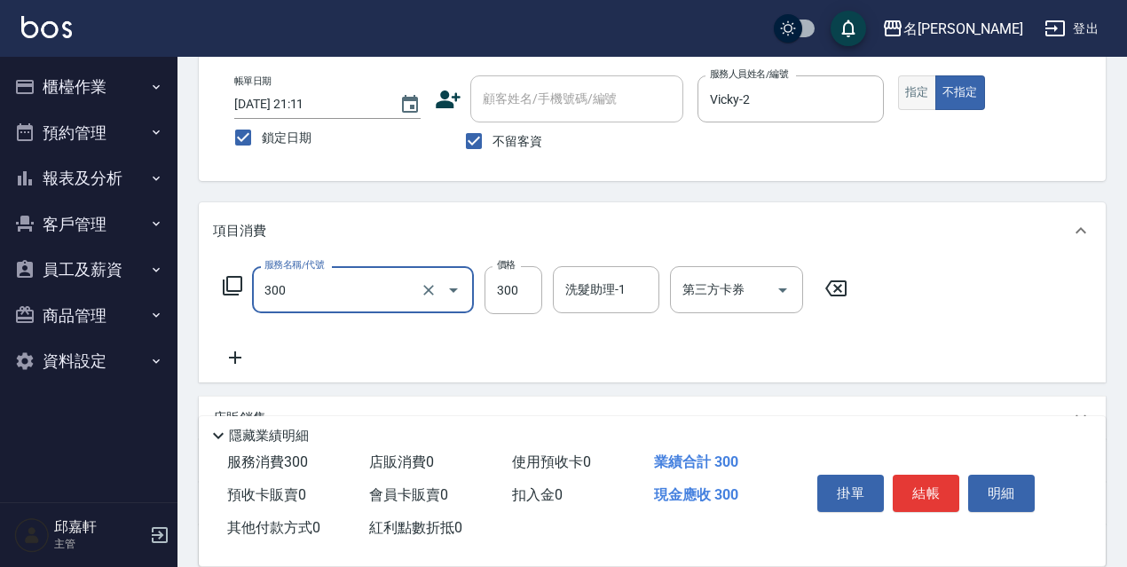
type input "洗髮300(300)"
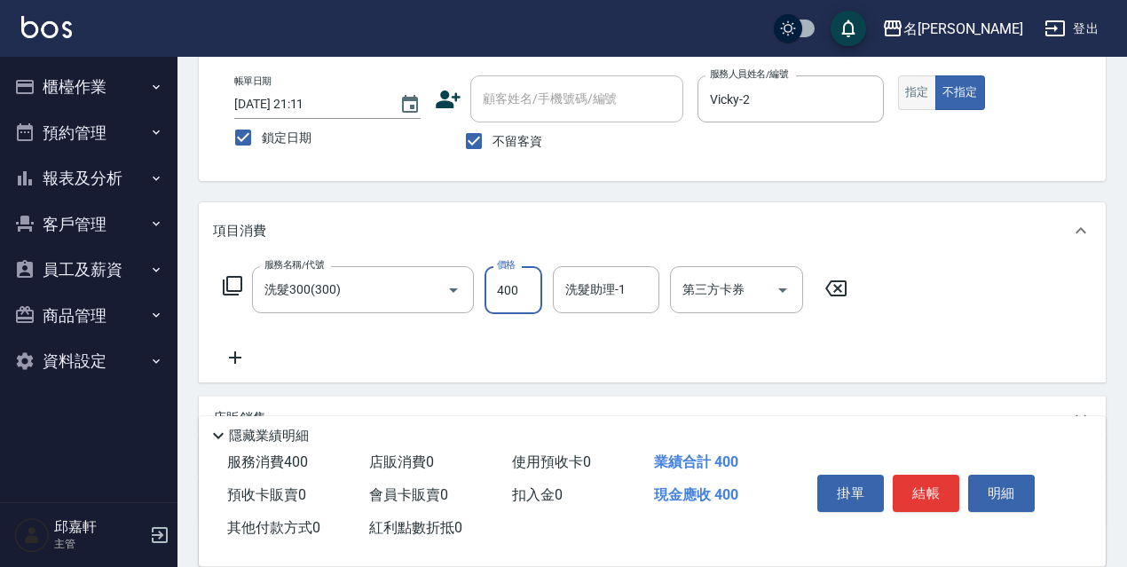
type input "400"
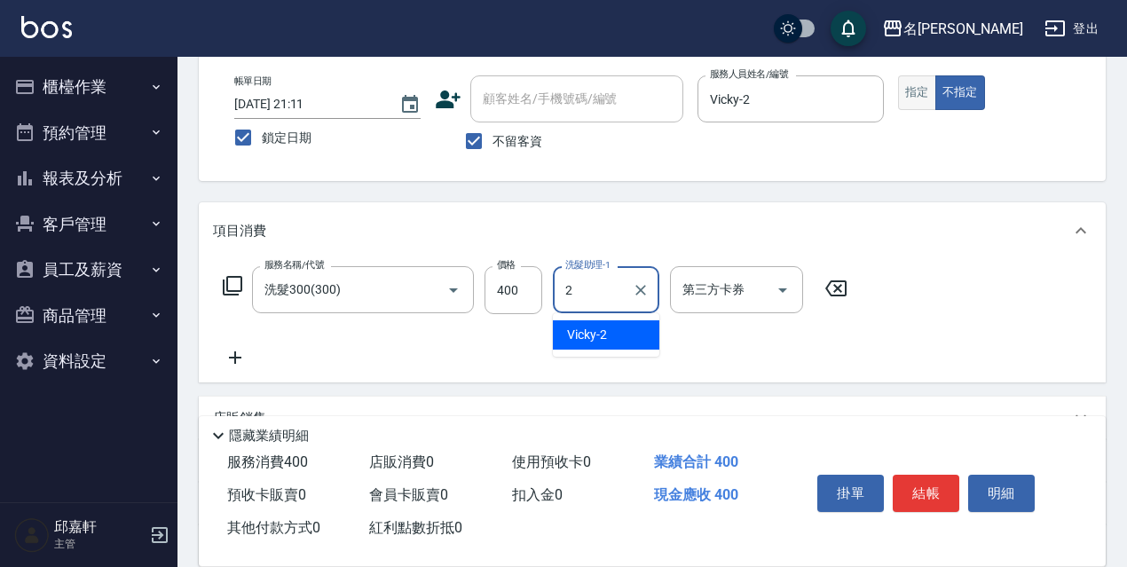
type input "Vicky-2"
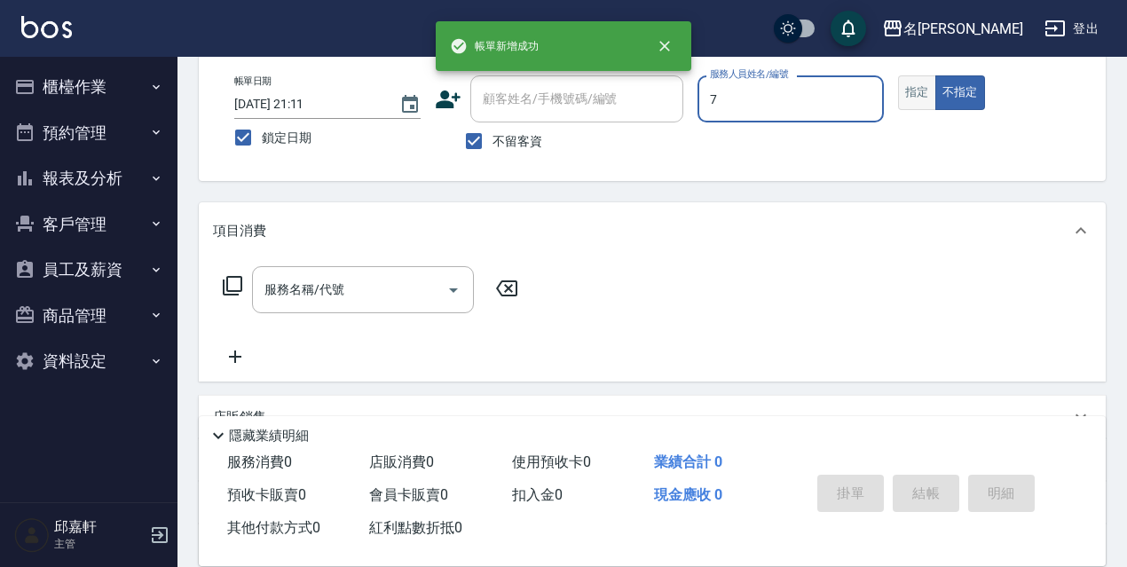
type input "Fanny-7"
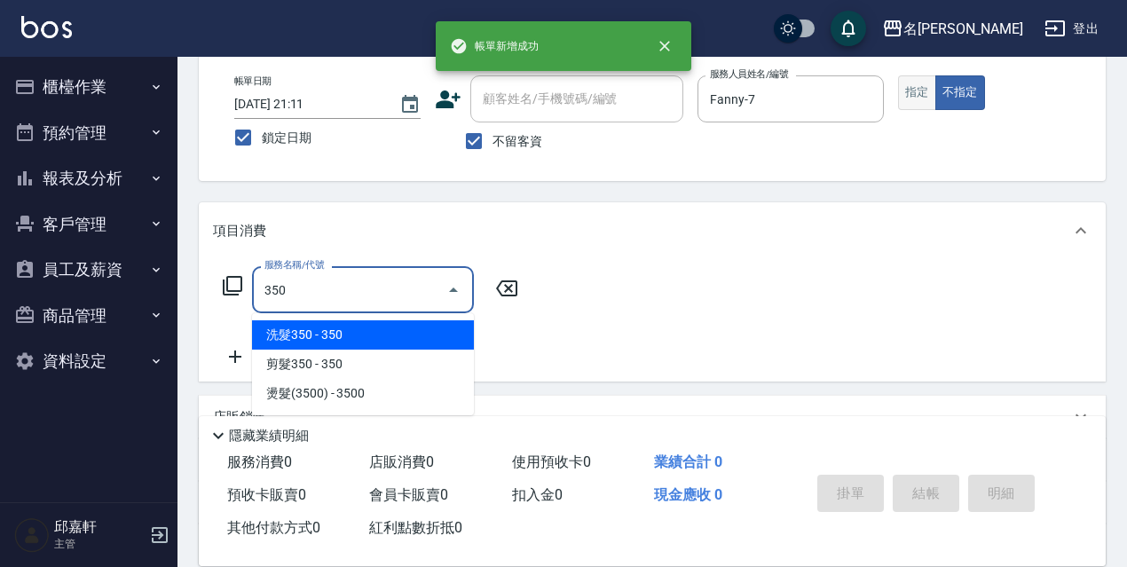
type input "洗髮350(350)"
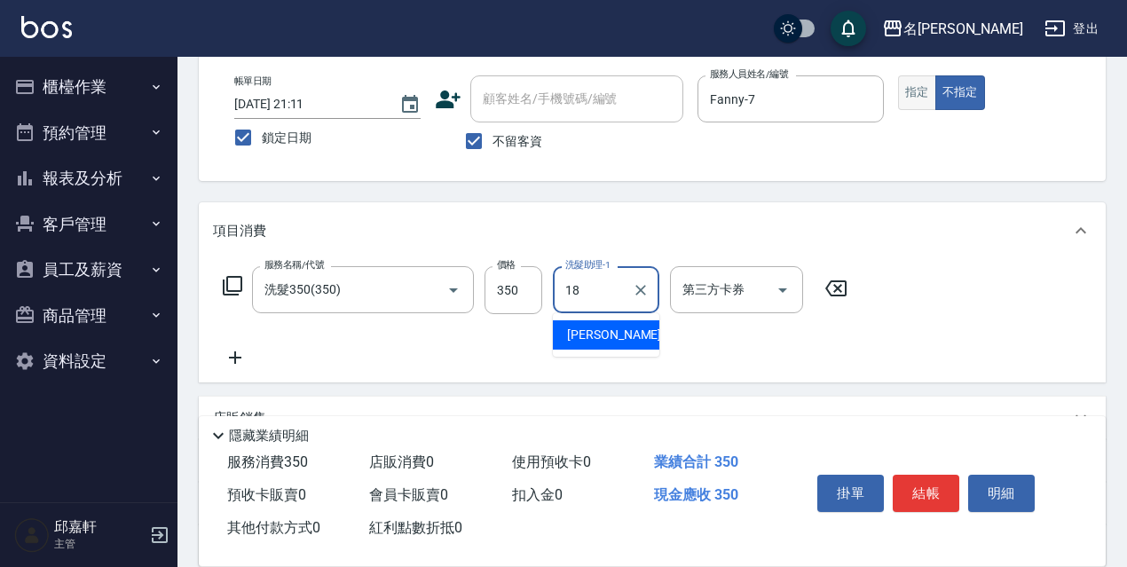
type input "[PERSON_NAME]-18"
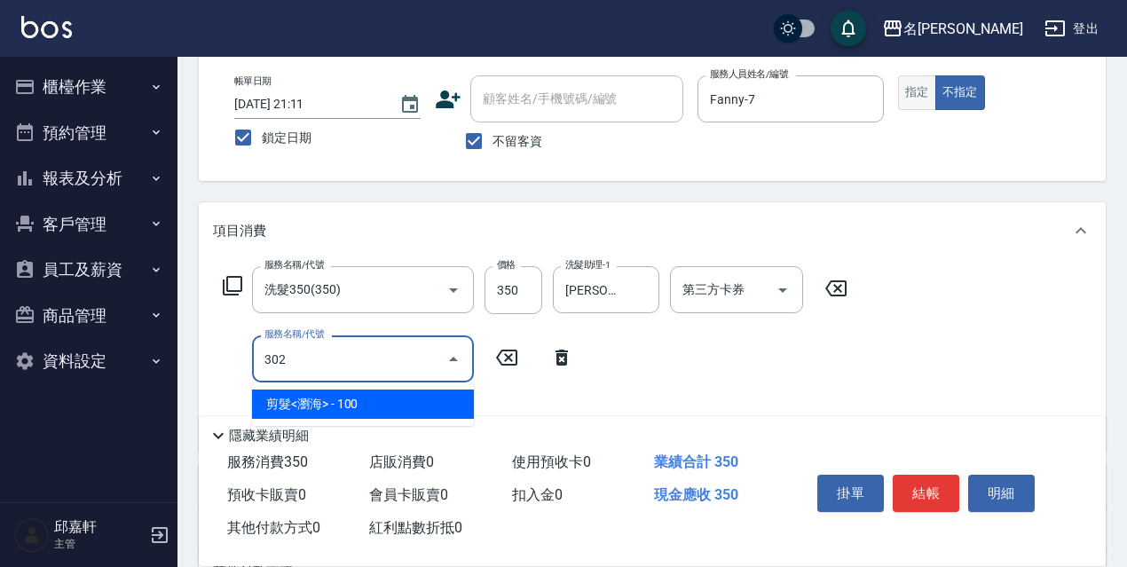
type input "剪髮<瀏海>(302)"
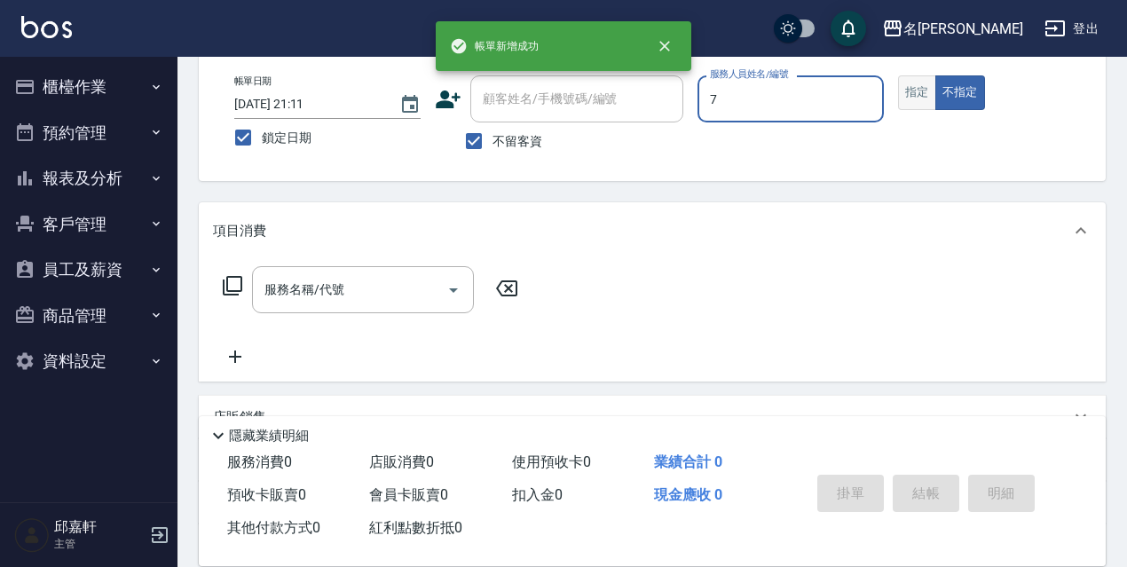
type input "Fanny-7"
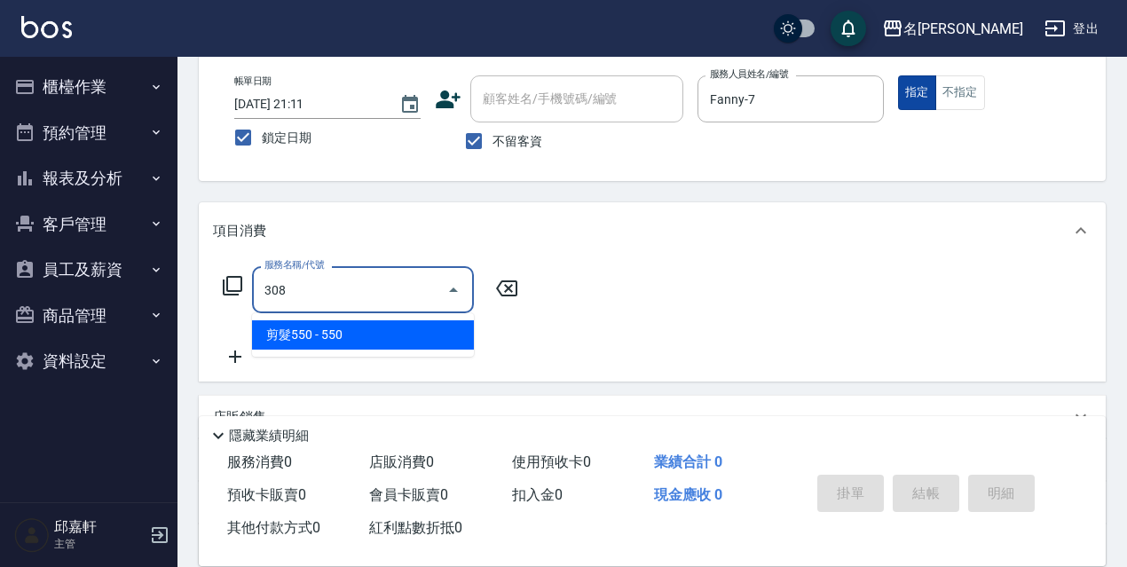
type input "剪髮550(308)"
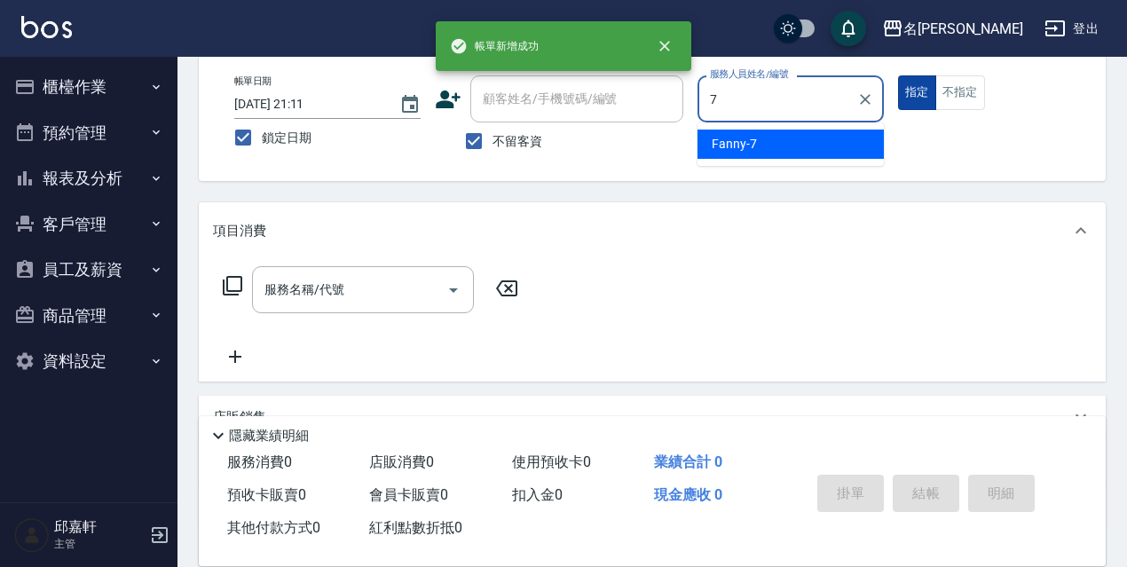
type input "Fanny-7"
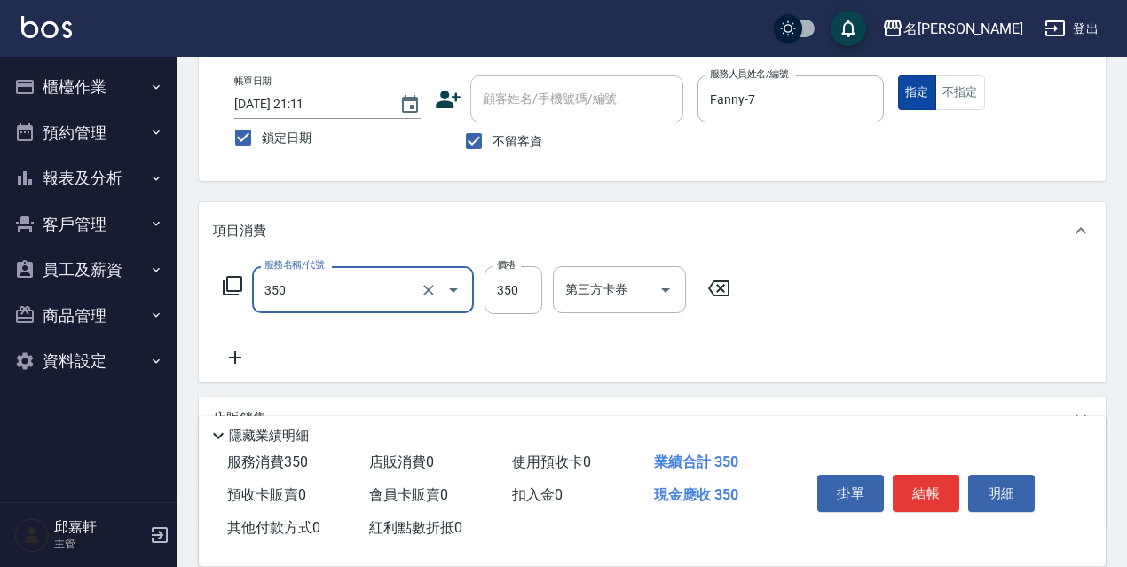
type input "洗髮350(350)"
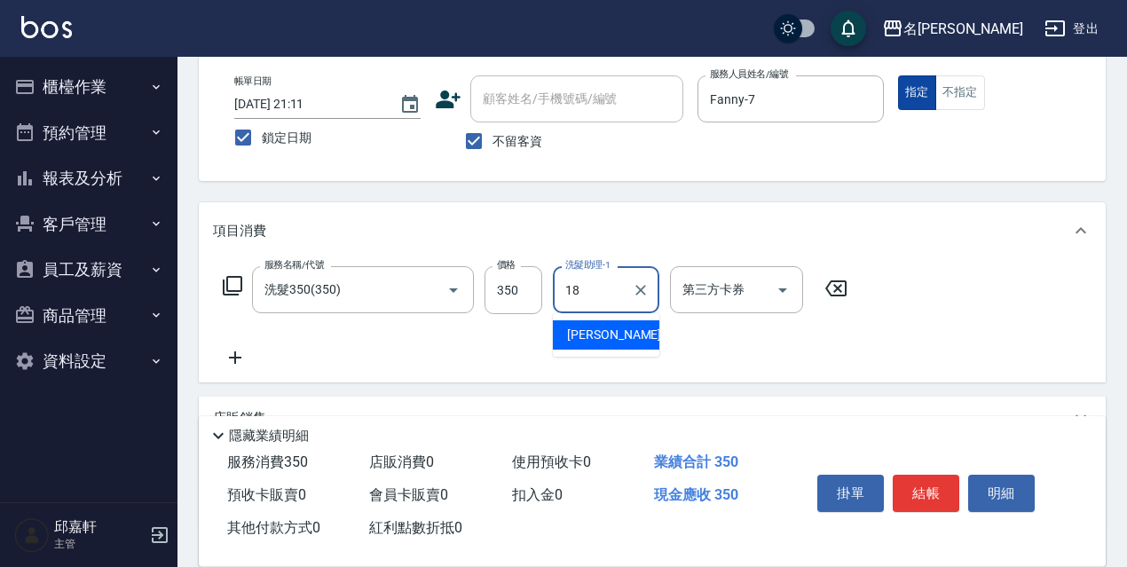
type input "[PERSON_NAME]-18"
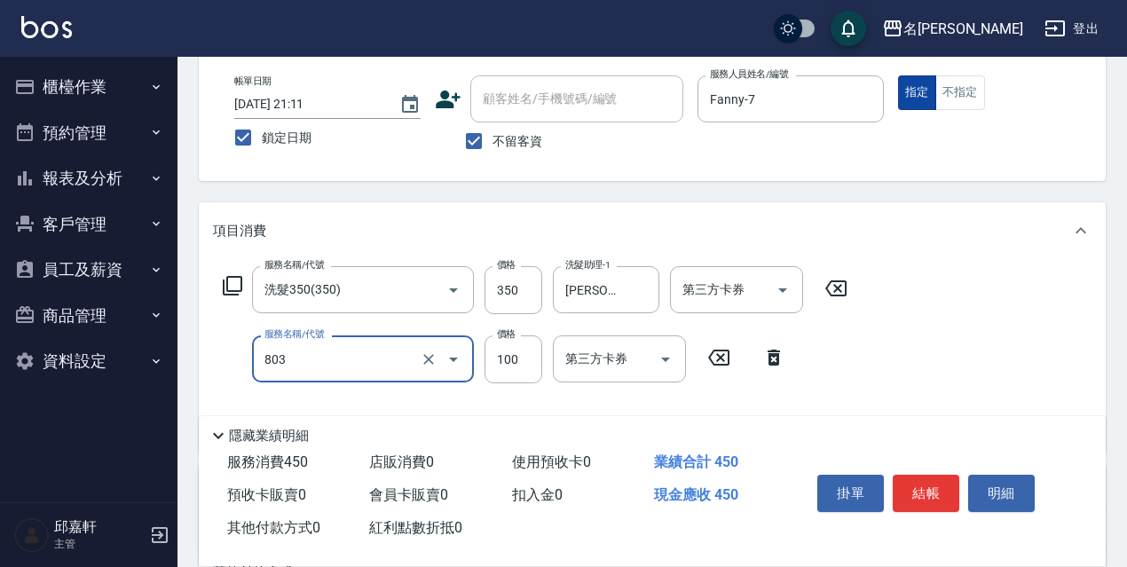
type input "電棒/夾直(803)"
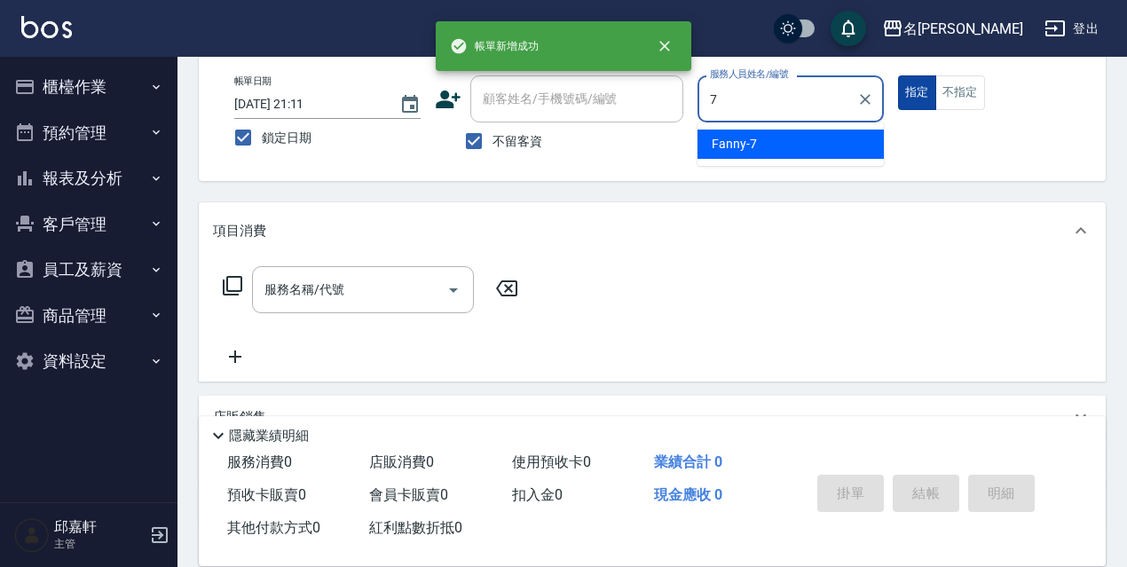
type input "Fanny-7"
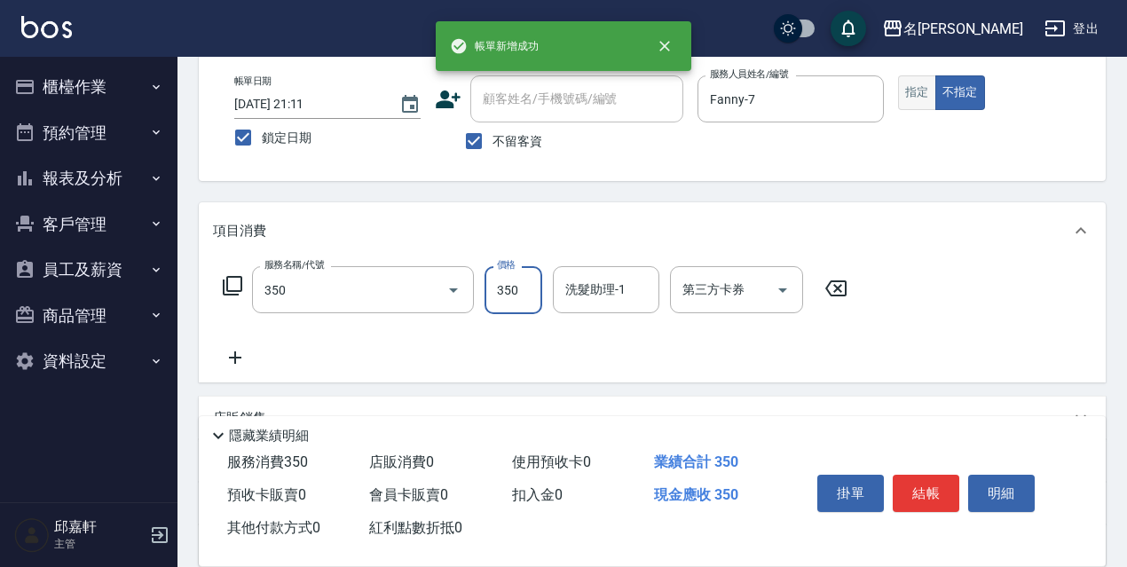
type input "洗髮350(350)"
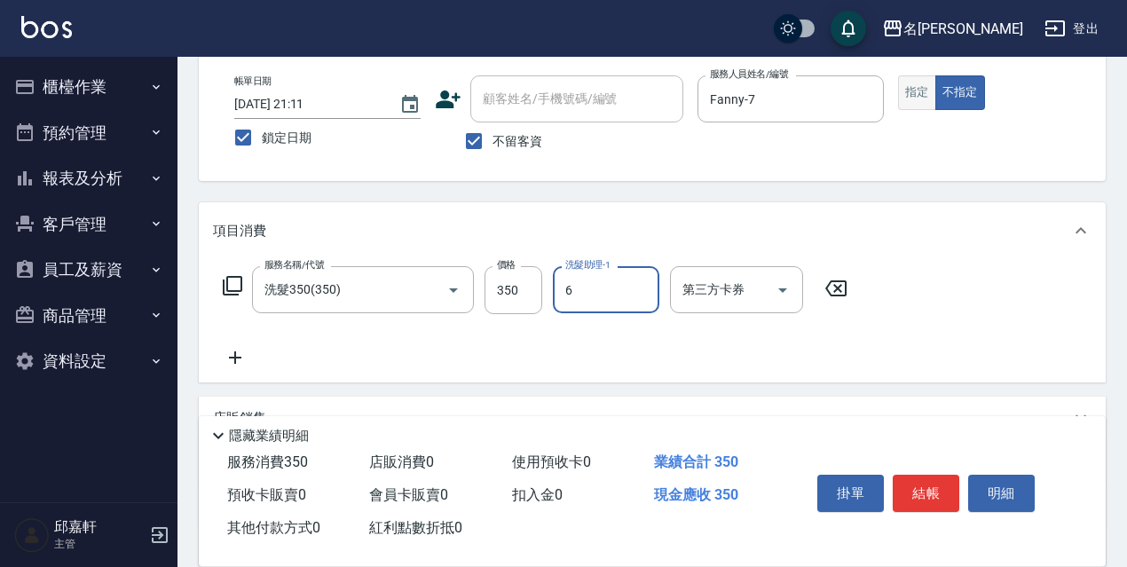
type input "Queena-6"
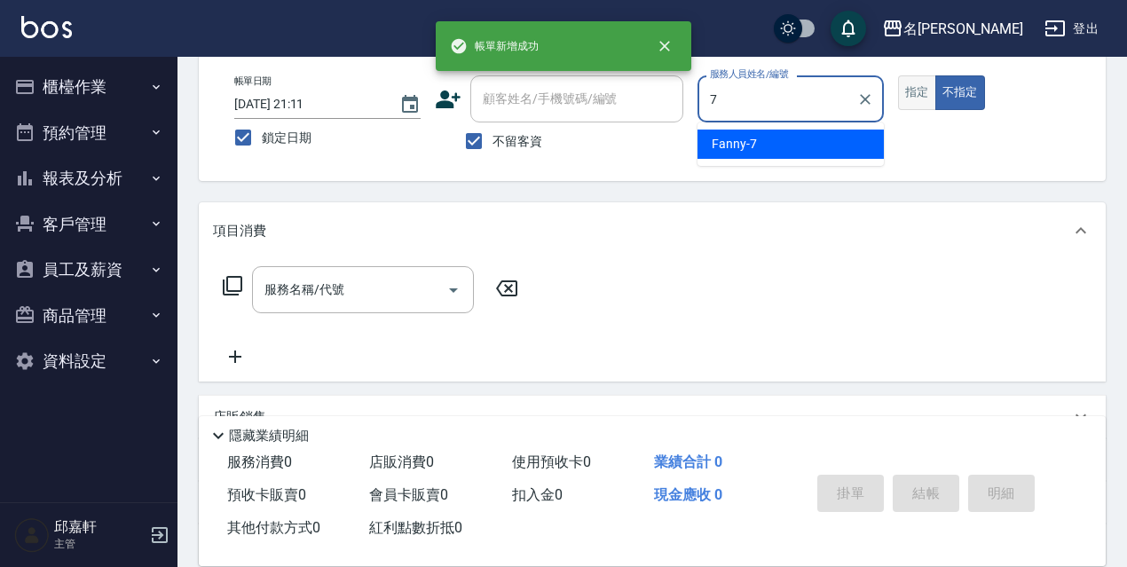
type input "Fanny-7"
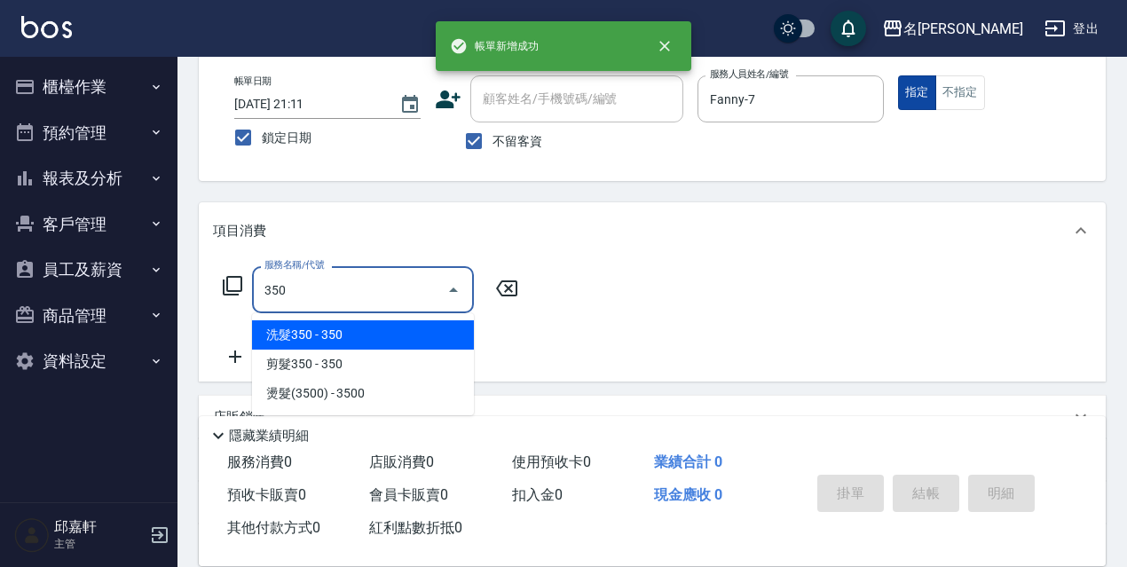
type input "洗髮350(350)"
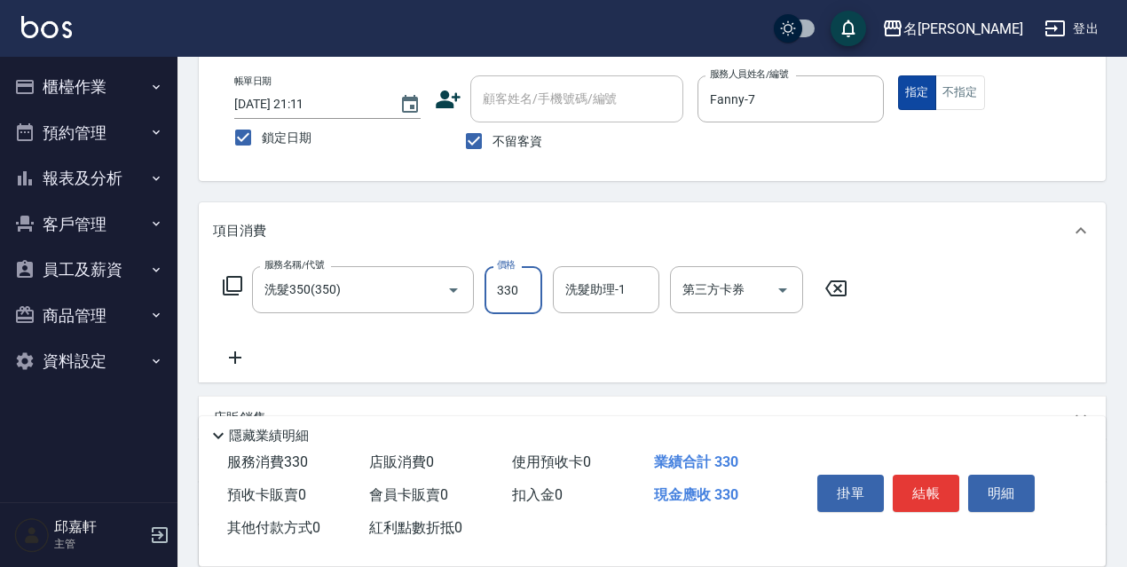
type input "330"
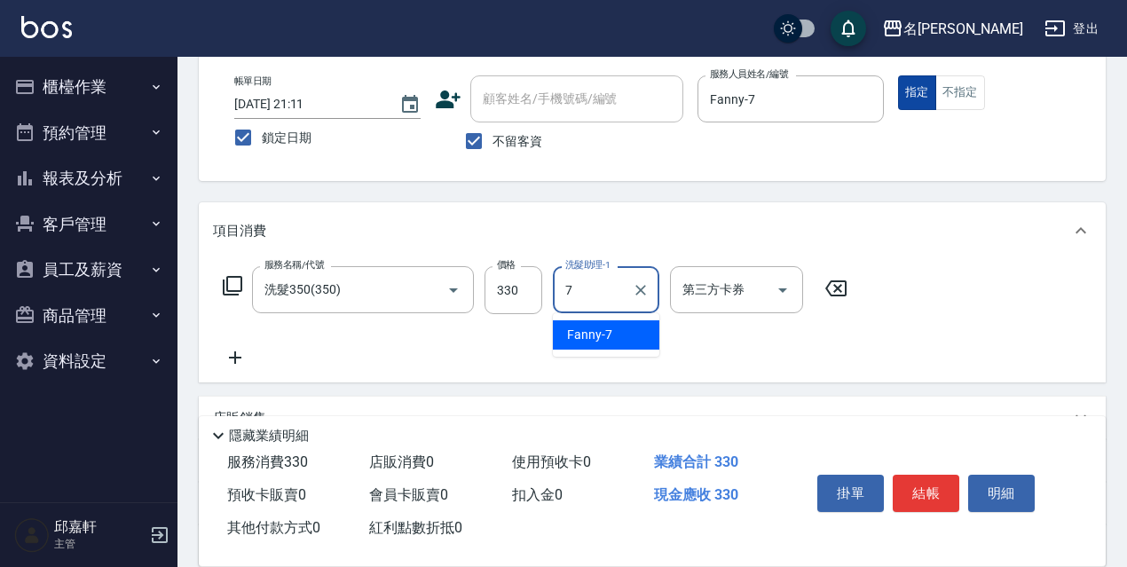
type input "Fanny-7"
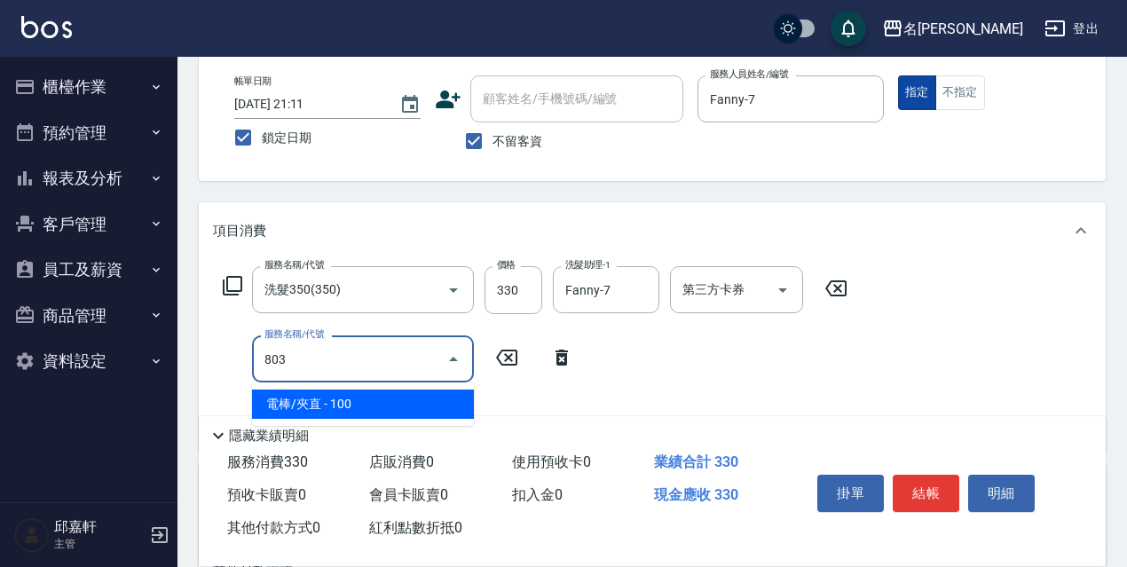
type input "電棒/夾直(803)"
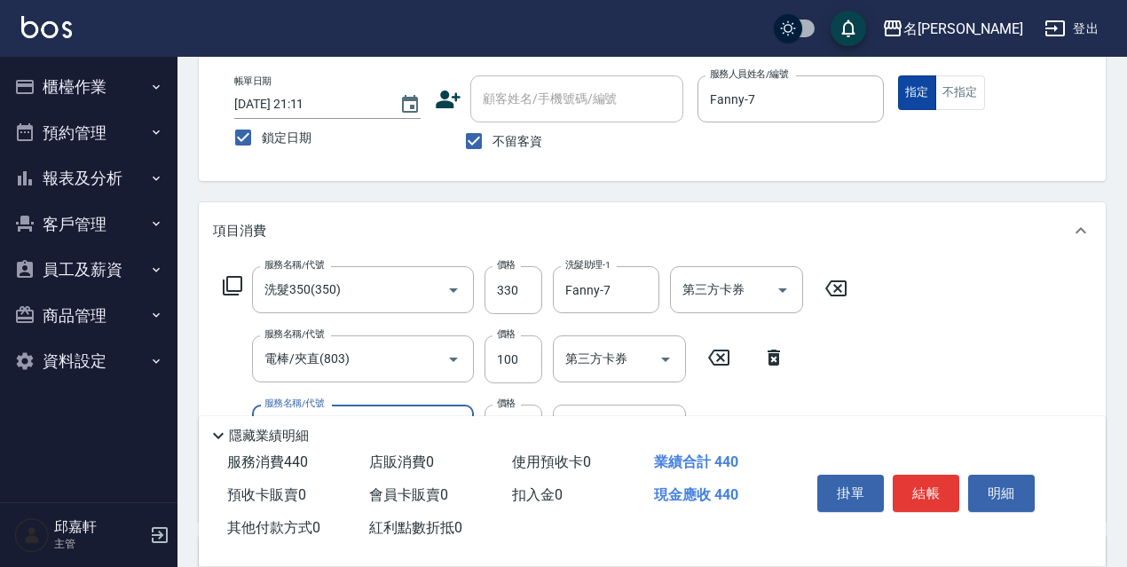
type input "潤絲精(801)"
type input "20"
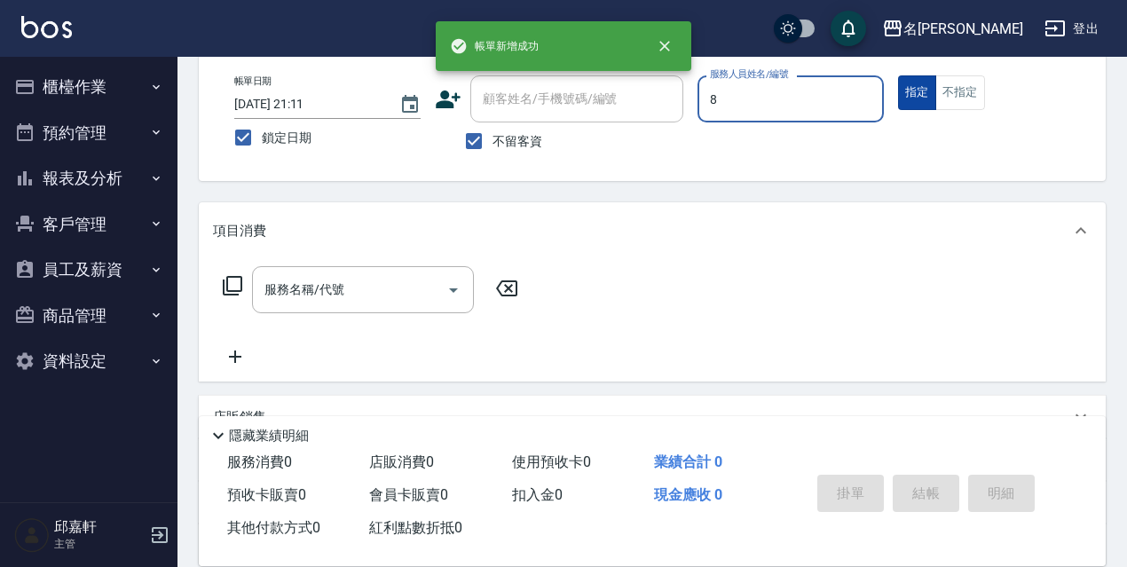
type input "Cindy-8"
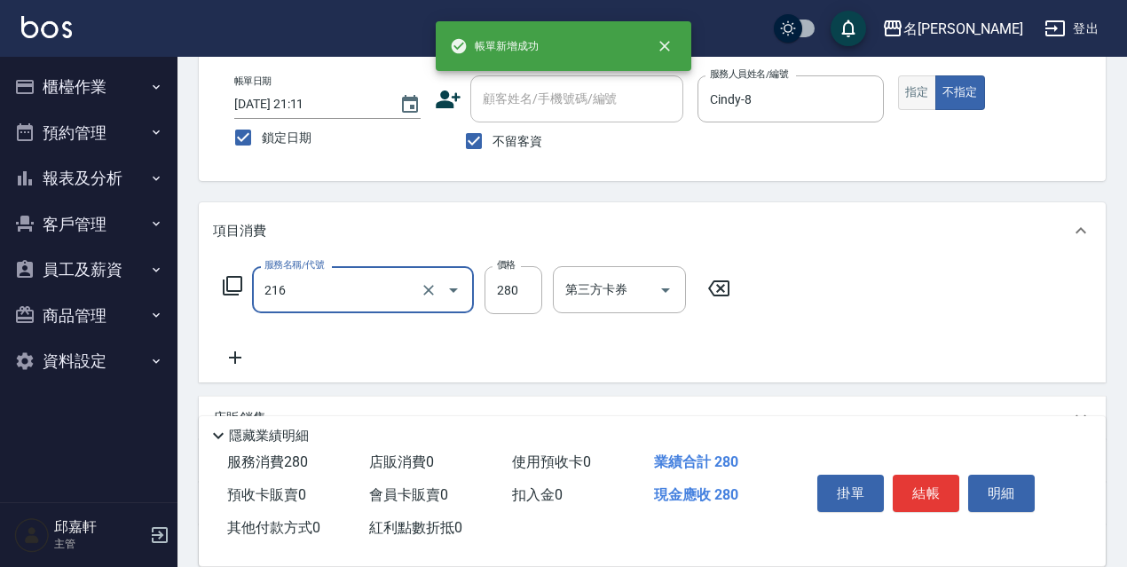
type input "洗髮卷<抵>280(216)"
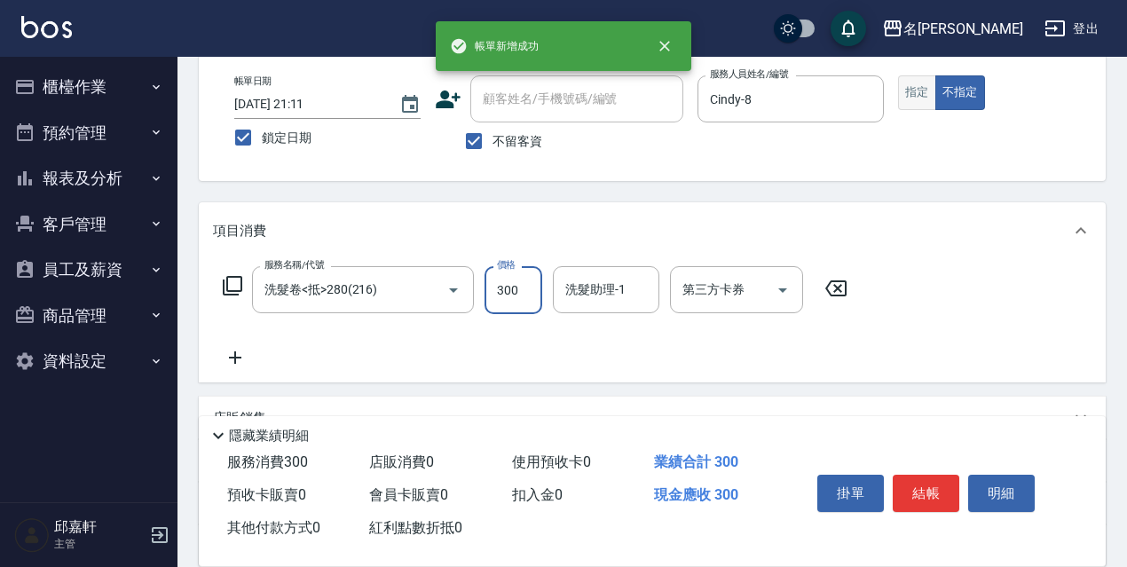
type input "300"
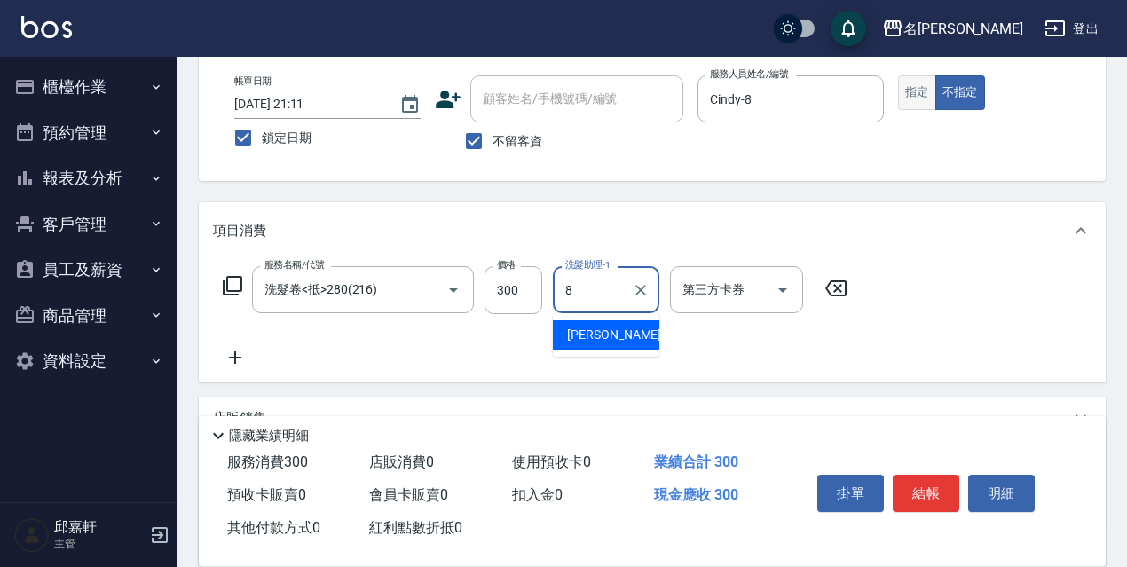
type input "Cindy-8"
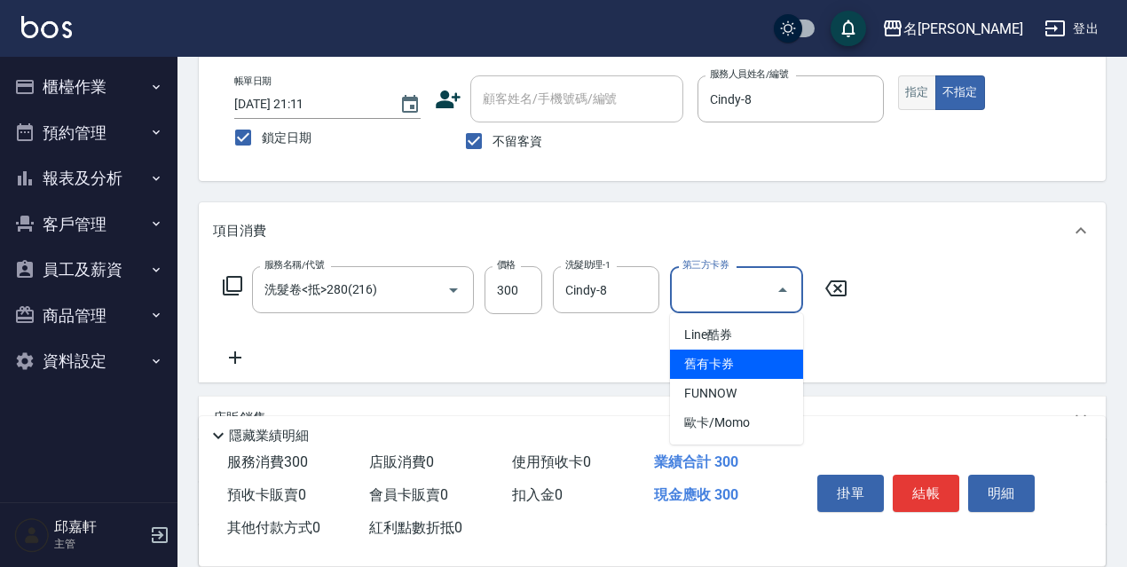
type input "舊有卡券"
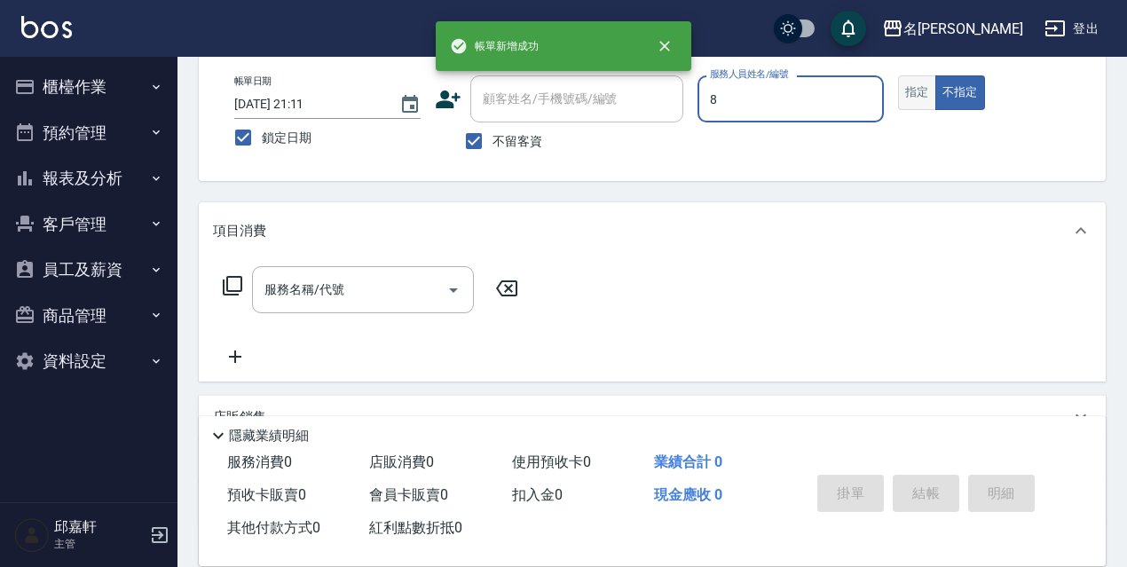
type input "Cindy-8"
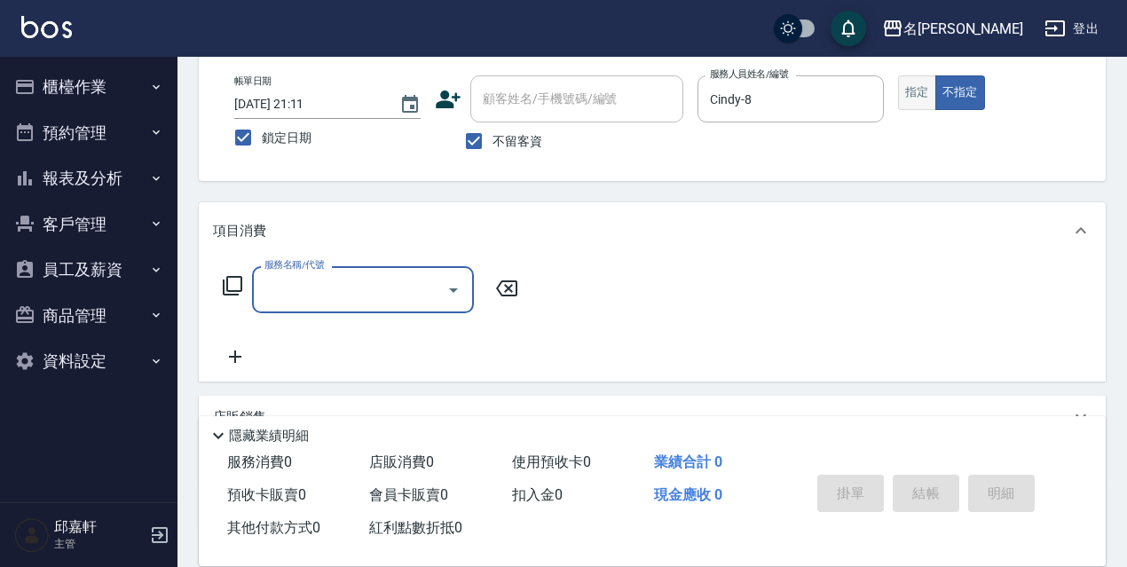
click at [914, 105] on button "指定" at bounding box center [917, 92] width 38 height 35
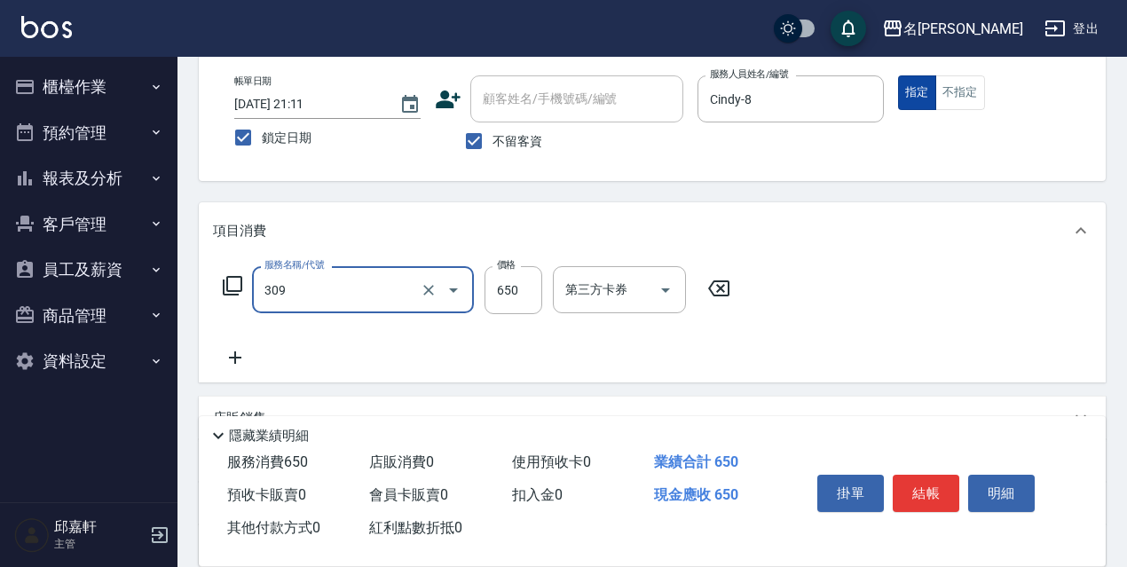
type input "剪髮650(309)"
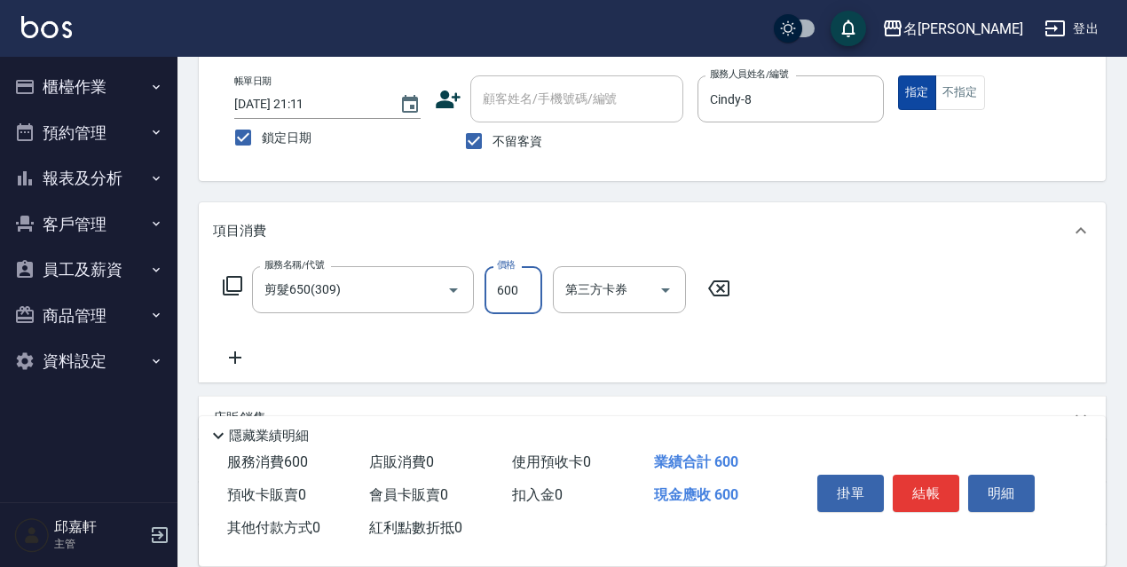
type input "600"
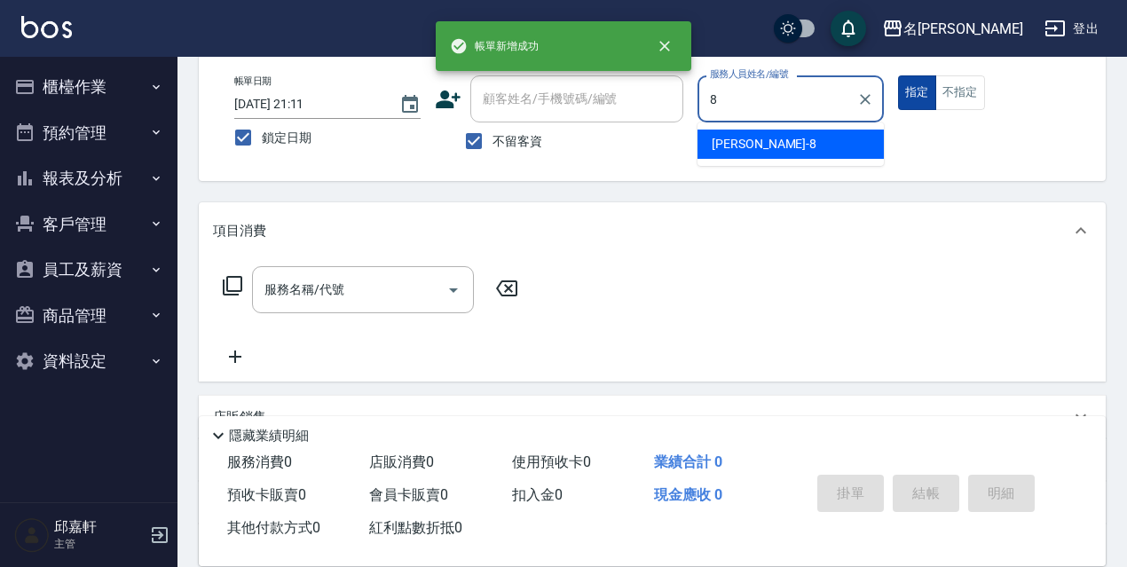
type input "Cindy-8"
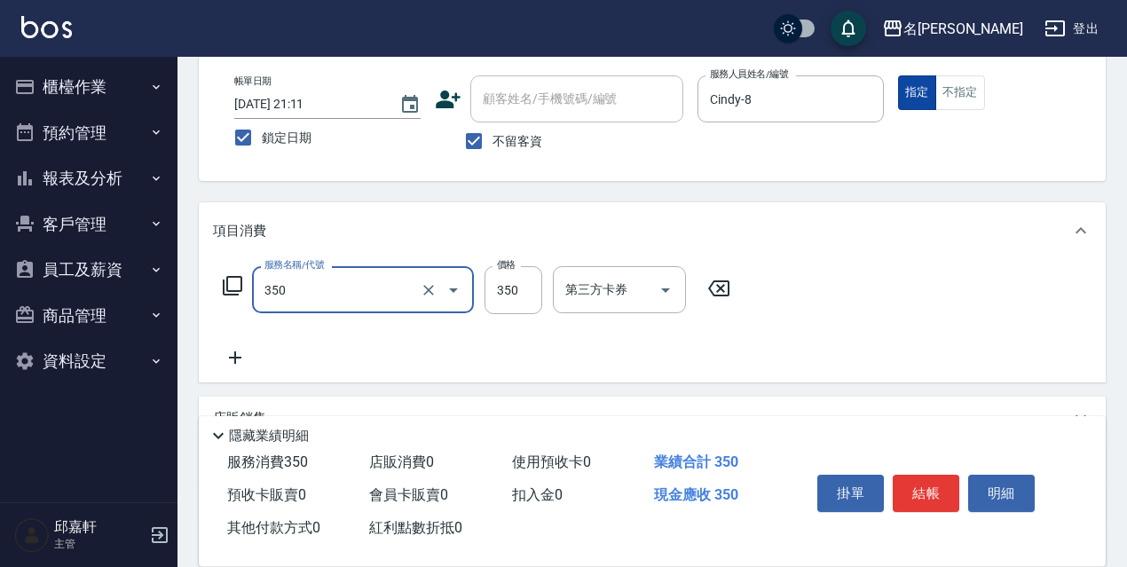
type input "洗髮350(350)"
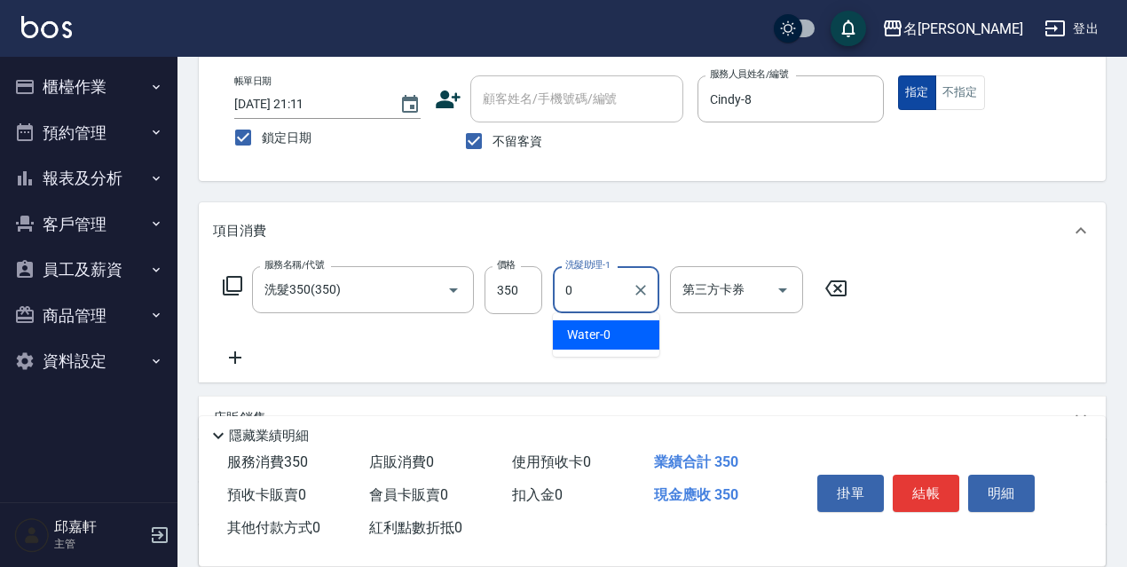
type input "Water-0"
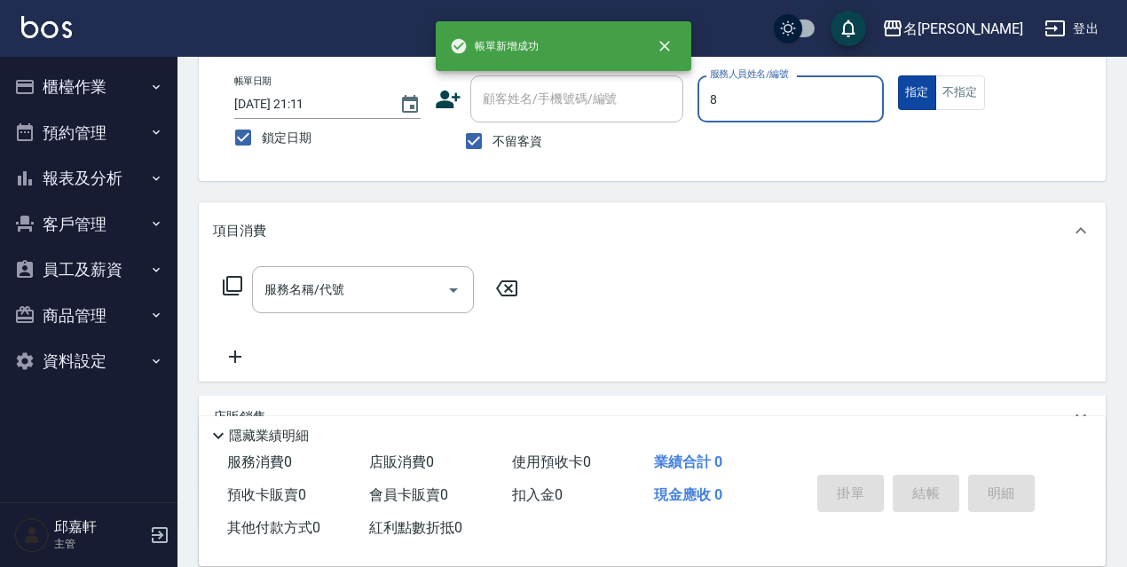
type input "Cindy-8"
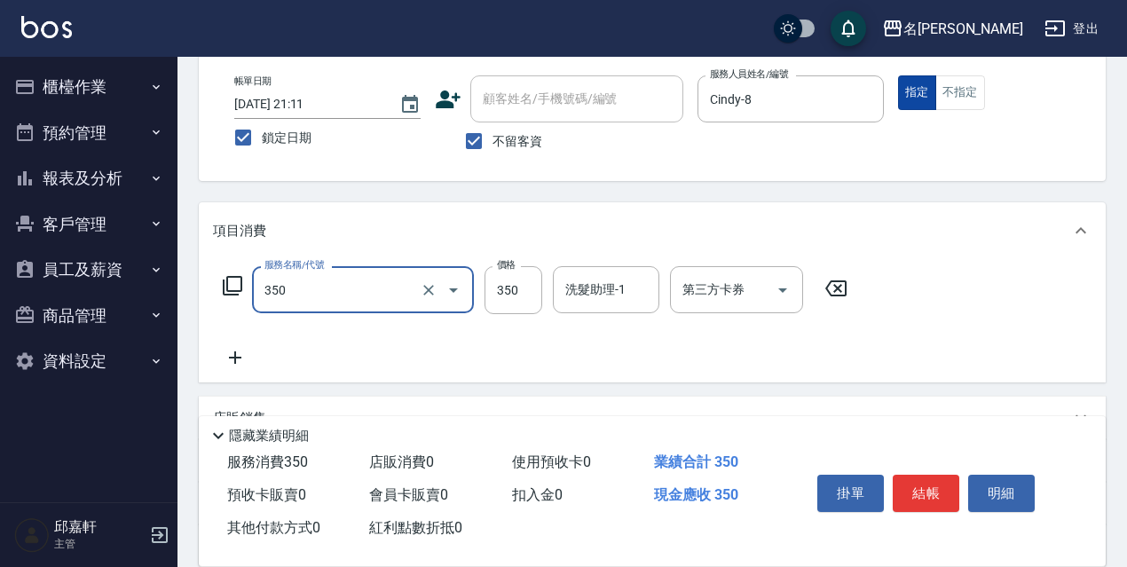
type input "洗髮350(350)"
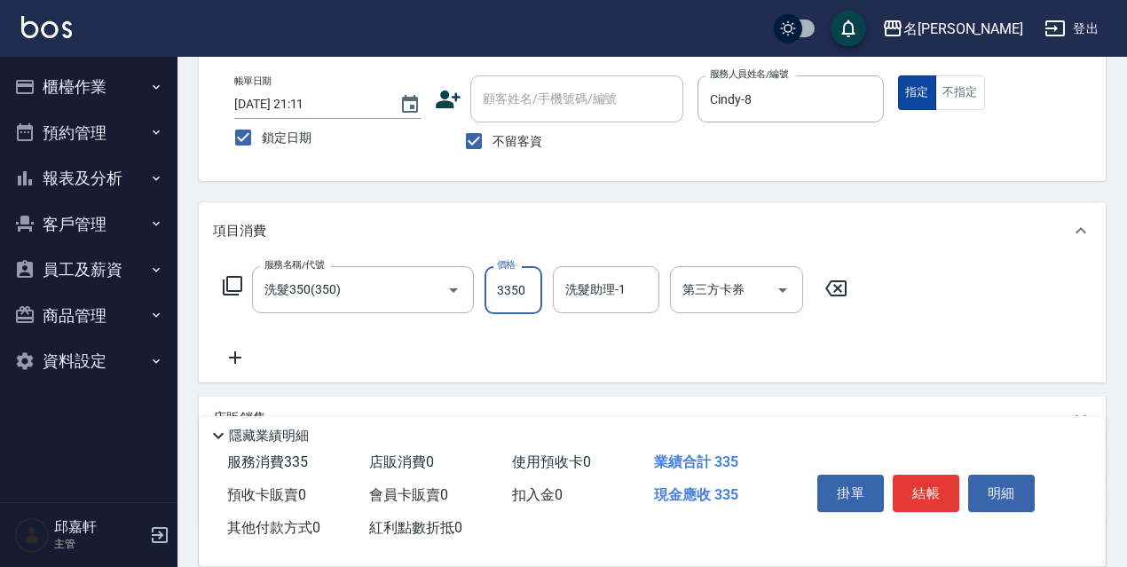
type input "3350"
type input "7"
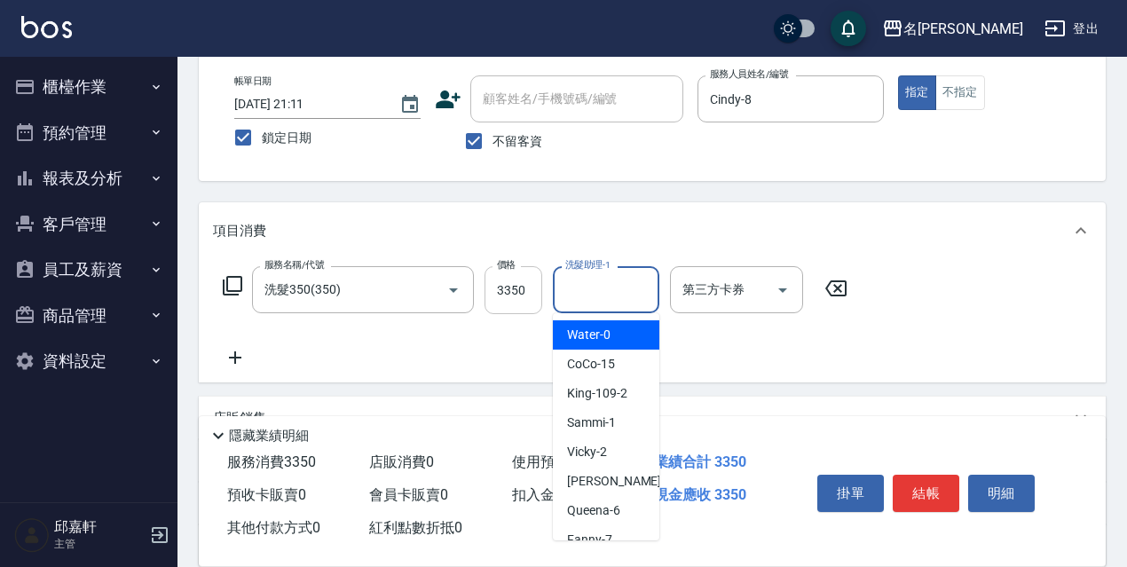
click at [518, 289] on input "3350" at bounding box center [514, 290] width 58 height 48
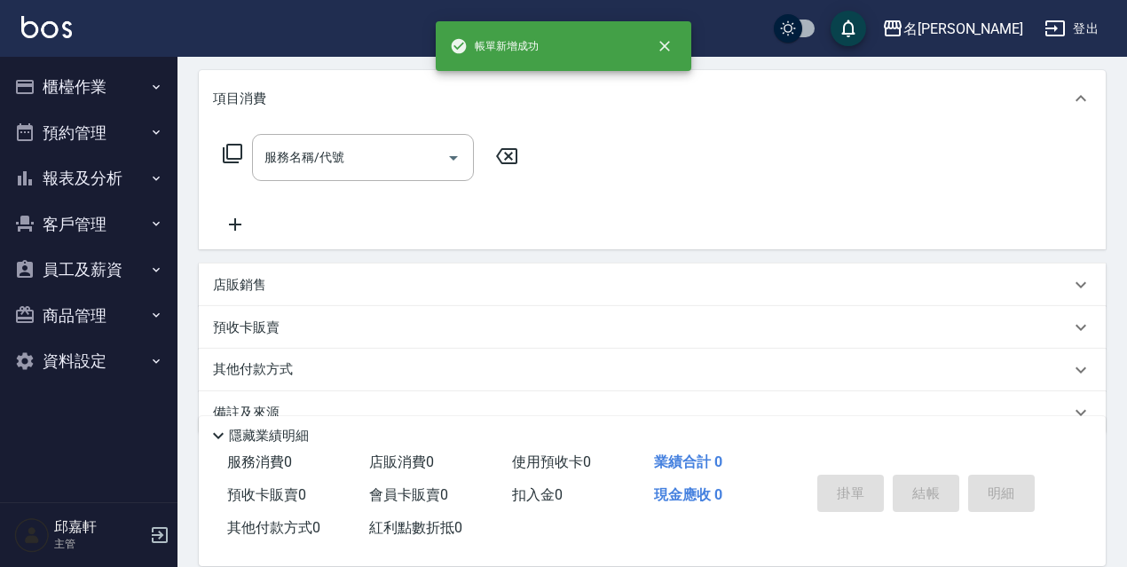
scroll to position [0, 0]
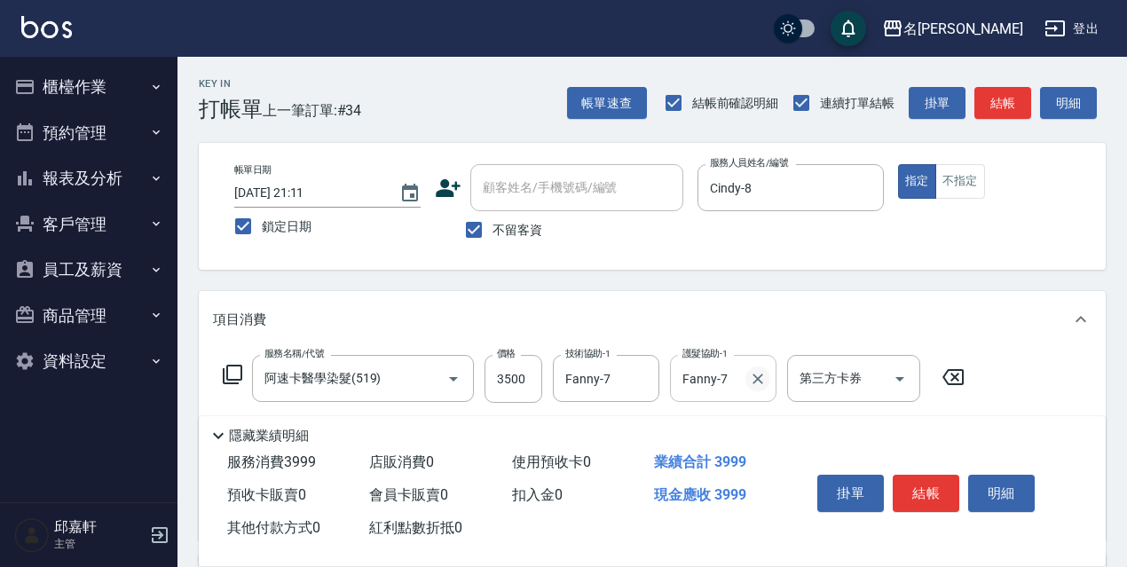
click at [769, 375] on button "Clear" at bounding box center [757, 379] width 25 height 25
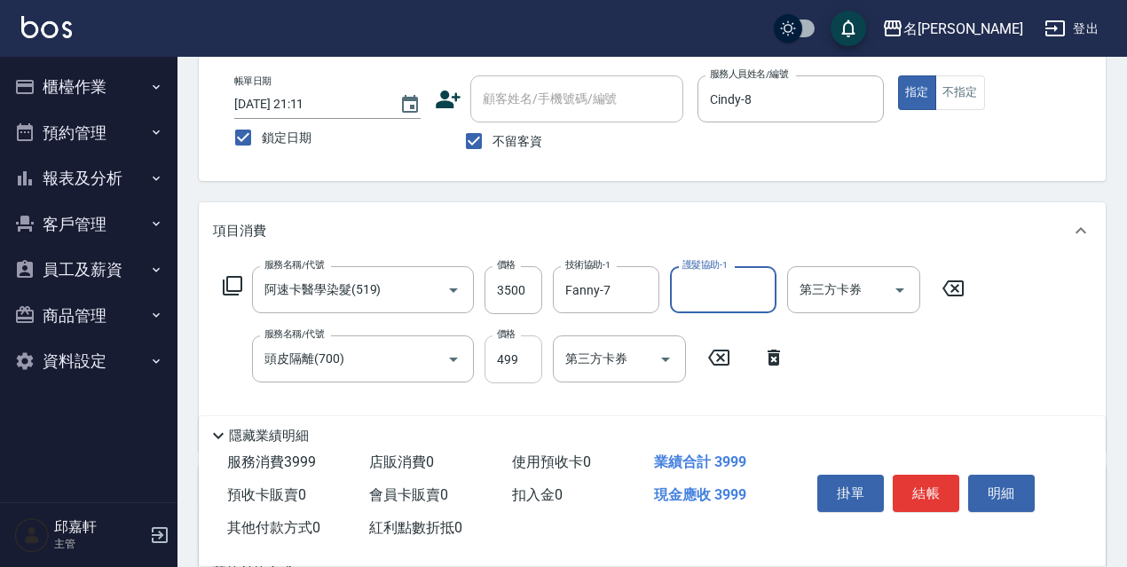
click at [529, 368] on input "499" at bounding box center [514, 359] width 58 height 48
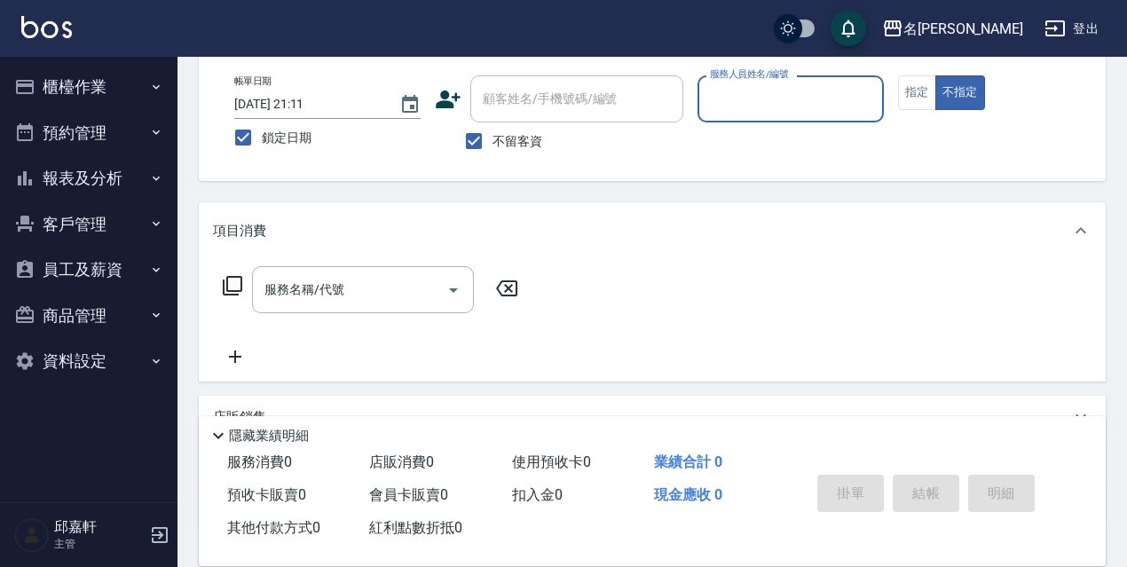
drag, startPoint x: 96, startPoint y: 171, endPoint x: 97, endPoint y: 189, distance: 17.8
click at [97, 171] on button "報表及分析" at bounding box center [88, 178] width 163 height 46
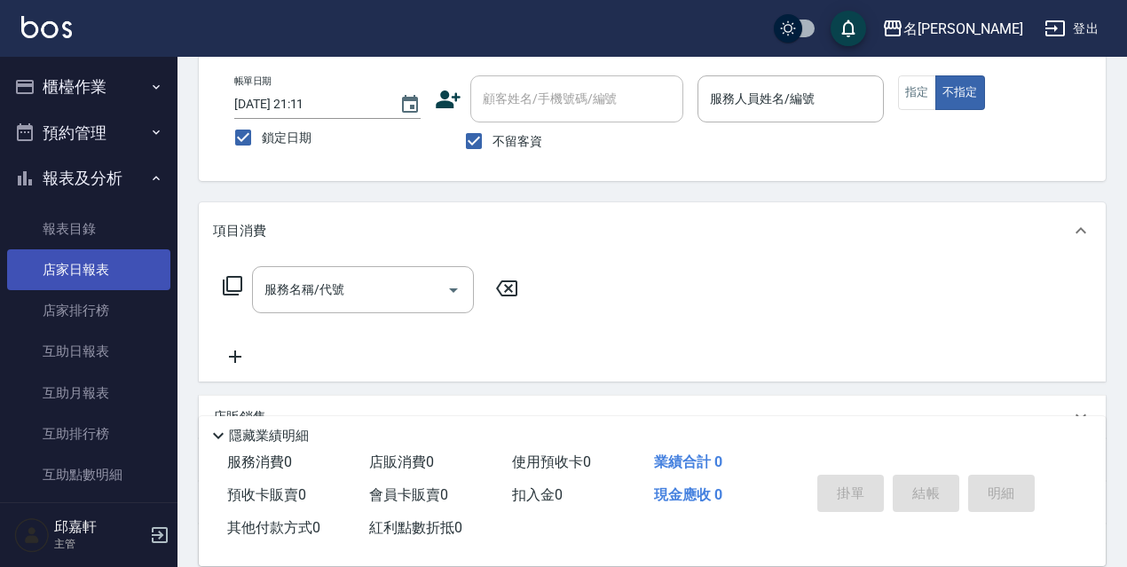
click at [98, 265] on link "店家日報表" at bounding box center [88, 269] width 163 height 41
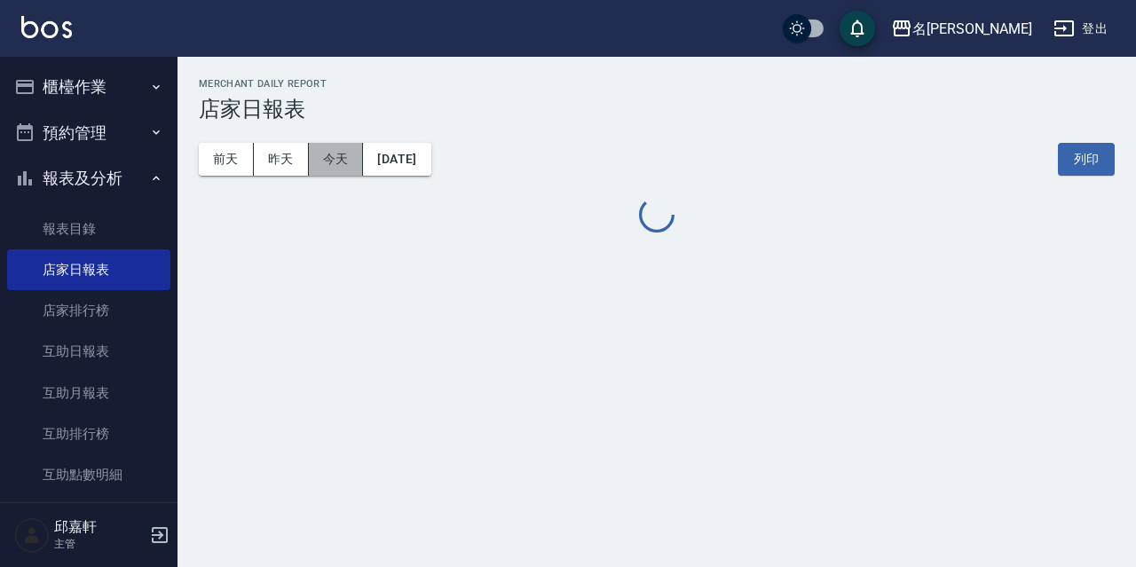
click at [331, 167] on button "今天" at bounding box center [336, 159] width 55 height 33
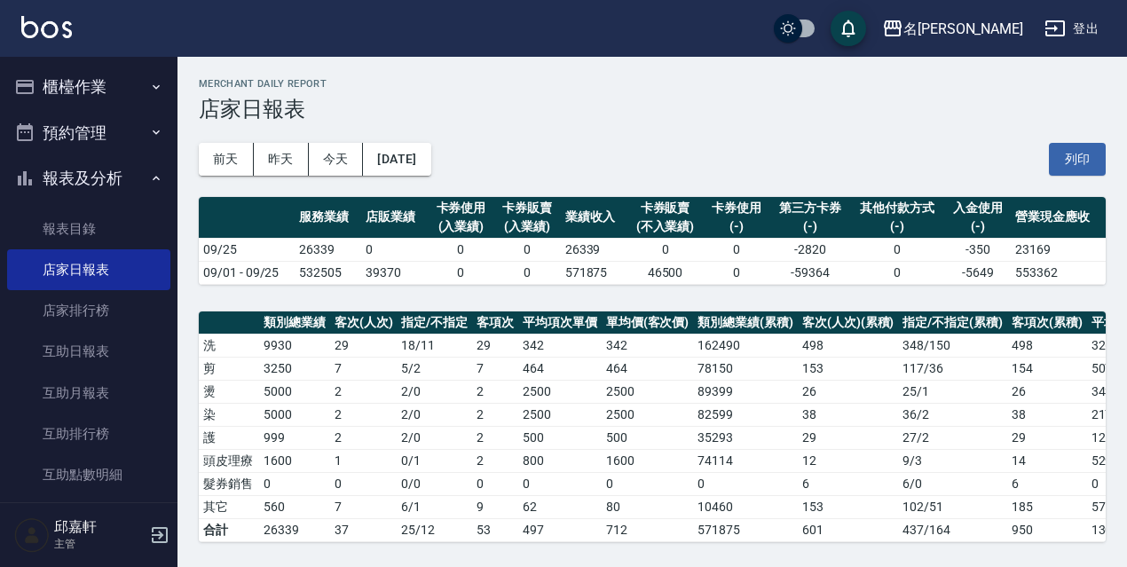
scroll to position [444, 0]
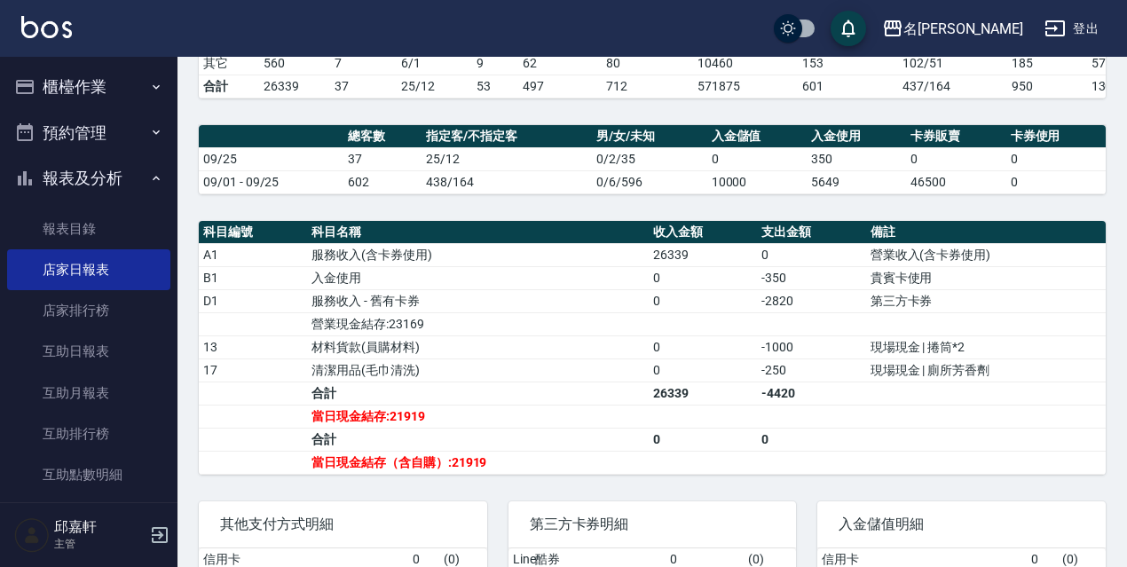
click at [78, 67] on button "櫃檯作業" at bounding box center [88, 87] width 163 height 46
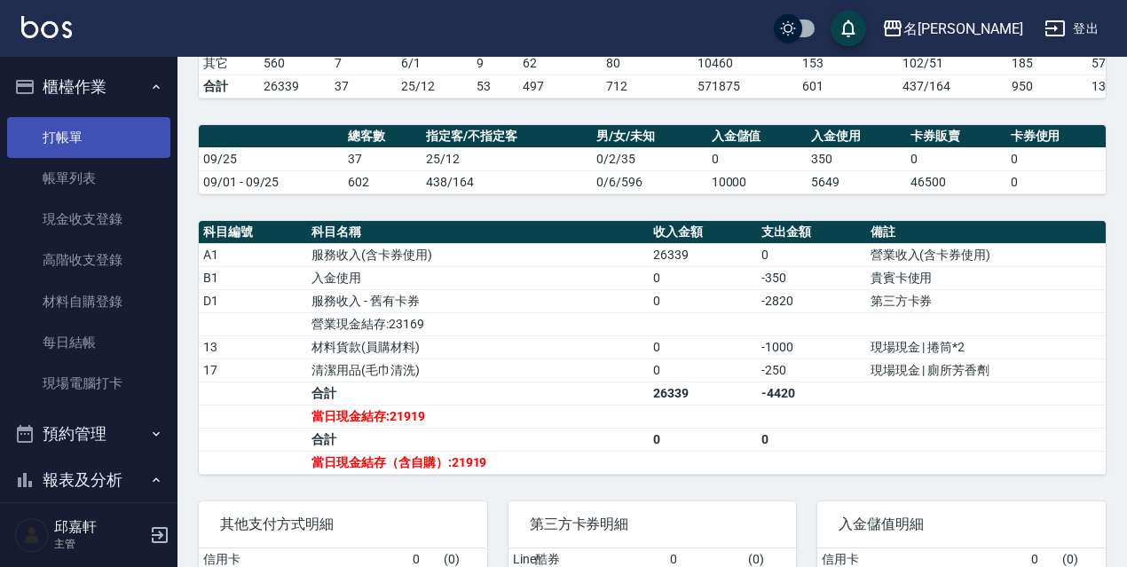
scroll to position [355, 0]
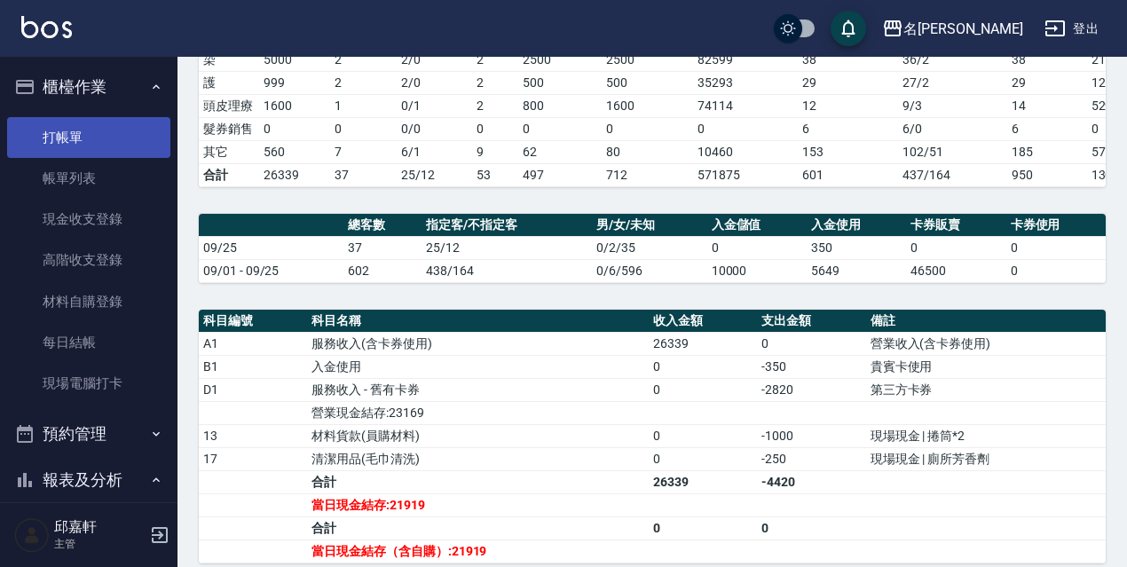
click at [84, 122] on link "打帳單" at bounding box center [88, 137] width 163 height 41
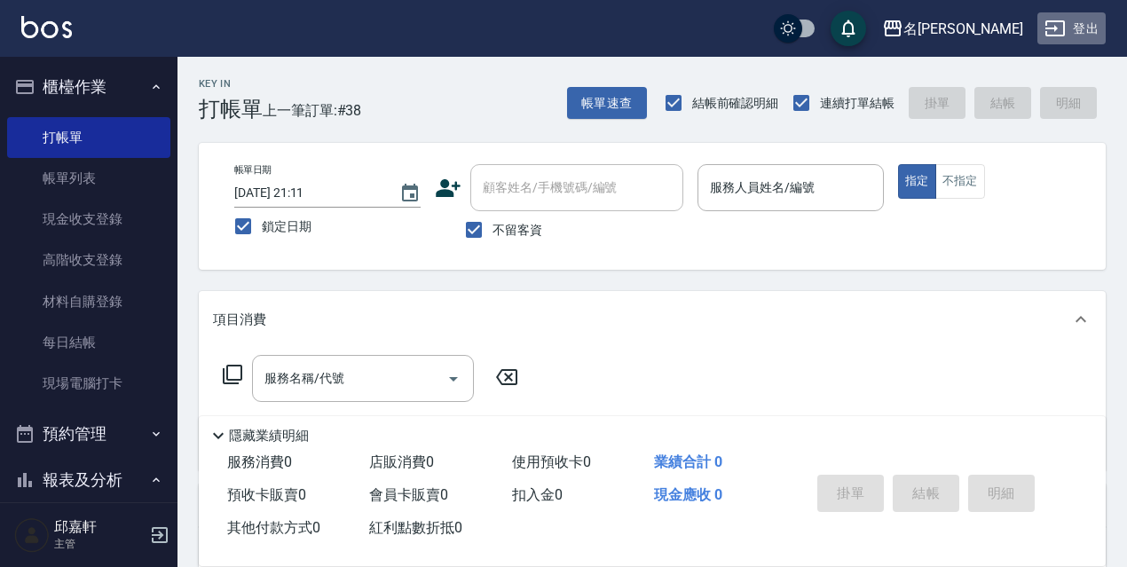
click at [1067, 19] on button "登出" at bounding box center [1071, 28] width 68 height 33
